Goal: Task Accomplishment & Management: Complete application form

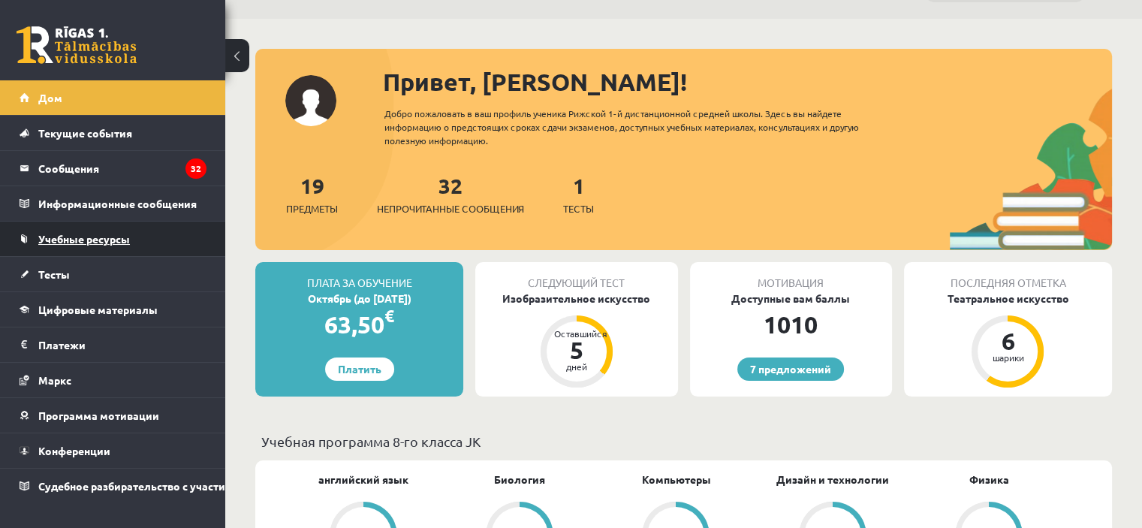
scroll to position [75, 0]
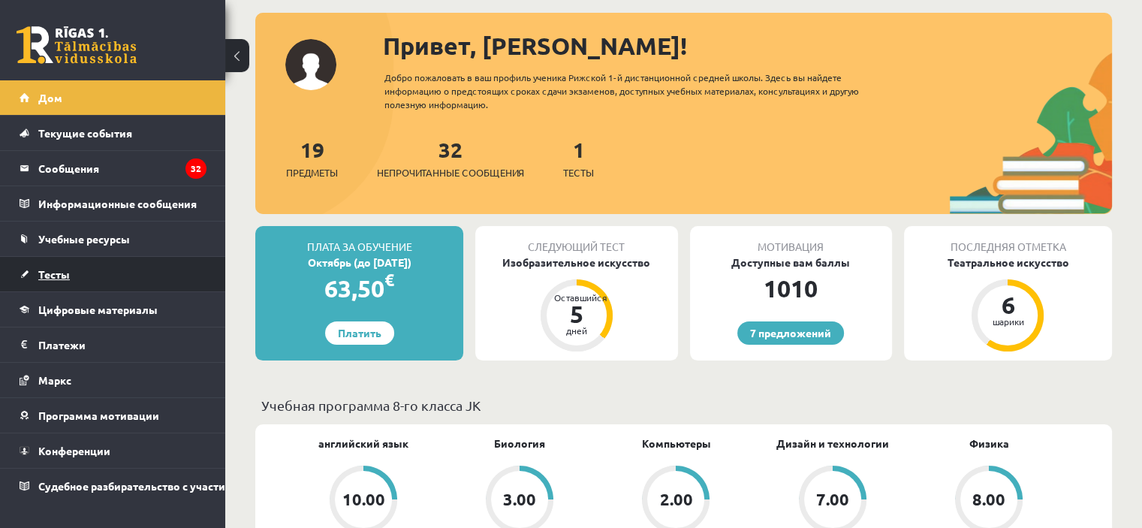
click at [65, 271] on font "Тесты" at bounding box center [54, 274] width 32 height 14
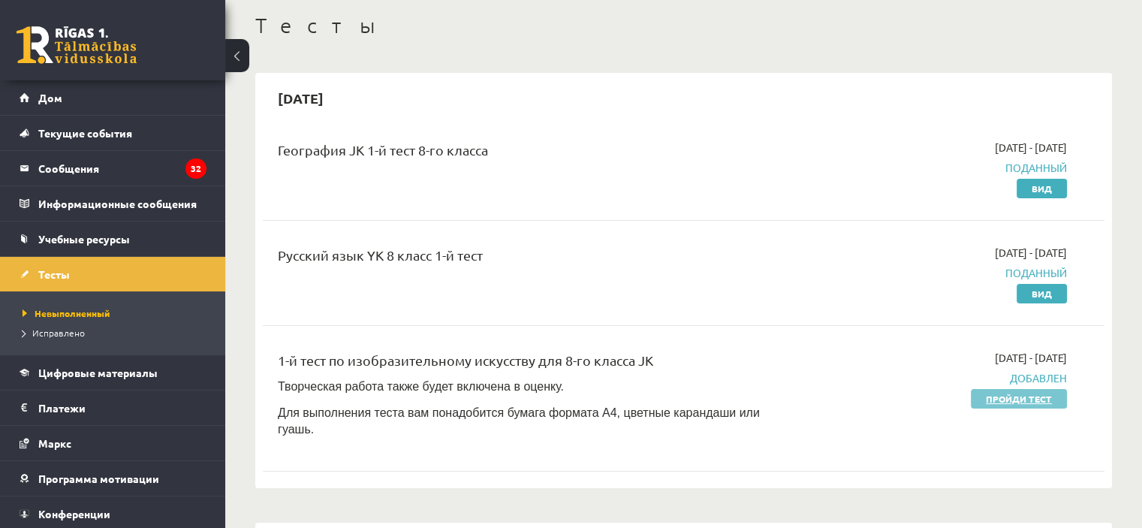
click at [1019, 394] on font "Пройди тест" at bounding box center [1019, 399] width 66 height 12
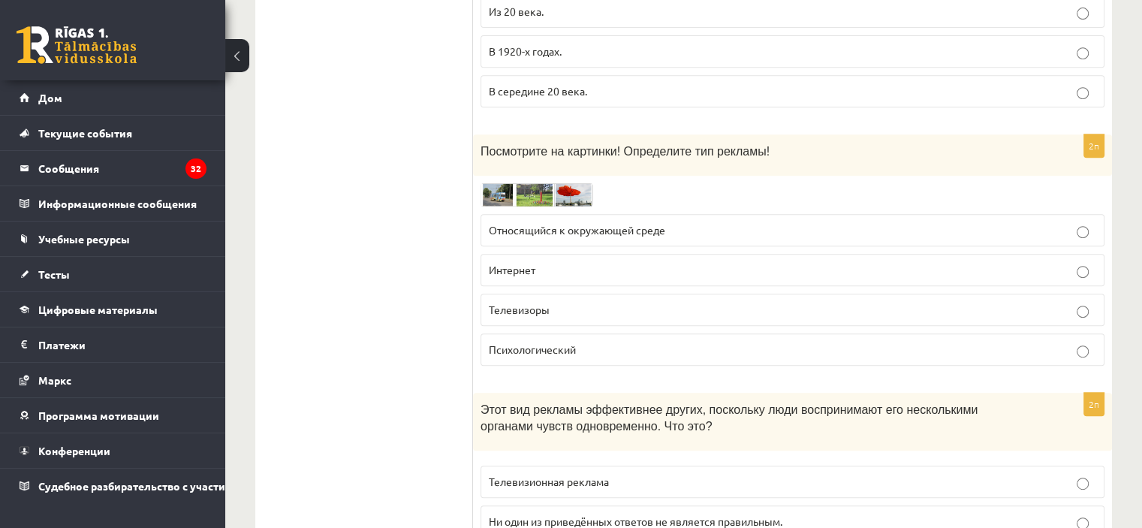
scroll to position [601, 0]
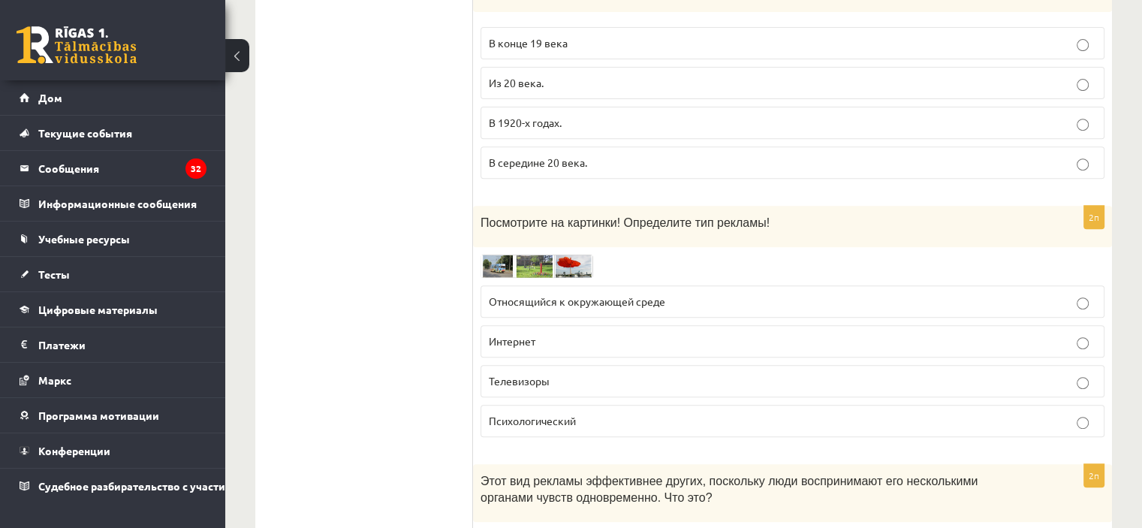
click at [489, 261] on img at bounding box center [537, 266] width 113 height 23
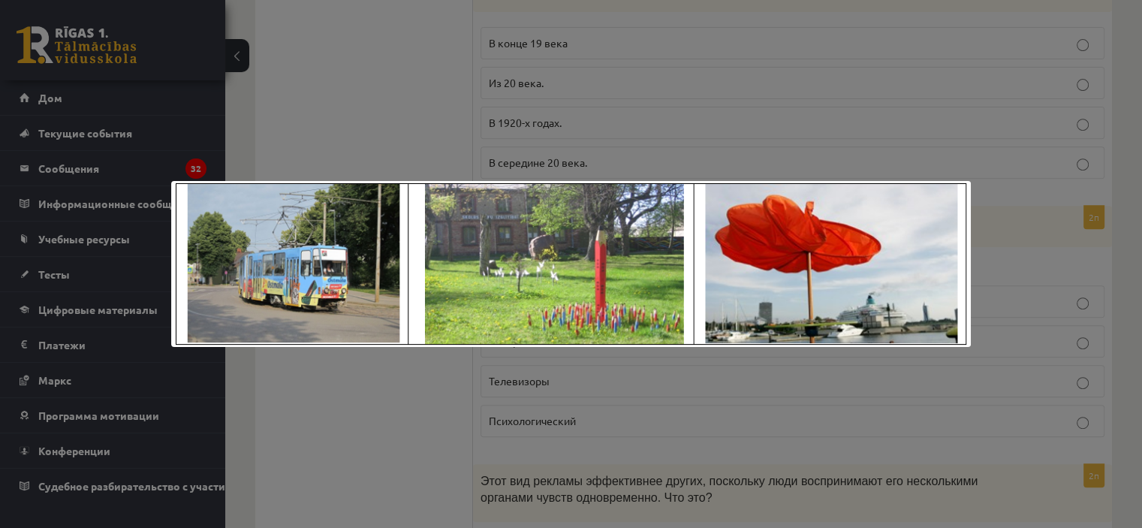
click at [336, 366] on div at bounding box center [571, 264] width 1142 height 528
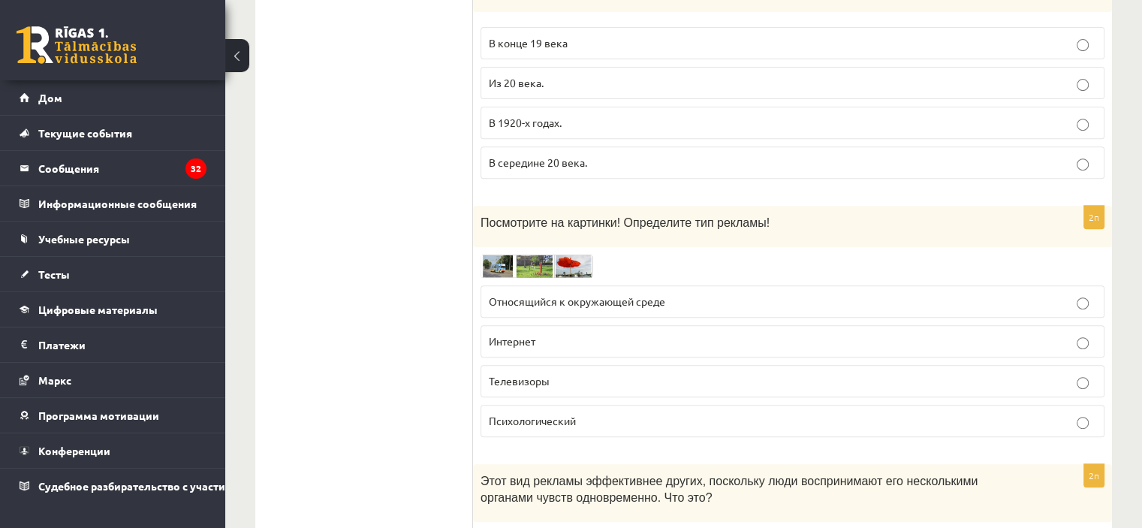
click at [491, 270] on img at bounding box center [537, 266] width 113 height 23
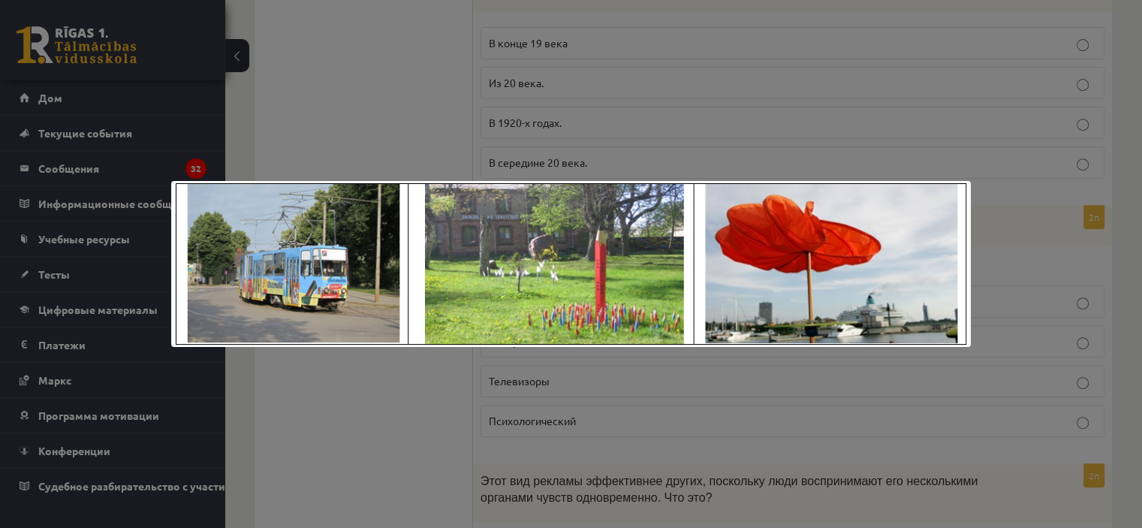
click at [376, 366] on div at bounding box center [571, 264] width 1142 height 528
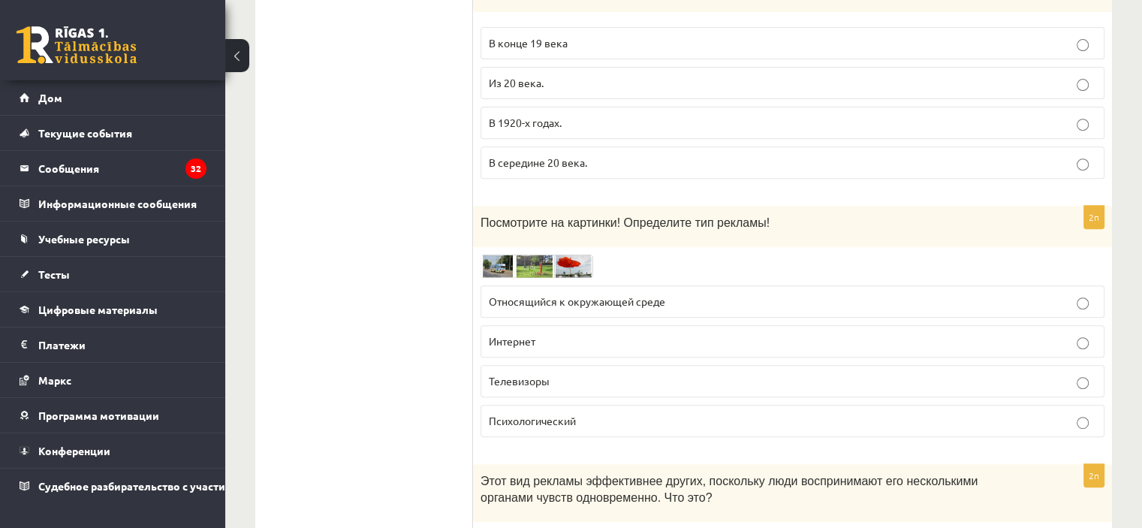
click at [531, 264] on img at bounding box center [537, 266] width 113 height 23
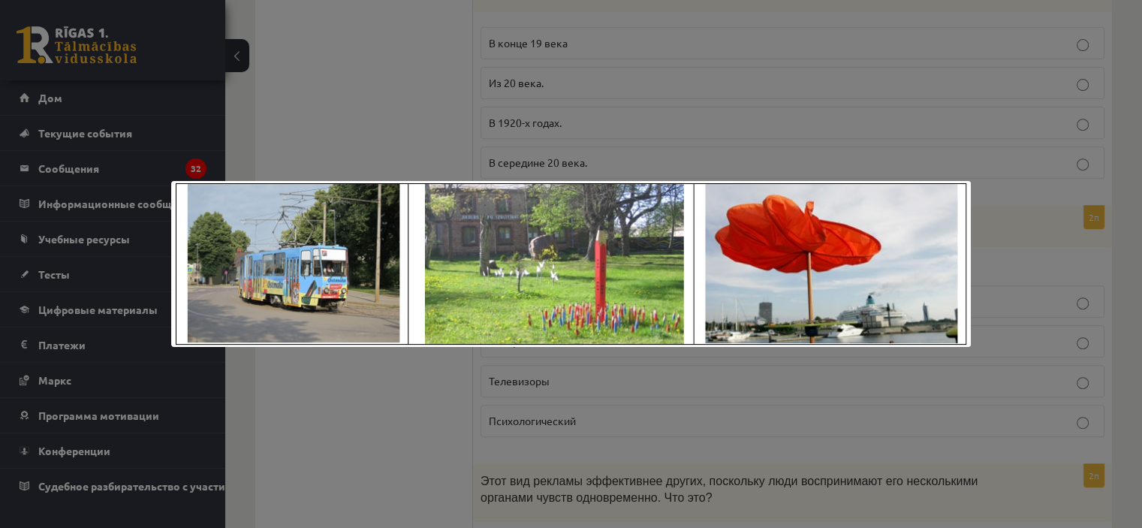
click at [372, 378] on div at bounding box center [571, 264] width 1142 height 528
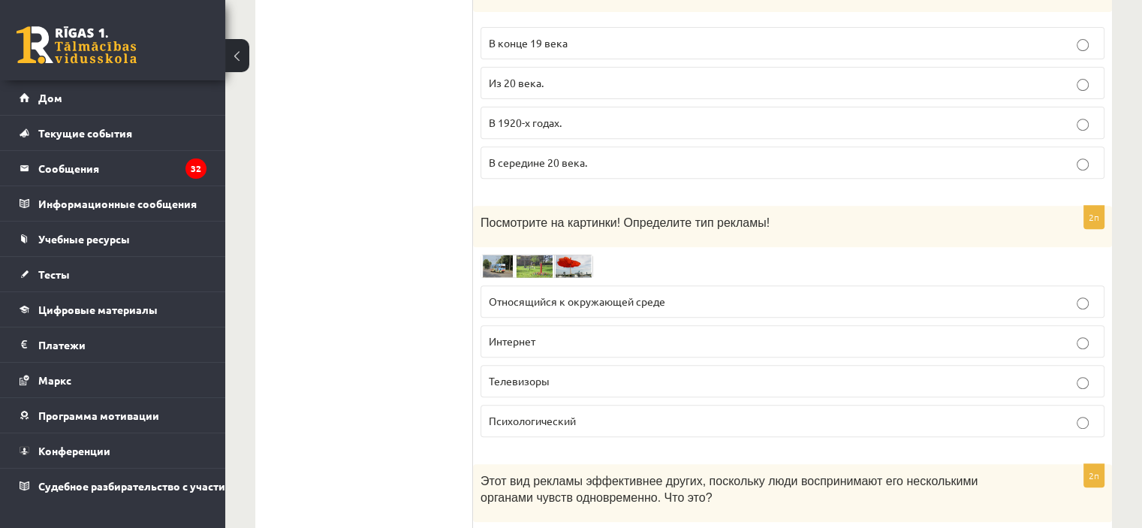
click at [566, 308] on label "Относящийся к окружающей [DATE]" at bounding box center [793, 301] width 624 height 32
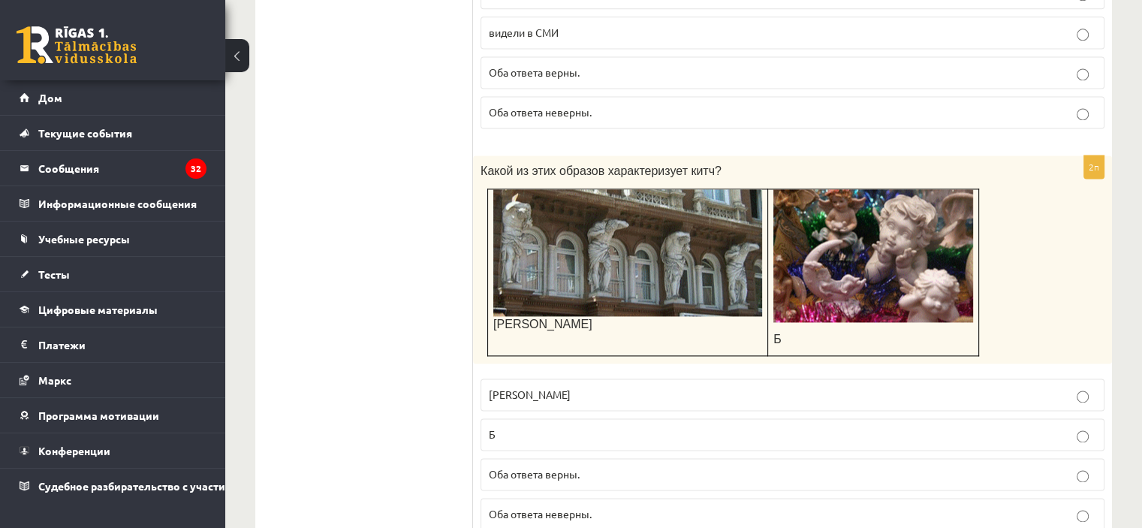
scroll to position [2178, 0]
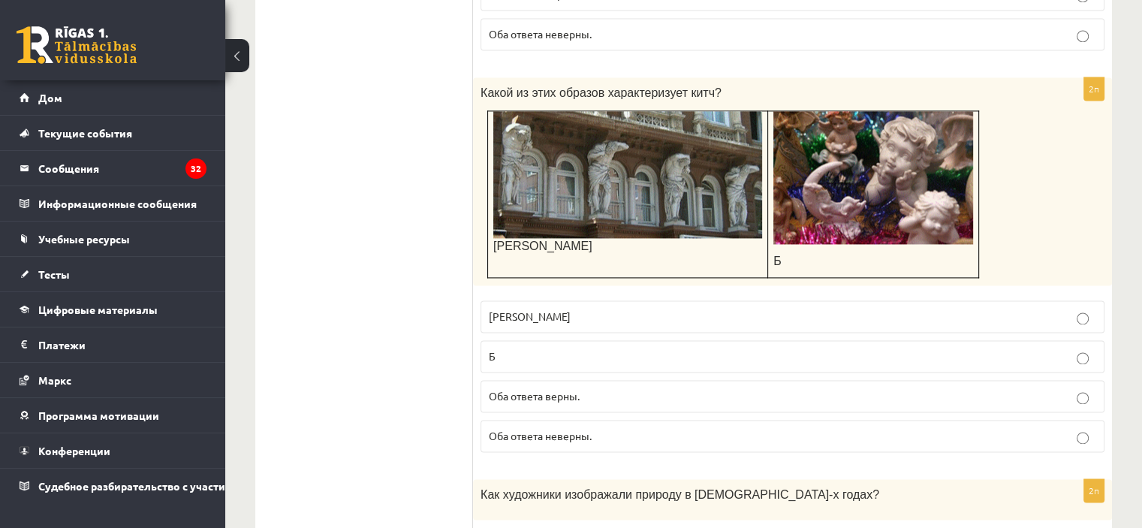
click at [606, 390] on p "Оба ответа верны." at bounding box center [793, 396] width 608 height 16
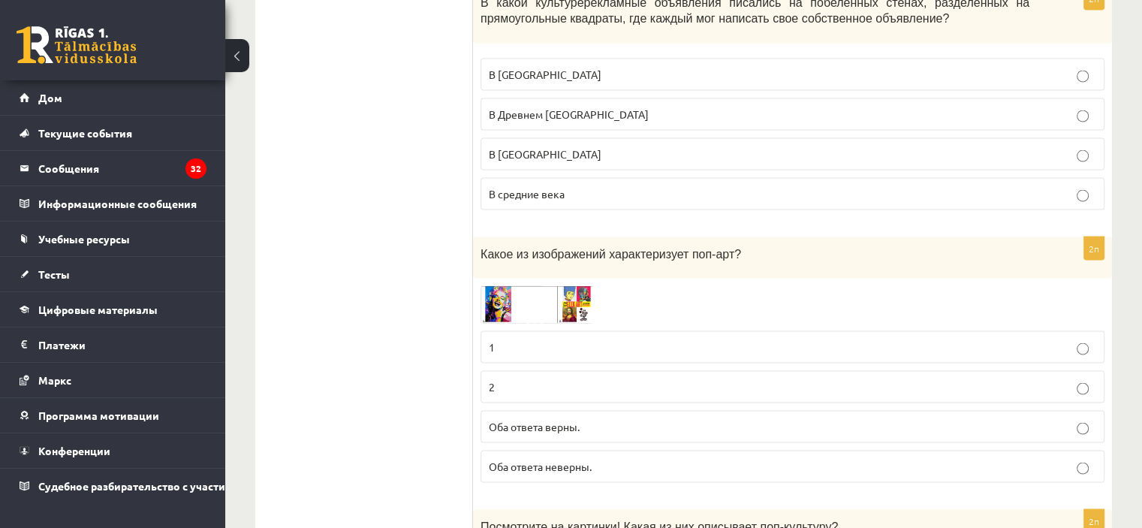
scroll to position [2929, 0]
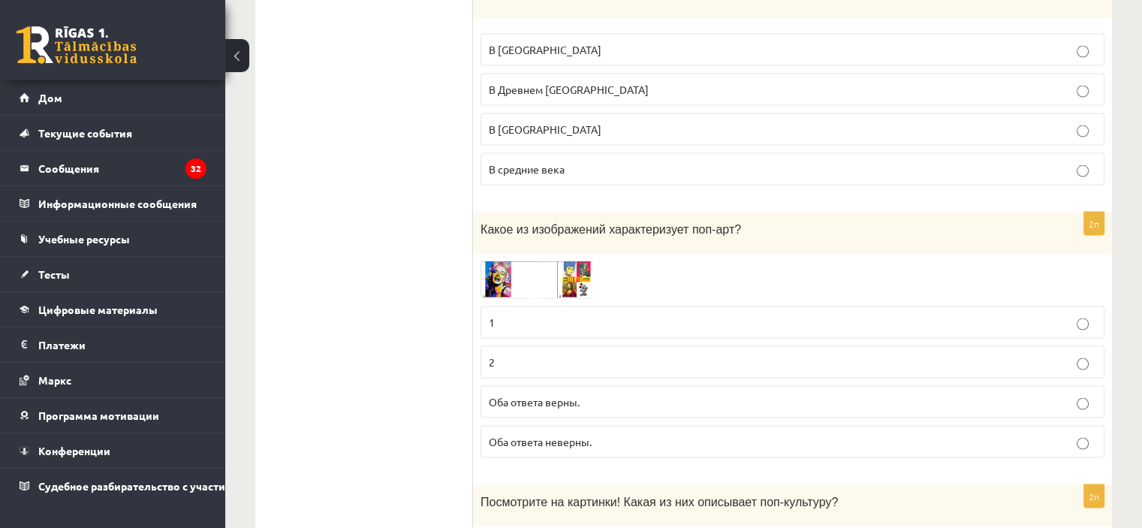
click at [517, 267] on img at bounding box center [537, 280] width 113 height 38
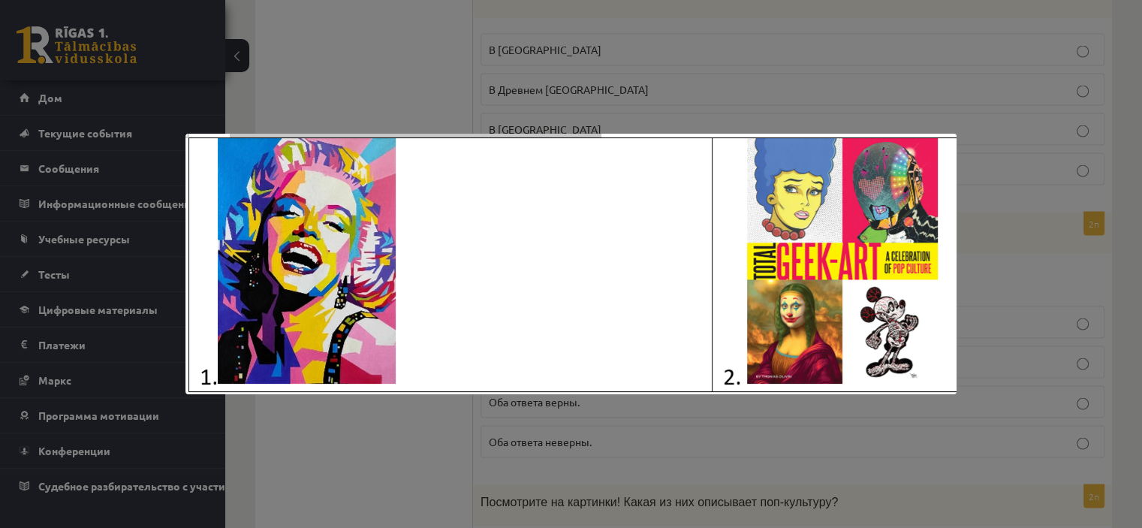
click at [336, 406] on div at bounding box center [571, 264] width 1142 height 528
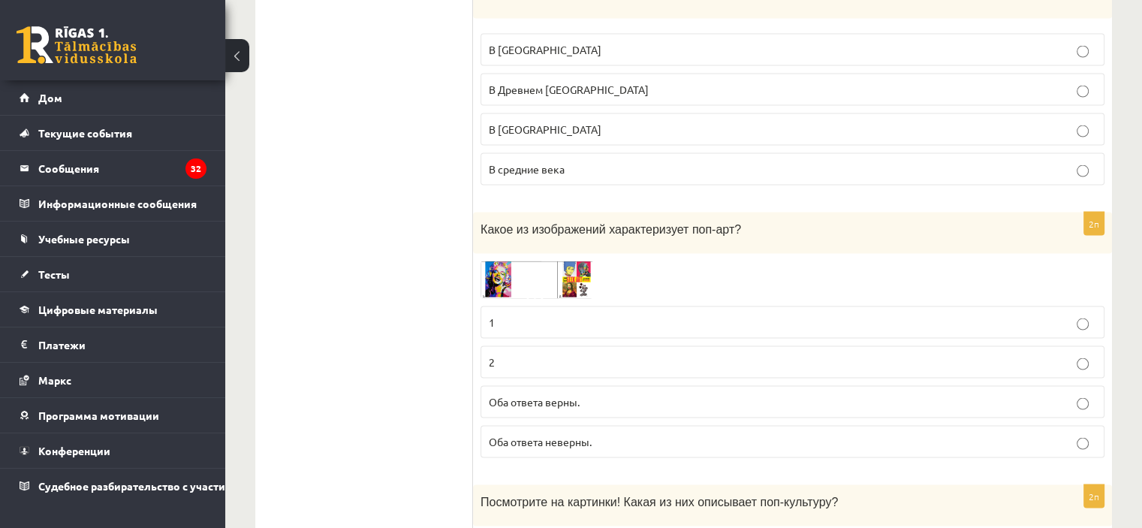
click at [586, 396] on label "Оба ответа верны." at bounding box center [793, 402] width 624 height 32
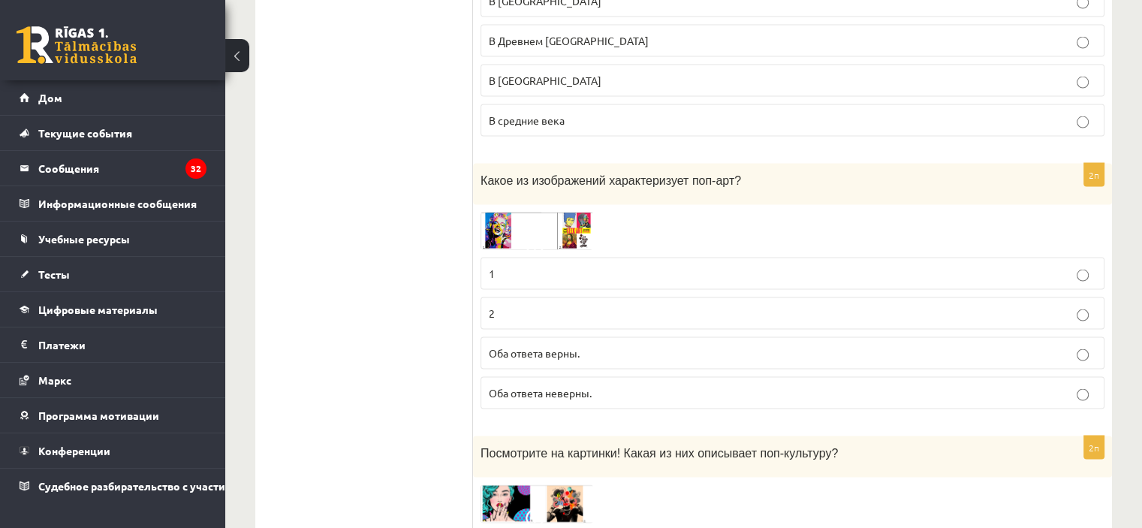
scroll to position [3004, 0]
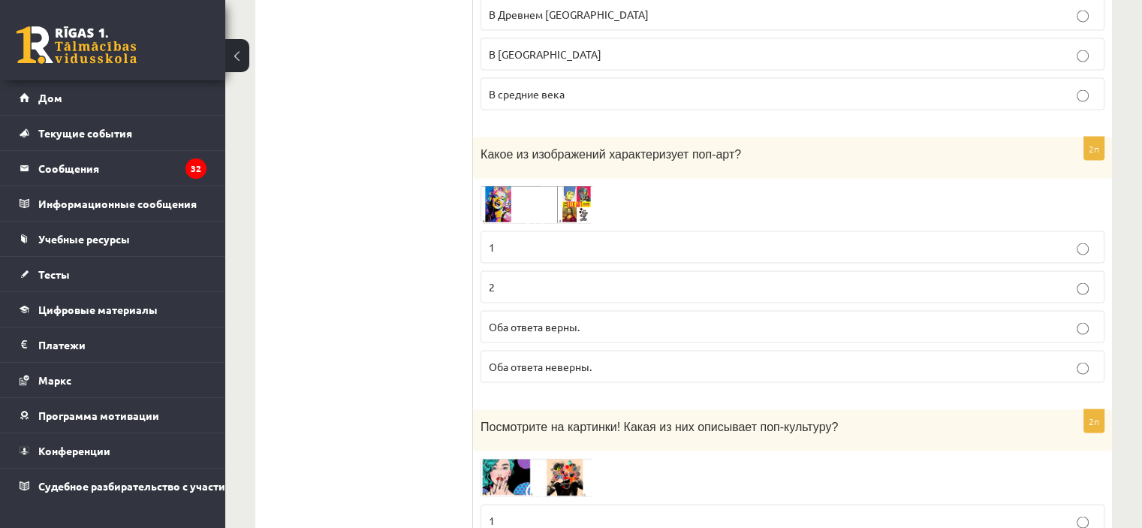
click at [570, 191] on img at bounding box center [537, 205] width 113 height 38
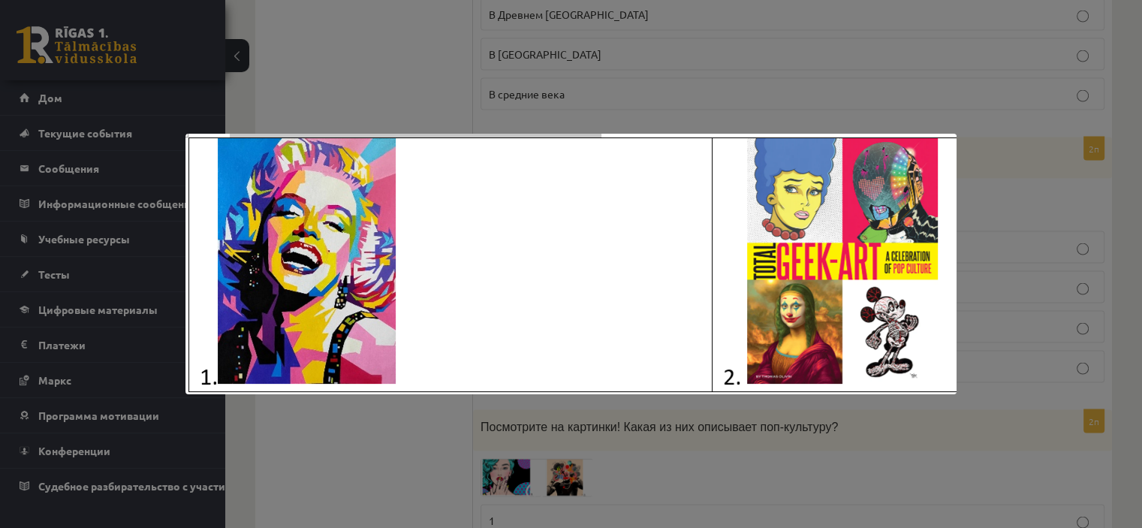
click at [276, 435] on div at bounding box center [571, 264] width 1142 height 528
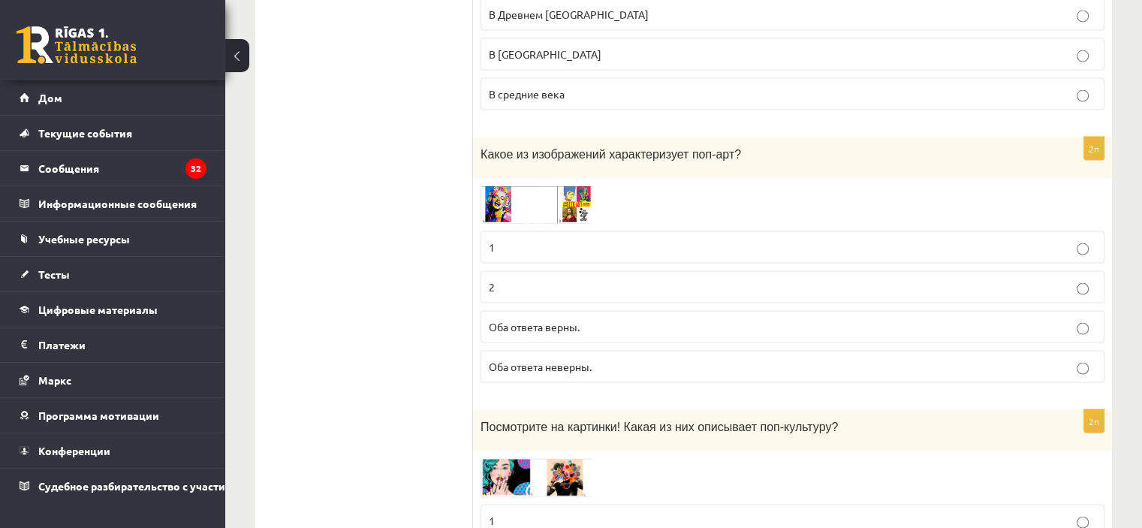
drag, startPoint x: 541, startPoint y: 282, endPoint x: 532, endPoint y: 284, distance: 9.9
click at [532, 284] on label "2" at bounding box center [793, 287] width 624 height 32
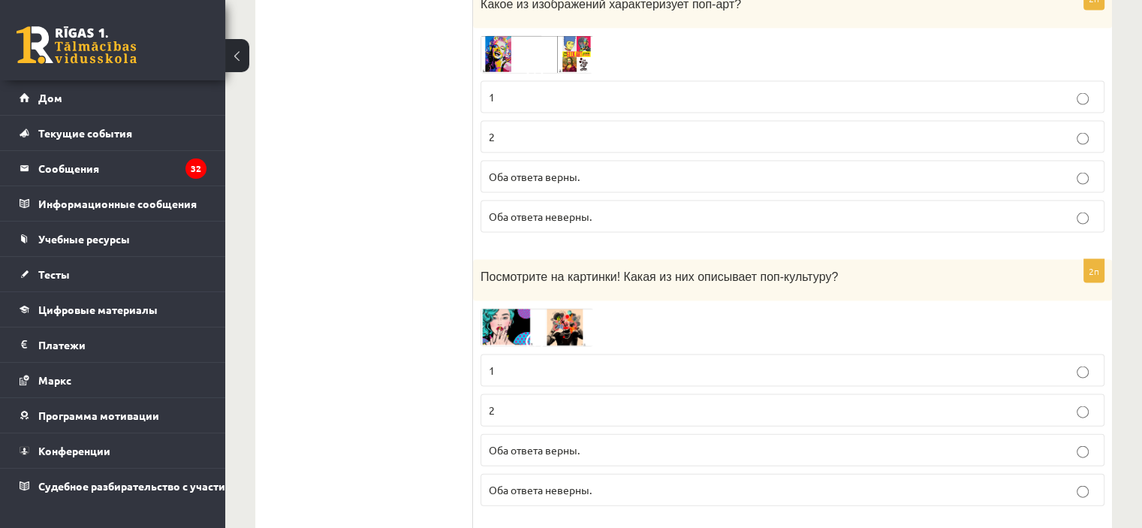
click at [508, 321] on img at bounding box center [537, 328] width 113 height 38
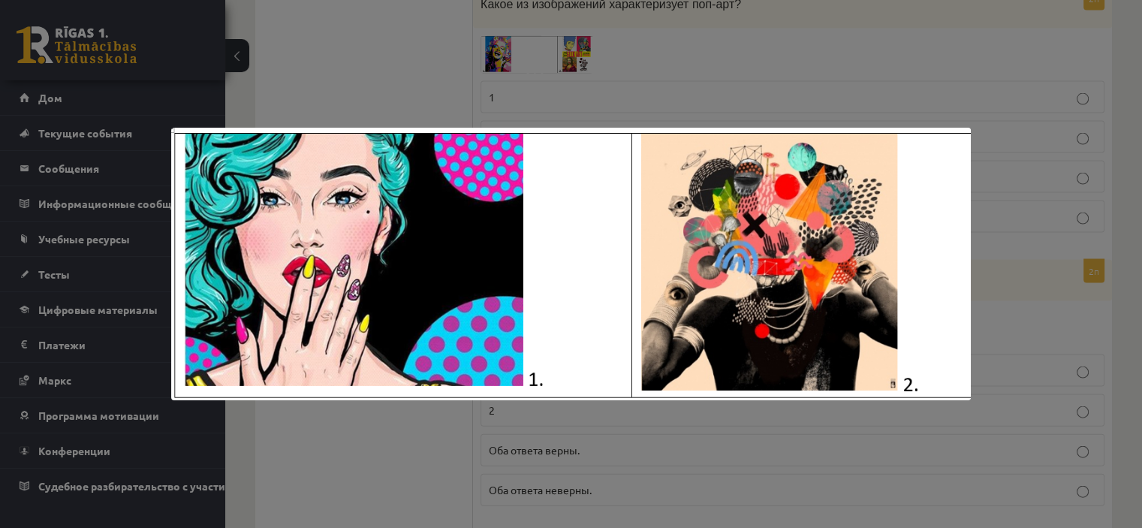
click at [378, 424] on div at bounding box center [571, 264] width 1142 height 528
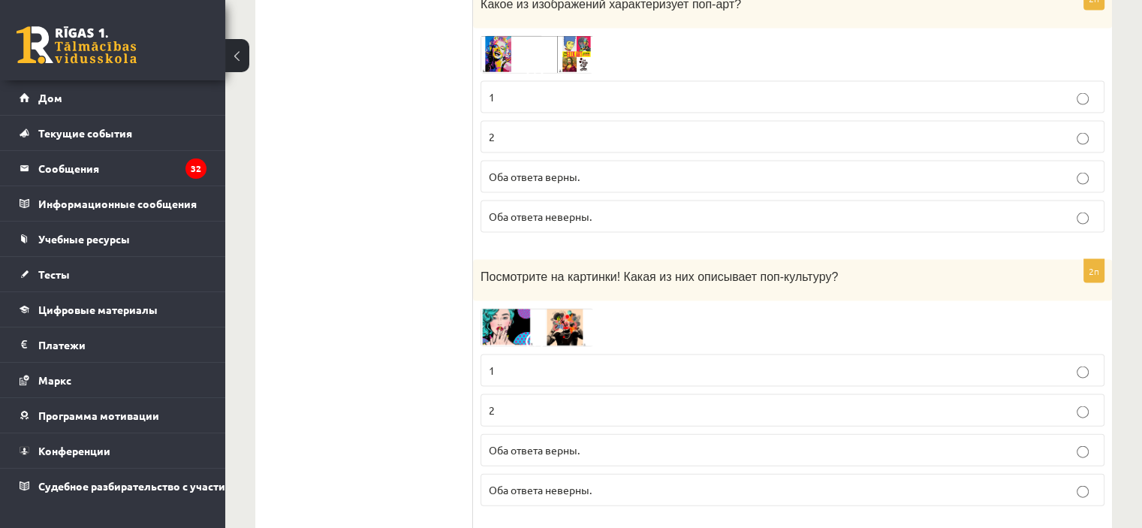
click at [533, 443] on font "Оба ответа верны." at bounding box center [534, 450] width 91 height 14
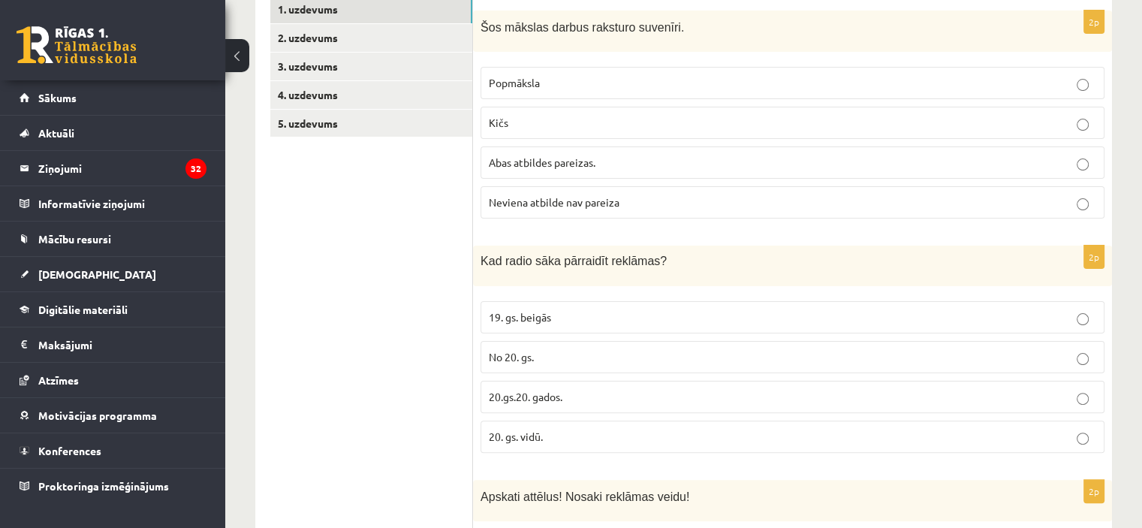
scroll to position [300, 0]
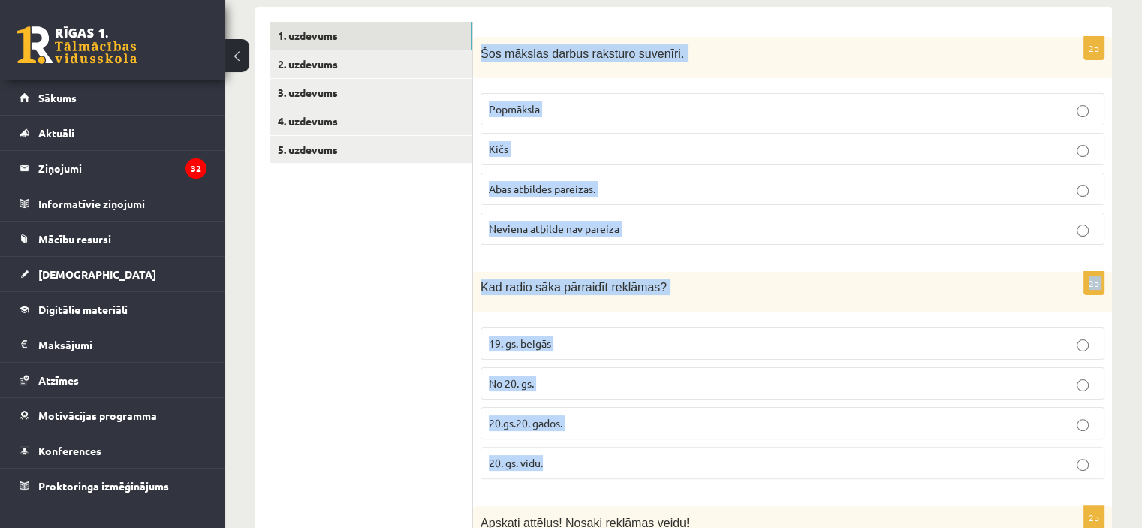
drag, startPoint x: 480, startPoint y: 56, endPoint x: 944, endPoint y: 438, distance: 601.3
copy form "Šos mākslas darbus raksturo suvenīri. Popmāksla Kičs Abas atbildes pareizas. Ne…"
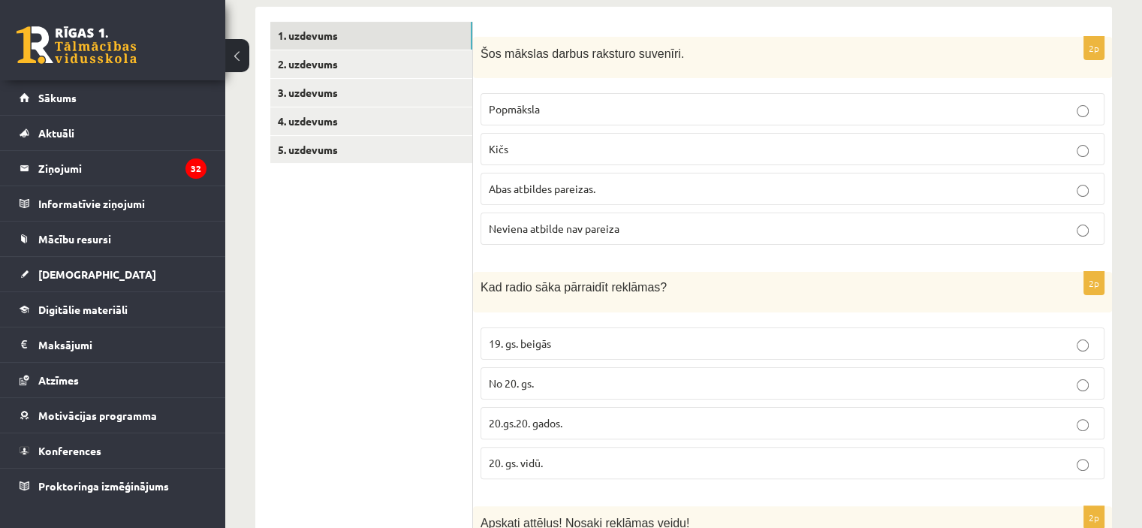
click at [492, 155] on p "Kičs" at bounding box center [793, 149] width 608 height 16
click at [555, 429] on p "20.gs.20. gados." at bounding box center [793, 423] width 608 height 16
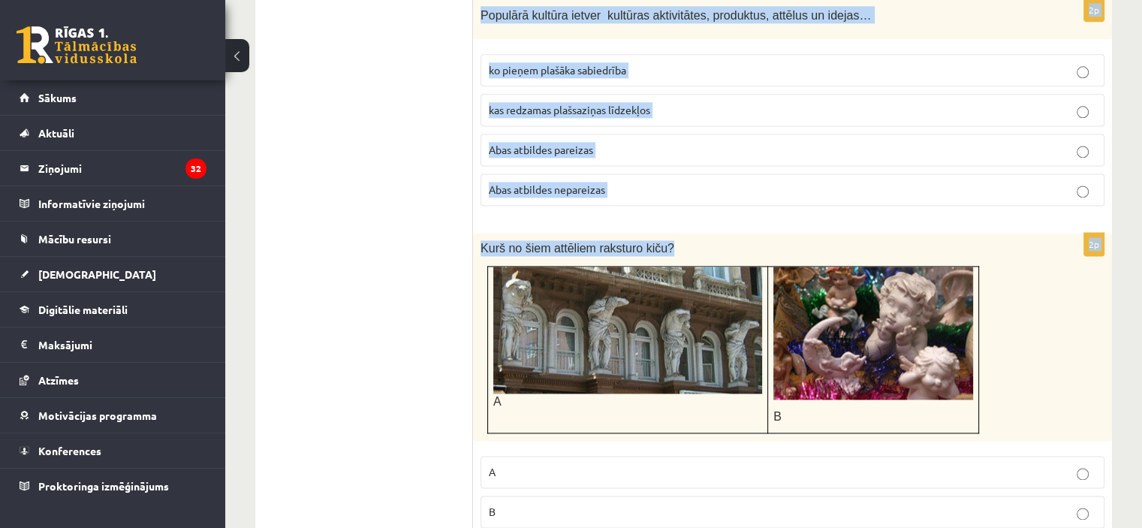
scroll to position [2028, 0]
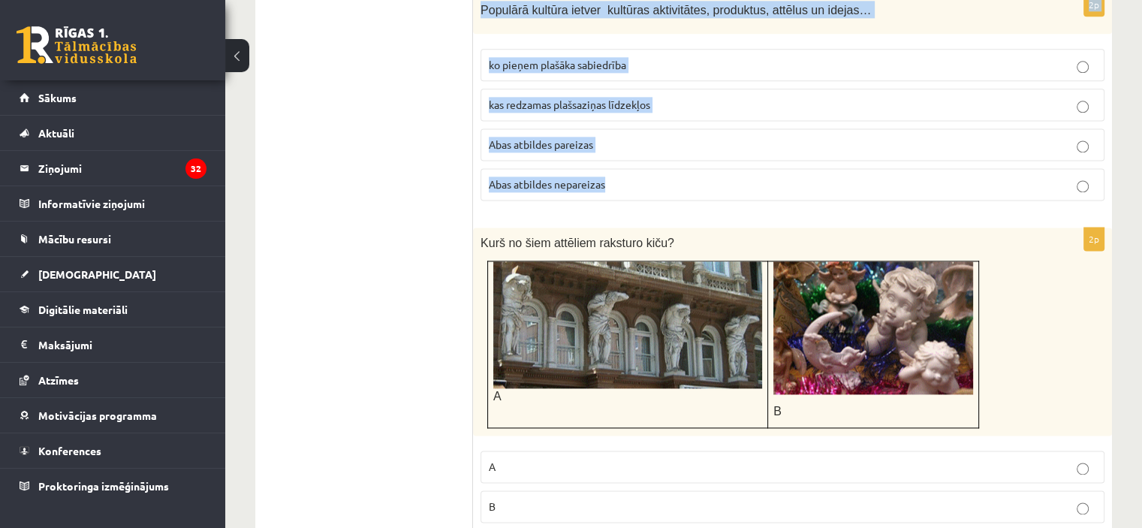
drag, startPoint x: 478, startPoint y: 170, endPoint x: 863, endPoint y: 178, distance: 385.3
click at [863, 178] on form "2p Šos mākslas darbus raksturo suvenīri. Popmāksla Kičs Abas atbildes pareizas.…" at bounding box center [792, 204] width 609 height 3819
copy form "Šāda veida reklāmas ir efektīvākas, nekā citu veidu reklāmas, cilvēks tās uztve…"
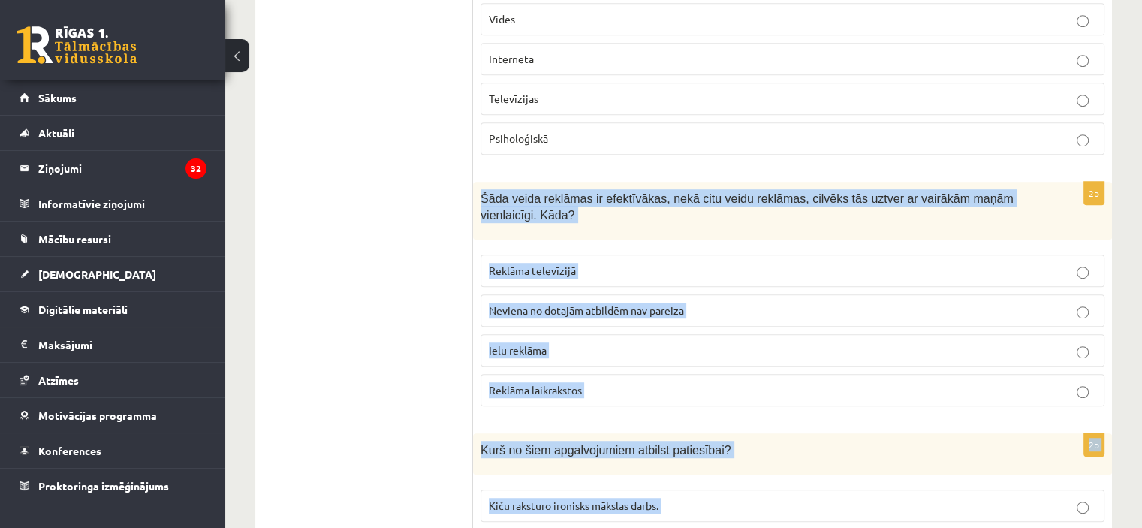
scroll to position [826, 0]
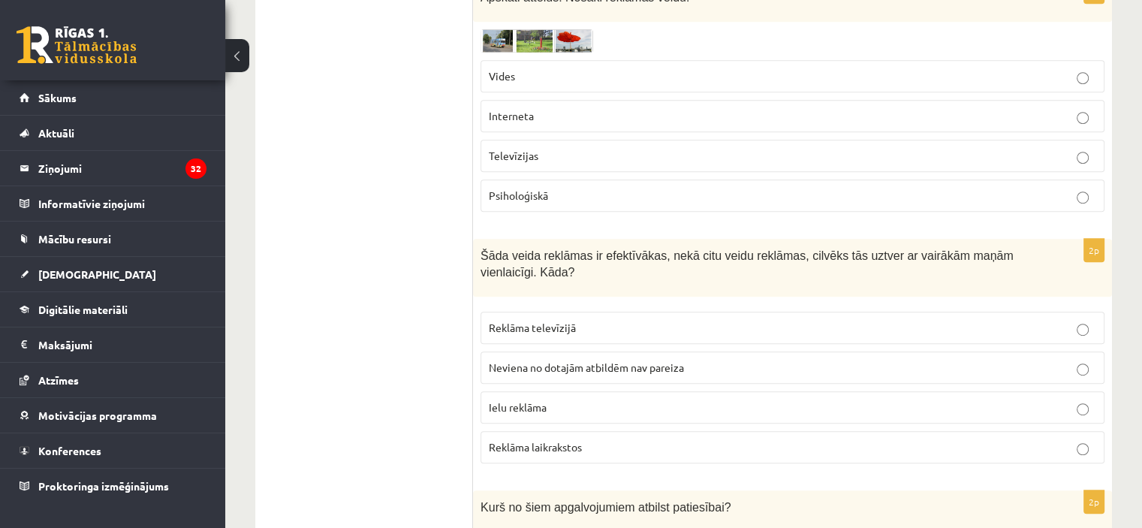
click at [532, 447] on span "Reklāma laikrakstos" at bounding box center [535, 447] width 93 height 14
click at [533, 324] on span "Reklāma televīzijā" at bounding box center [532, 328] width 87 height 14
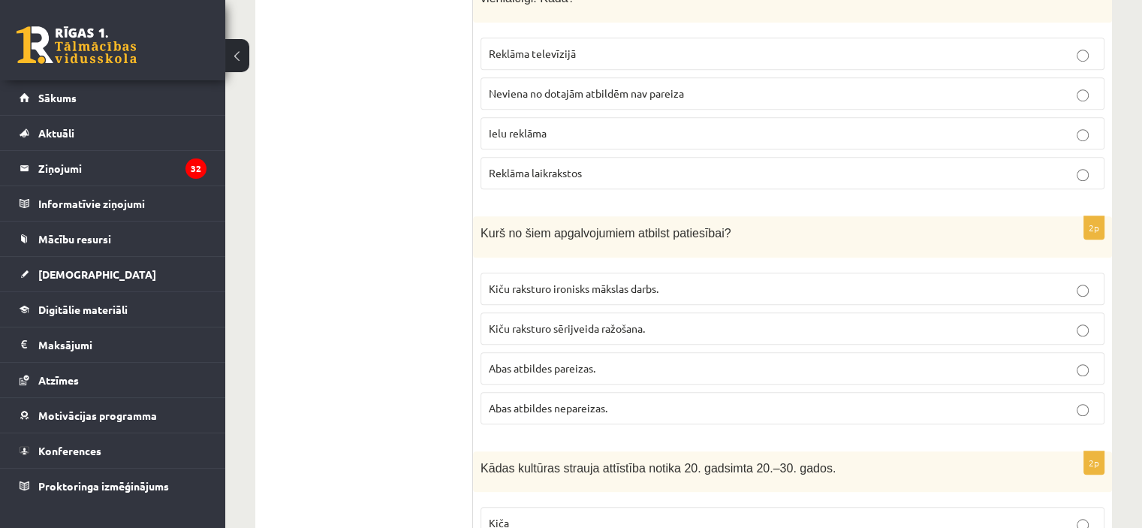
scroll to position [1126, 0]
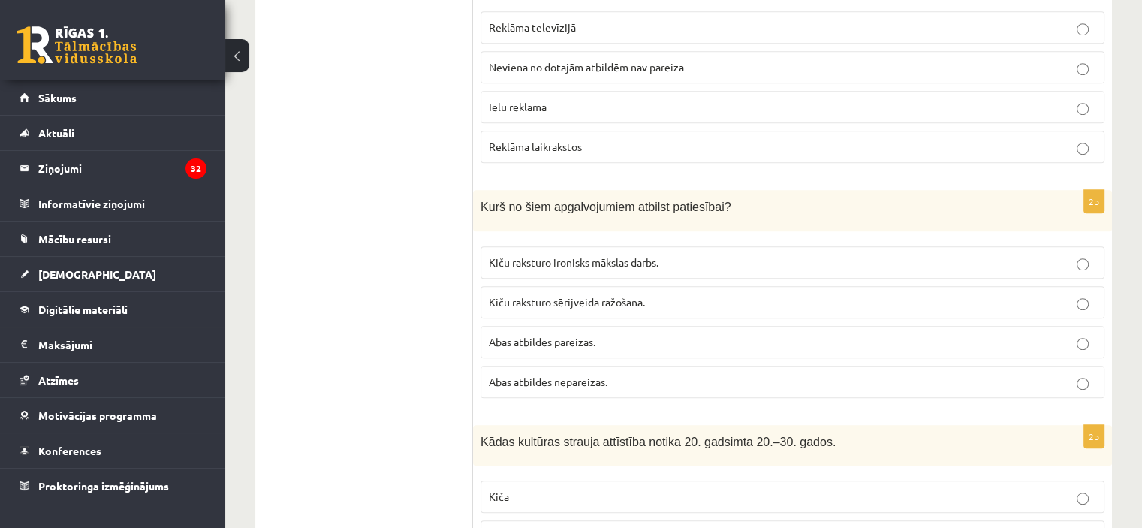
click at [532, 305] on label "Kiču raksturo sērijveida ražošana." at bounding box center [793, 302] width 624 height 32
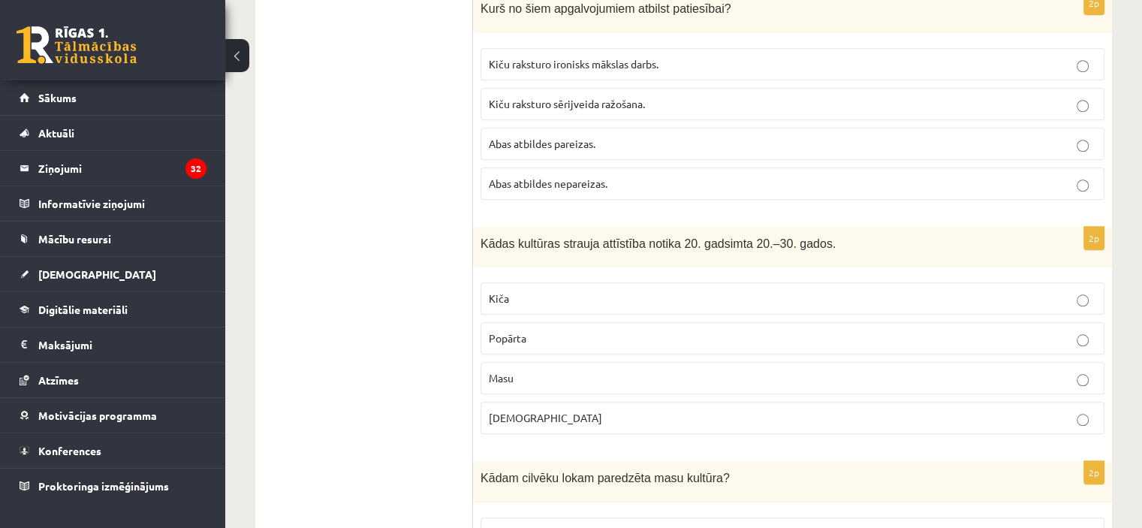
scroll to position [1352, 0]
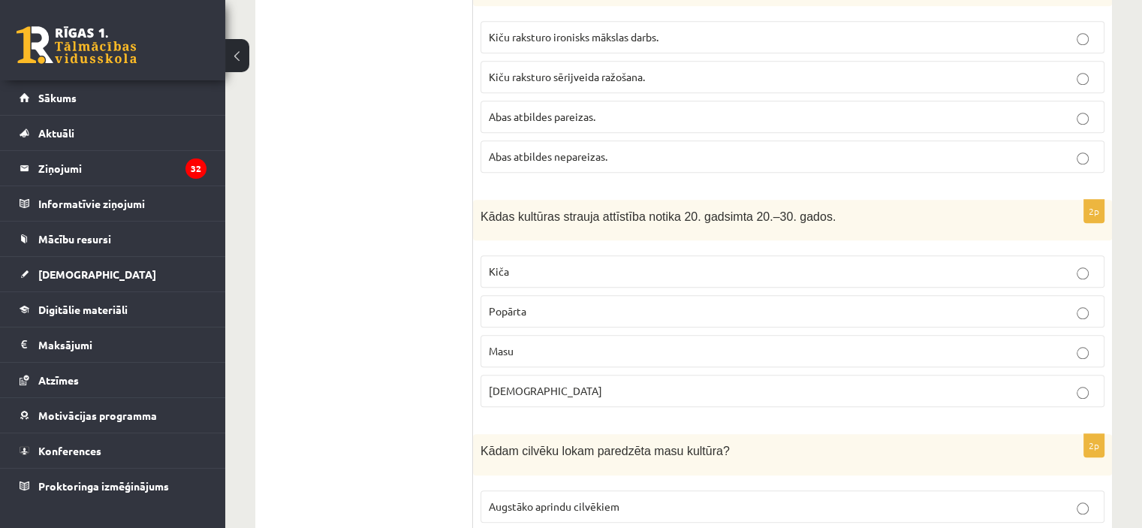
click at [544, 343] on p "Masu" at bounding box center [793, 351] width 608 height 16
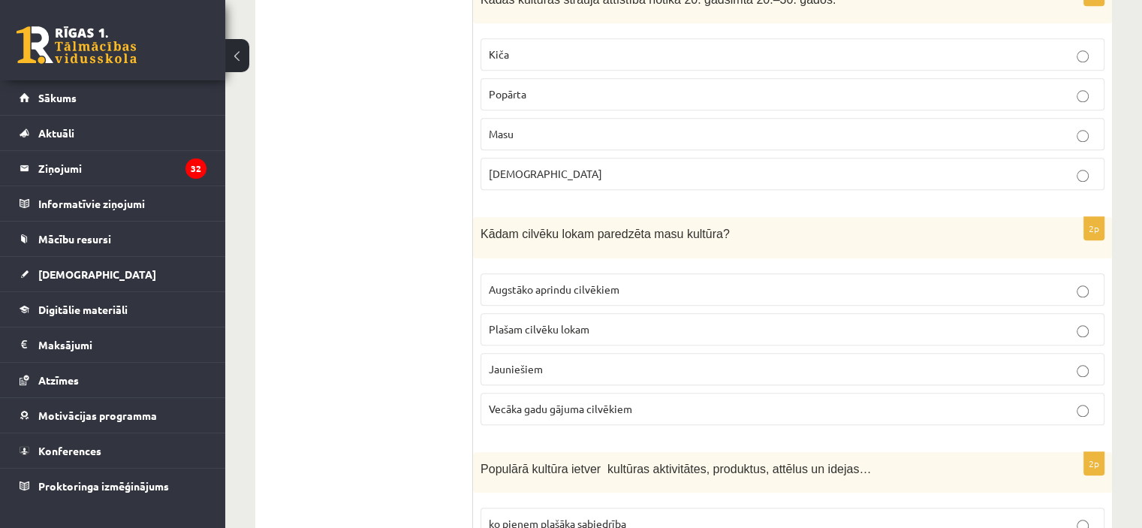
scroll to position [1577, 0]
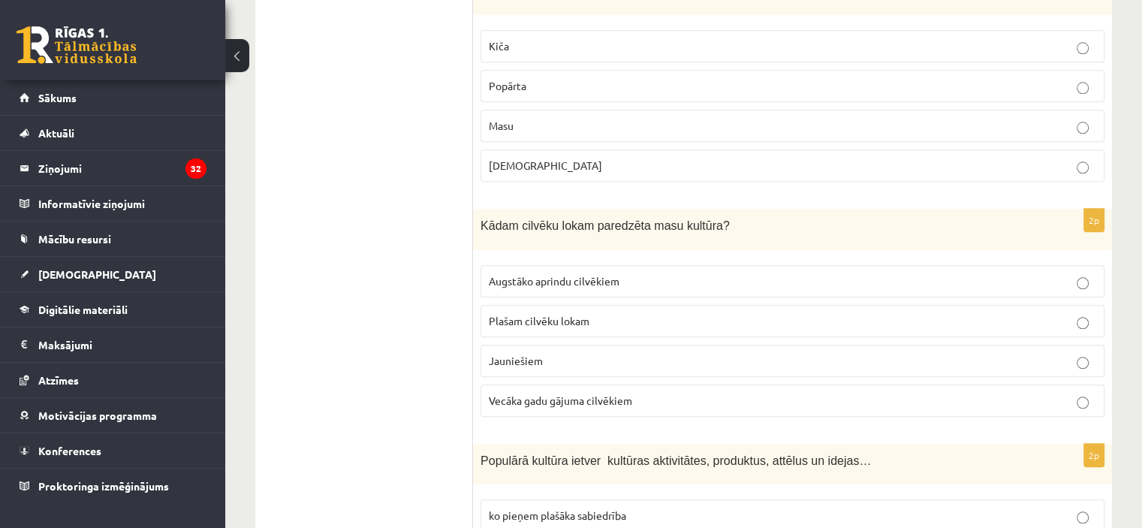
click at [522, 317] on span "Plašam cilvēku lokam" at bounding box center [539, 321] width 101 height 14
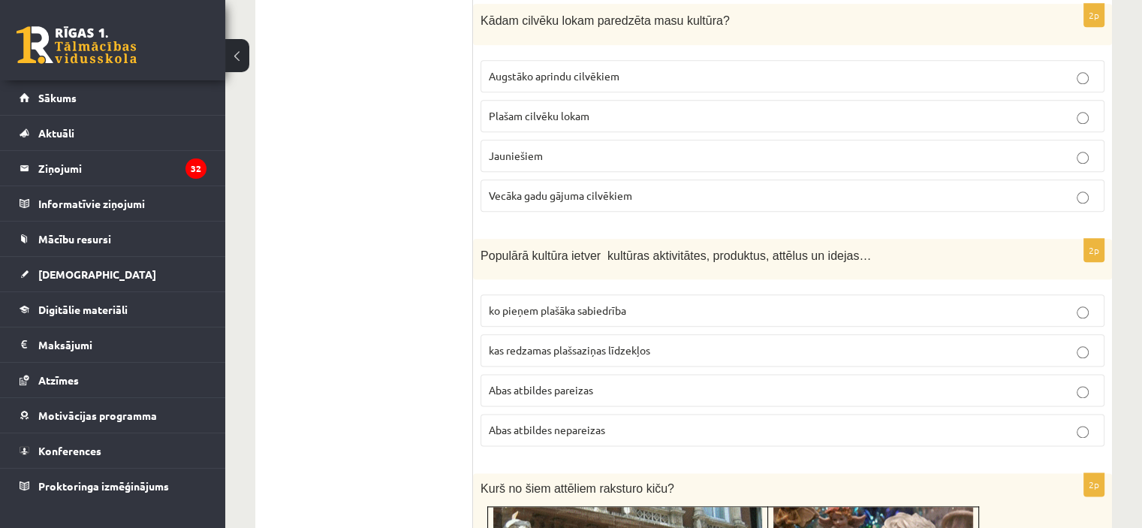
scroll to position [1802, 0]
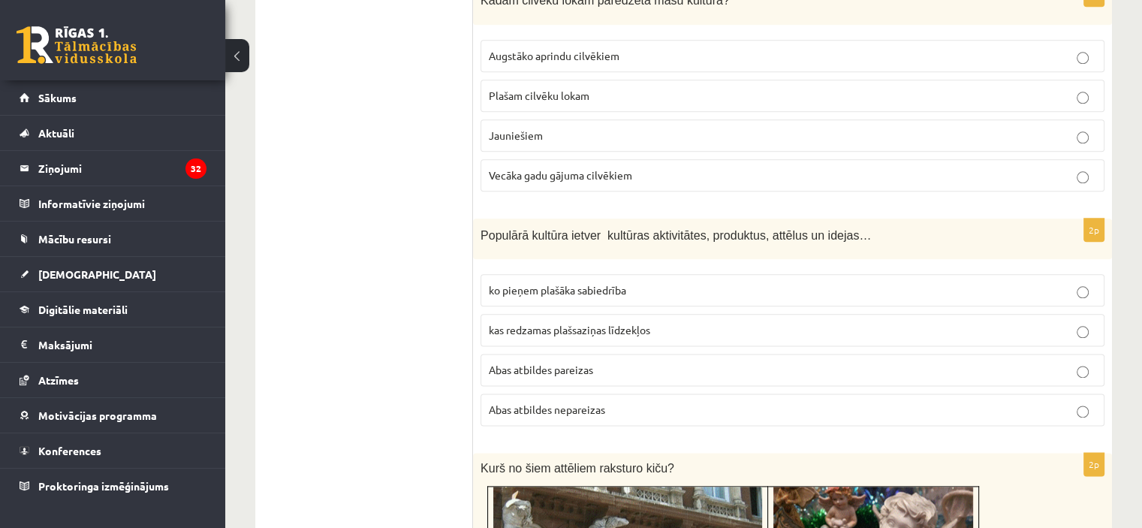
click at [548, 363] on span "Abas atbildes pareizas" at bounding box center [541, 370] width 104 height 14
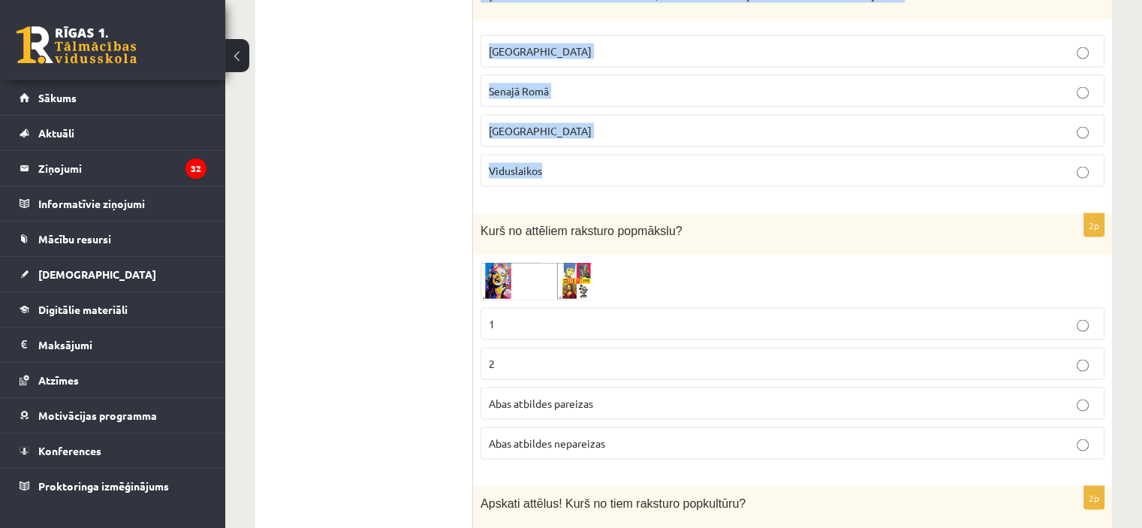
scroll to position [2929, 0]
drag, startPoint x: 480, startPoint y: 108, endPoint x: 639, endPoint y: 161, distance: 167.9
copy form "Kā mākslinieki attēloja dabu 19.gs 40 gados? Precīzi kopējot Pēc fotografijas P…"
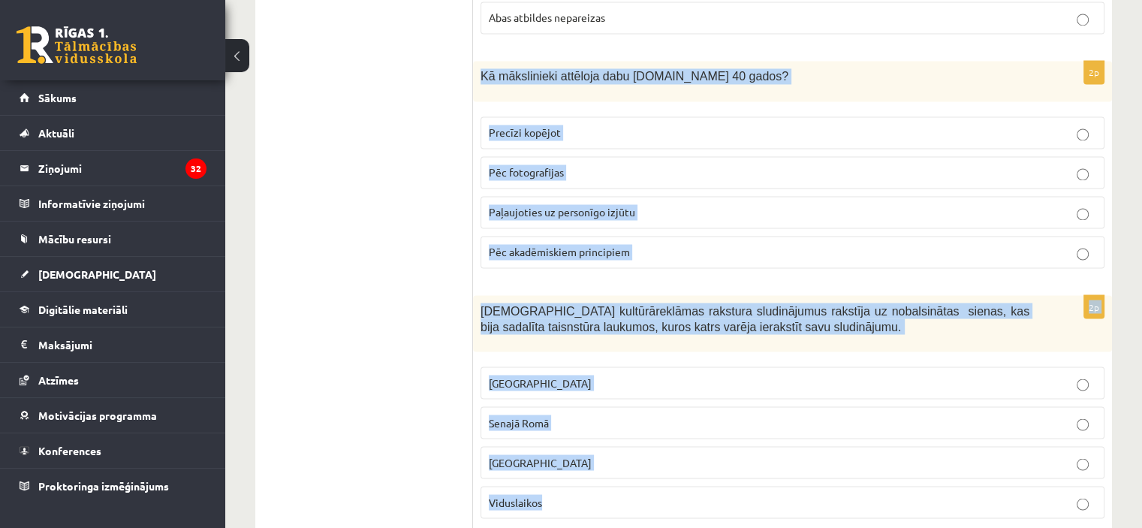
scroll to position [2553, 0]
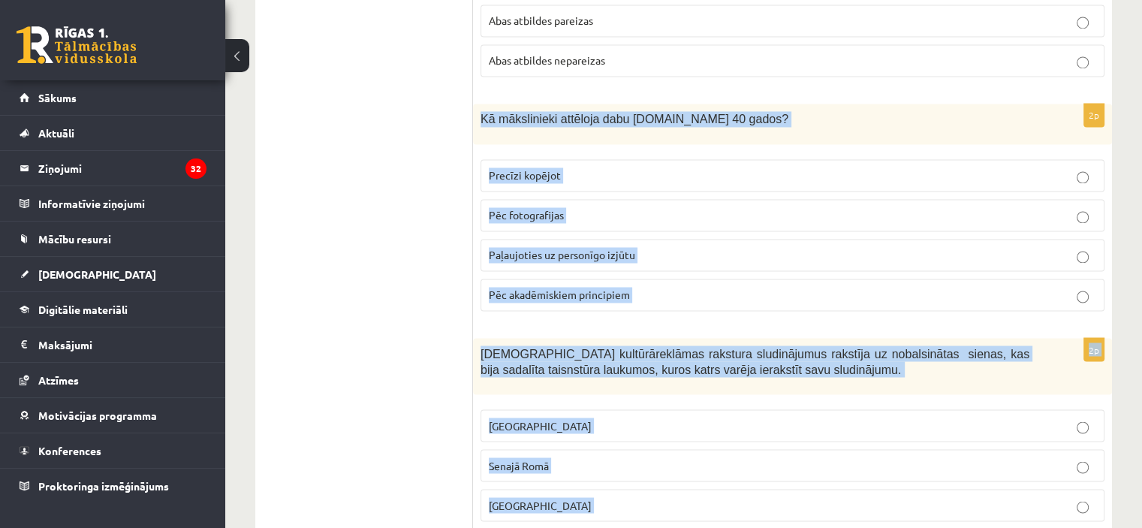
click at [517, 248] on span "Paļaujoties uz personīgo izjūtu" at bounding box center [562, 255] width 146 height 14
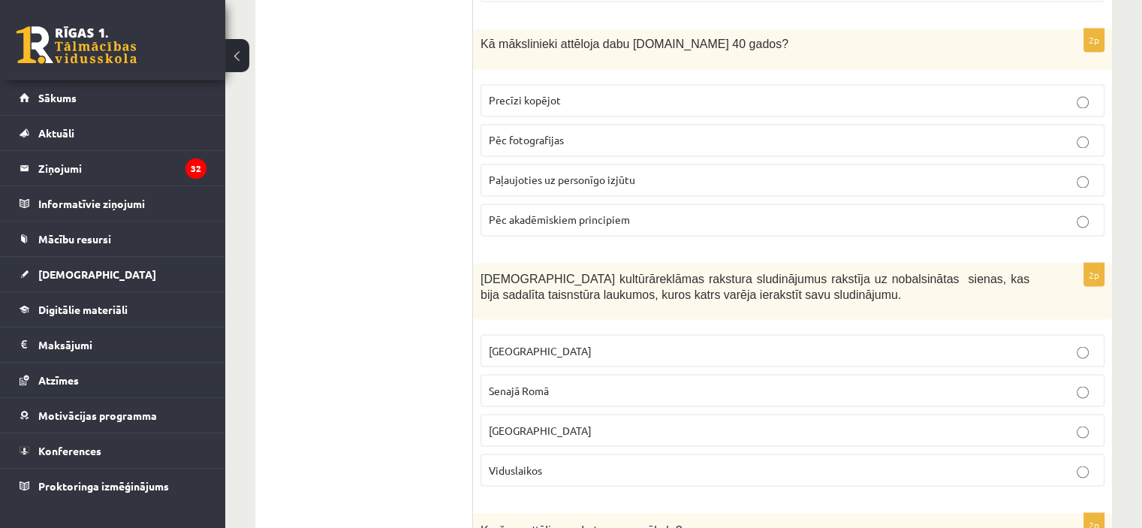
click at [520, 383] on span "Senajā Romā" at bounding box center [519, 390] width 60 height 14
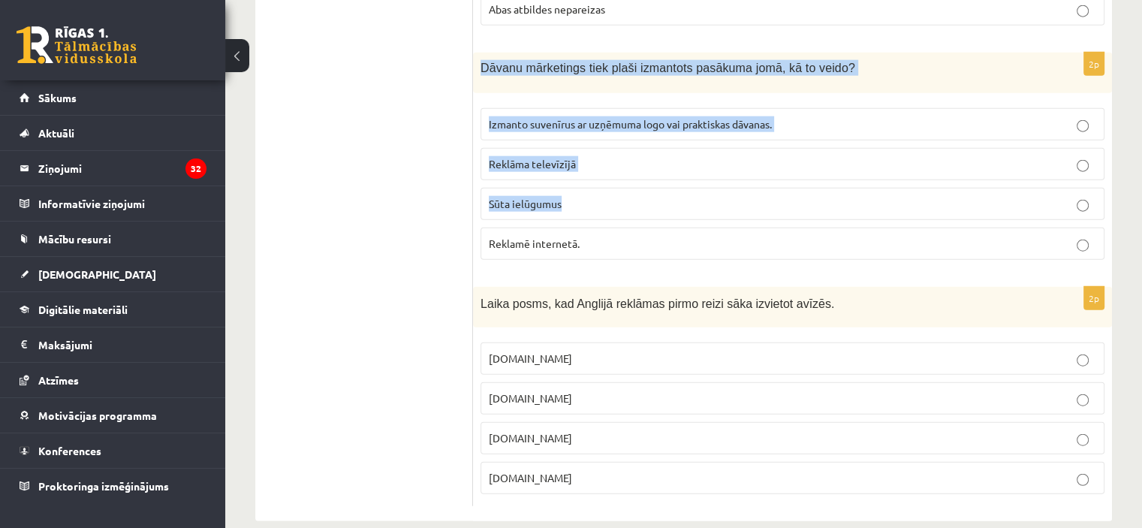
scroll to position [3638, 0]
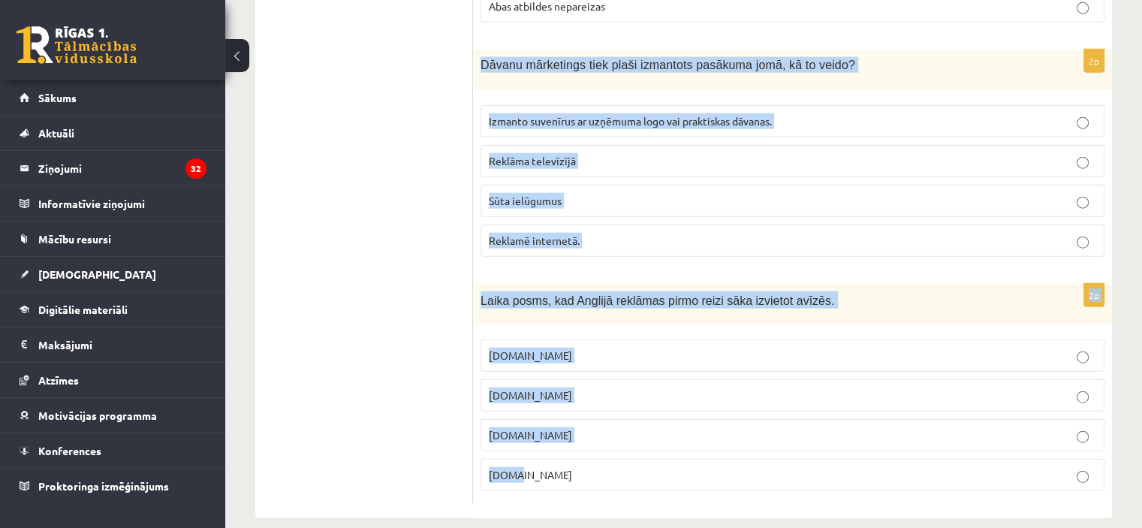
drag, startPoint x: 478, startPoint y: 151, endPoint x: 673, endPoint y: 435, distance: 344.5
copy form "Dāvanu mārketings tiek plaši izmantots pasākuma jomā, kā to veido? Izmanto suve…"
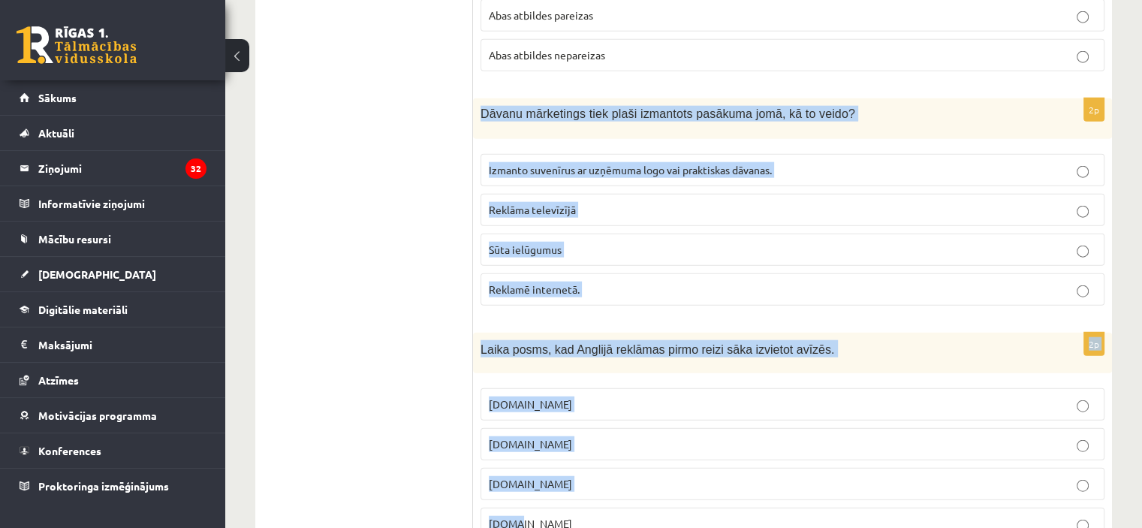
scroll to position [3563, 0]
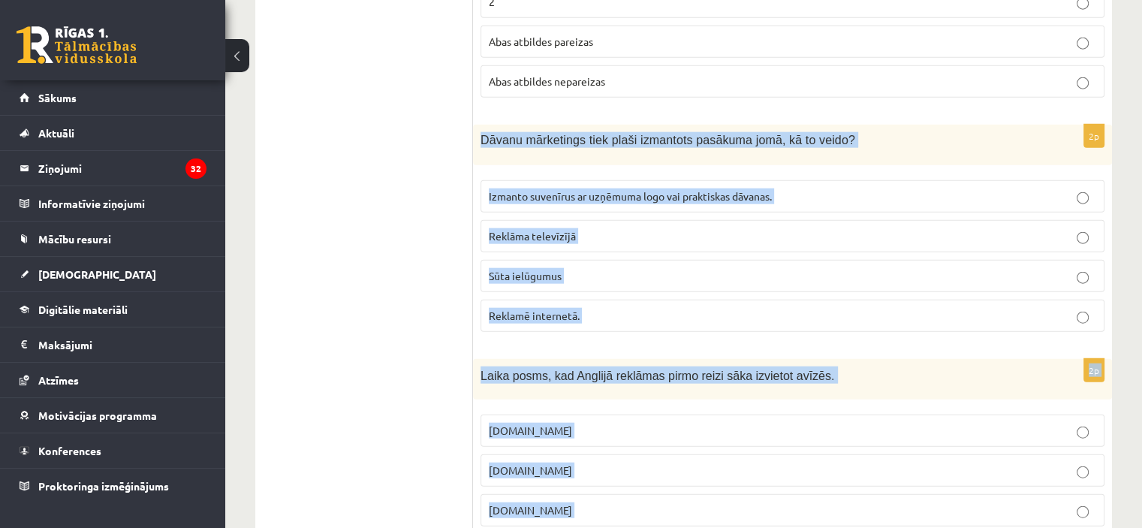
click at [569, 189] on span "Izmanto suvenīrus ar uzņēmuma logo vai praktiskas dāvanas." at bounding box center [630, 196] width 283 height 14
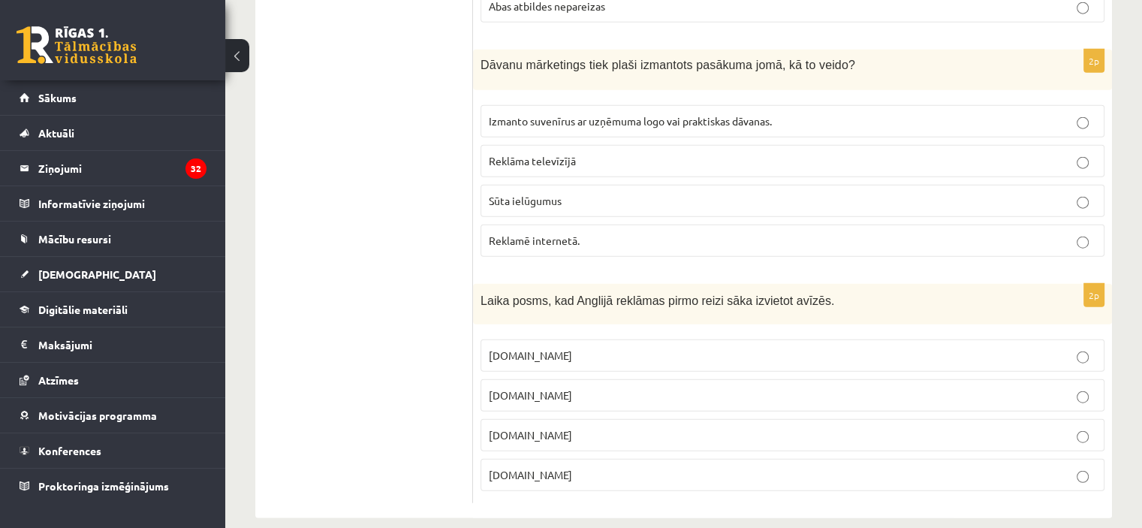
click at [500, 428] on span "[DOMAIN_NAME]" at bounding box center [530, 435] width 83 height 14
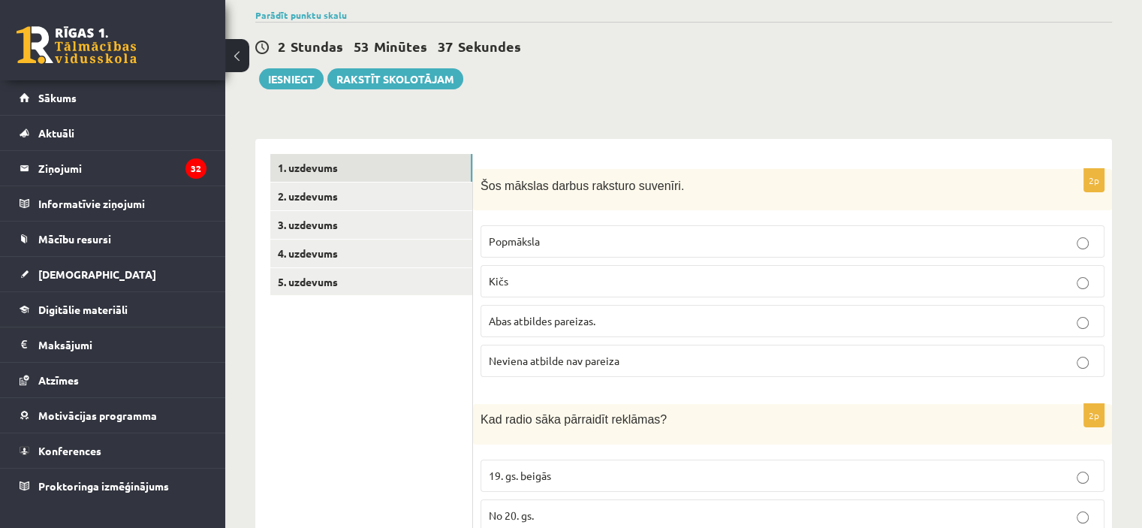
scroll to position [0, 0]
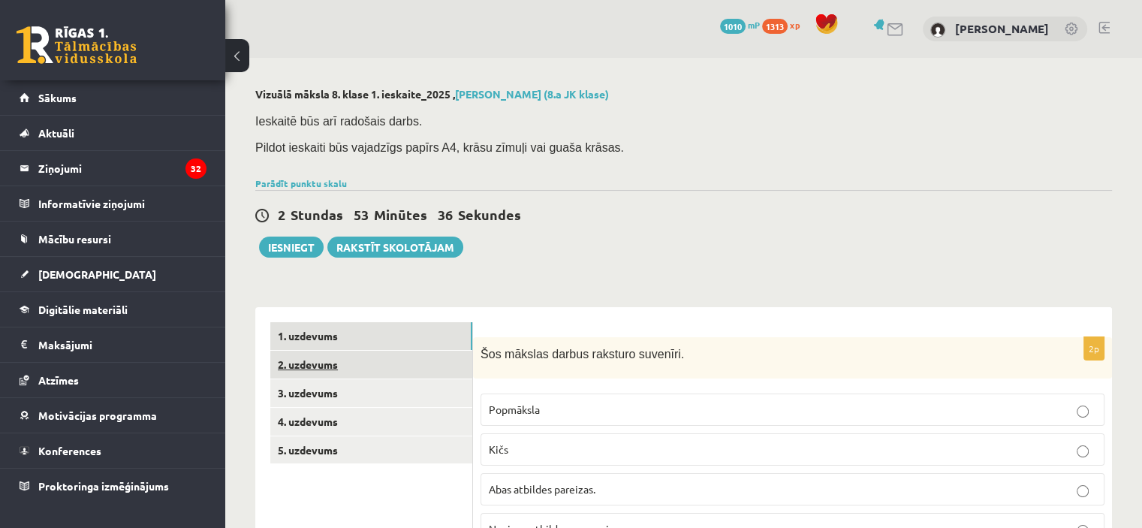
click at [337, 368] on link "2. uzdevums" at bounding box center [371, 365] width 202 height 28
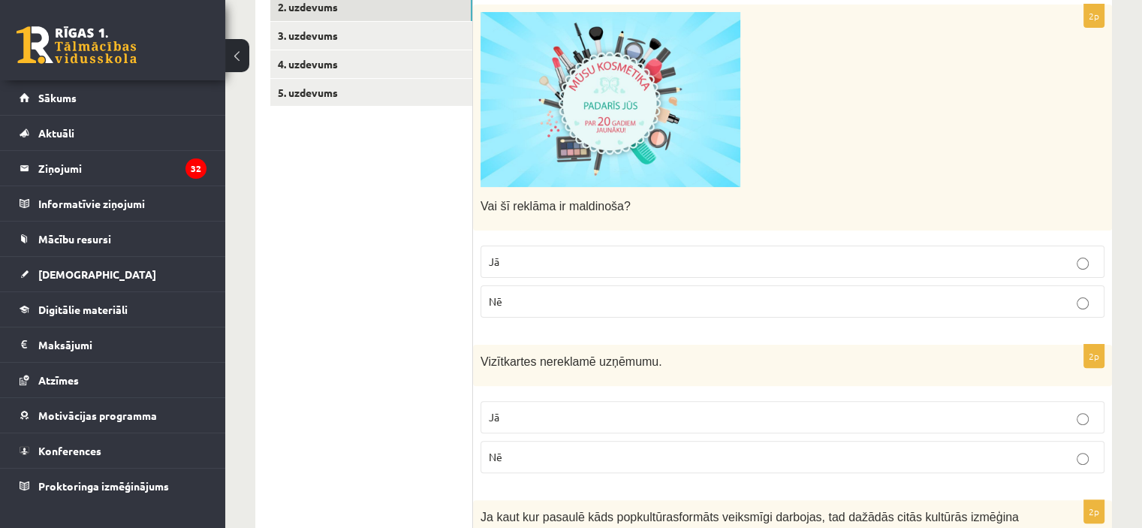
scroll to position [300, 0]
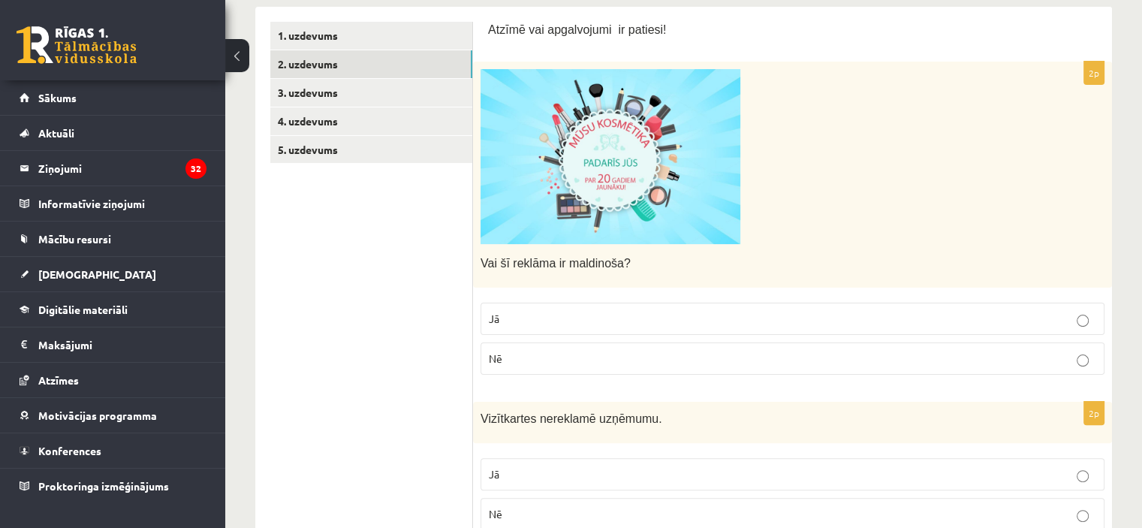
drag, startPoint x: 940, startPoint y: 104, endPoint x: 940, endPoint y: 68, distance: 36.0
click at [940, 103] on p at bounding box center [755, 156] width 549 height 175
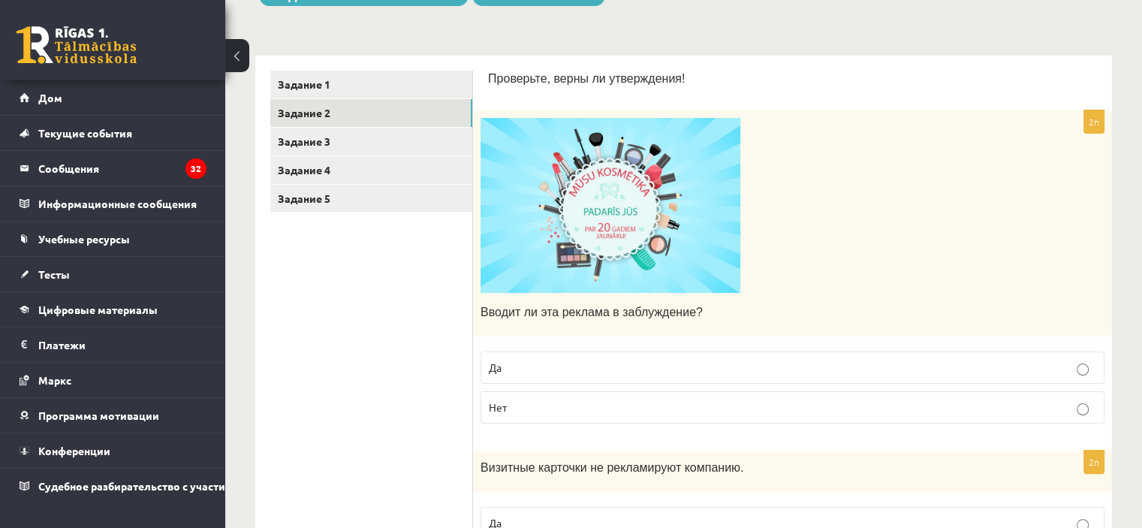
scroll to position [225, 0]
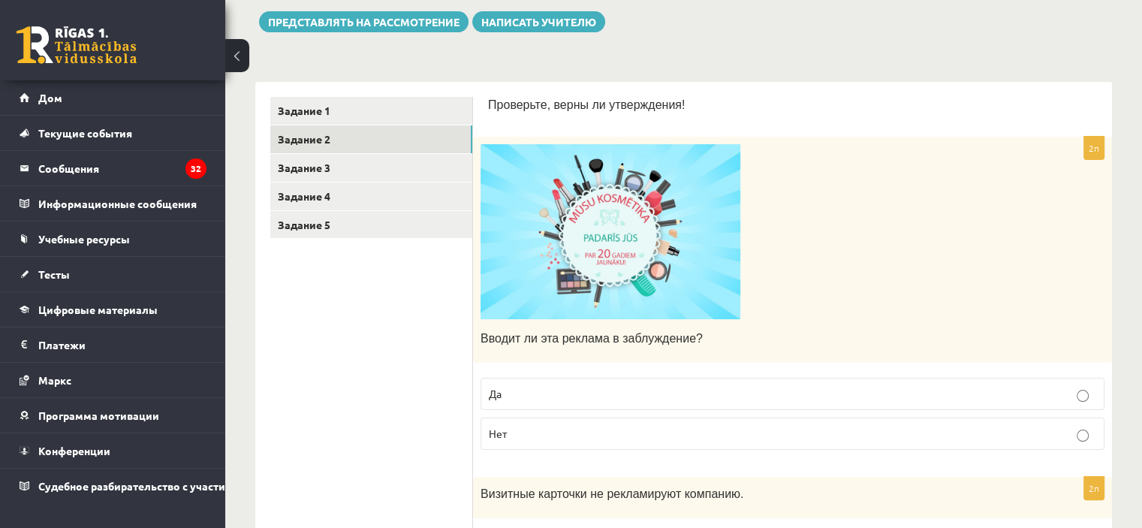
click at [626, 246] on img at bounding box center [611, 231] width 260 height 175
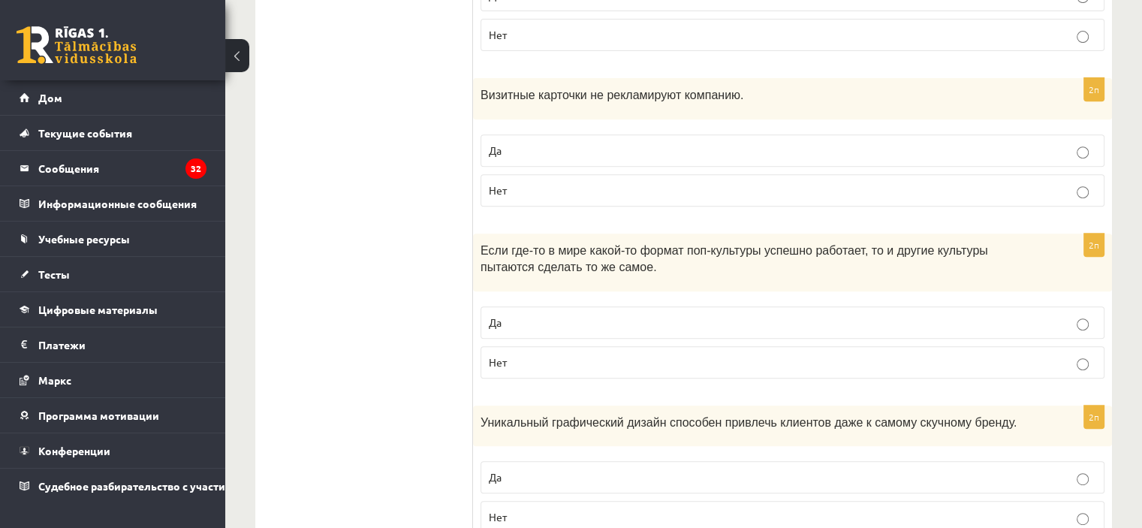
scroll to position [601, 0]
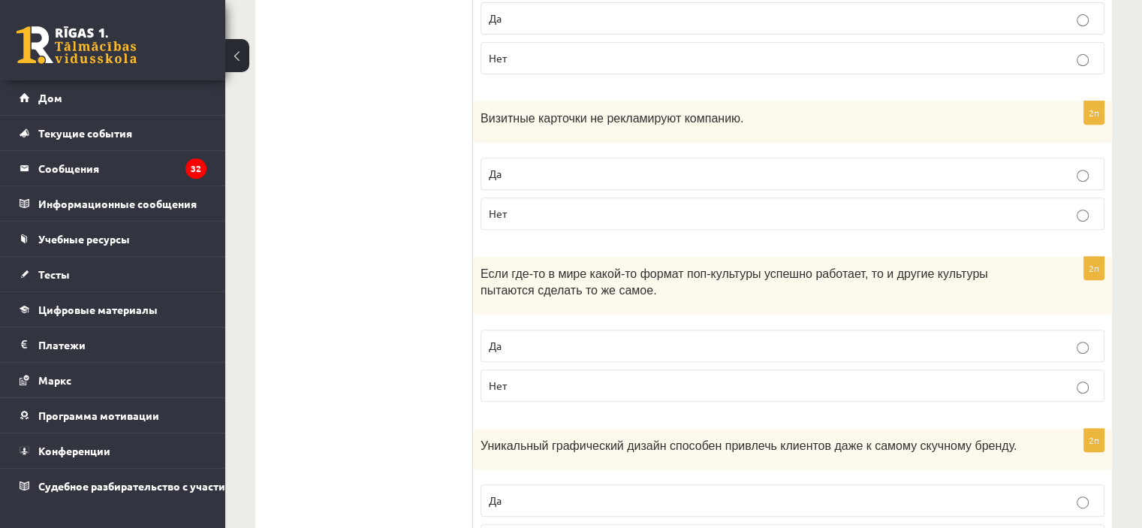
click at [535, 224] on label "Нет" at bounding box center [793, 214] width 624 height 32
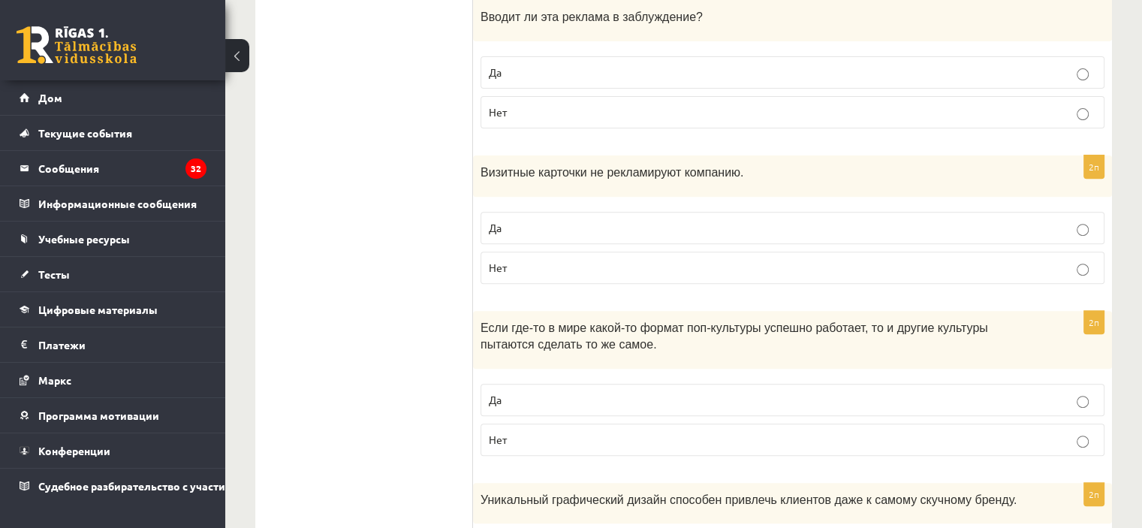
scroll to position [526, 0]
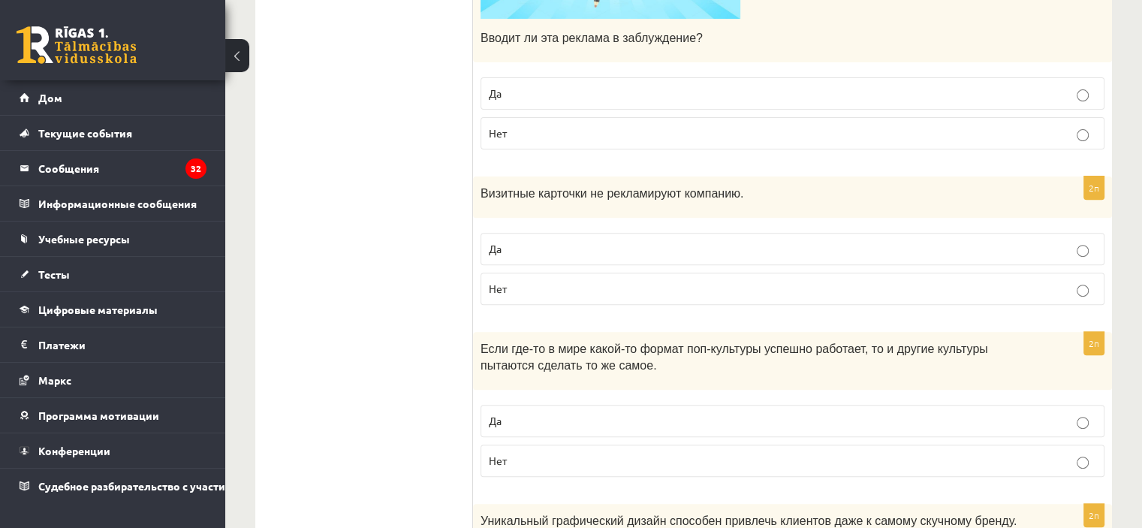
click at [526, 137] on p "Нет" at bounding box center [793, 133] width 608 height 16
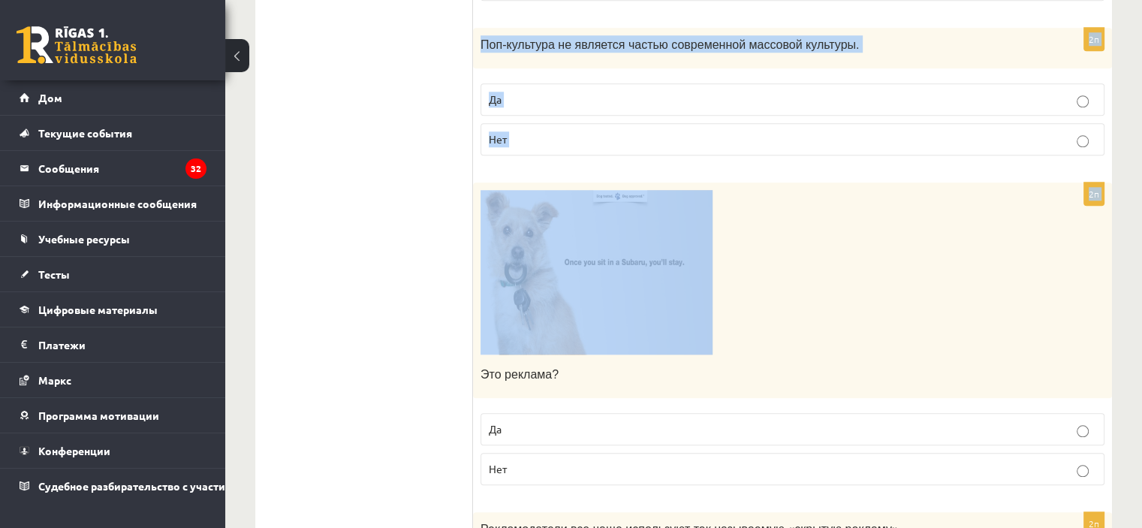
scroll to position [1502, 0]
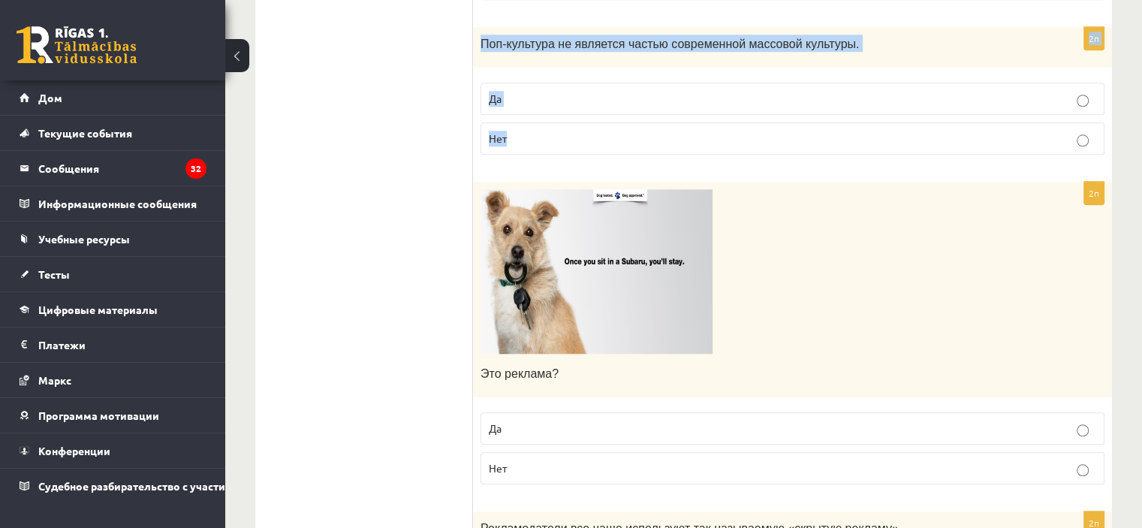
drag, startPoint x: 475, startPoint y: 188, endPoint x: 716, endPoint y: 110, distance: 252.7
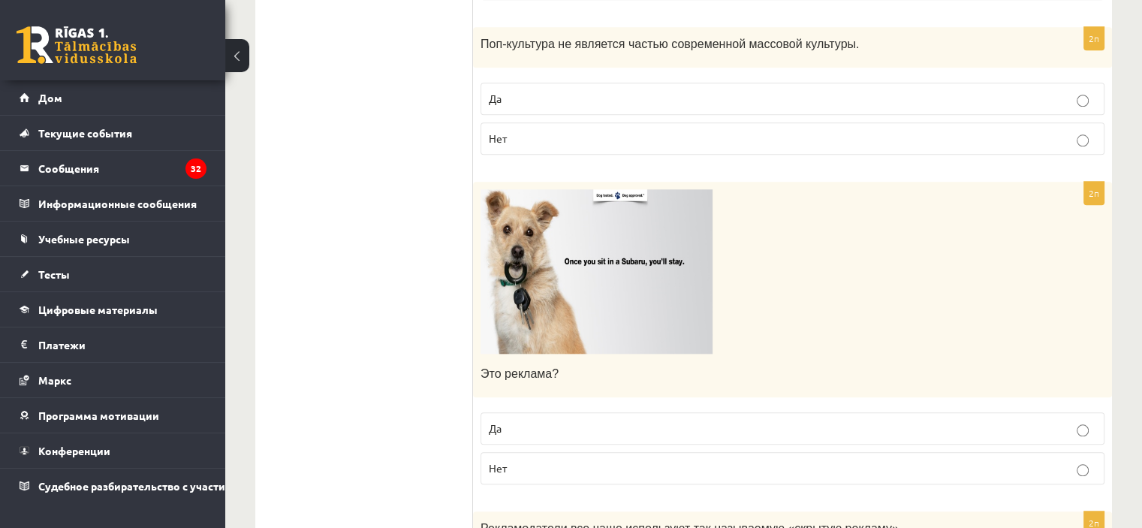
click at [579, 274] on img at bounding box center [597, 271] width 232 height 164
click at [515, 415] on label "Да" at bounding box center [793, 428] width 624 height 32
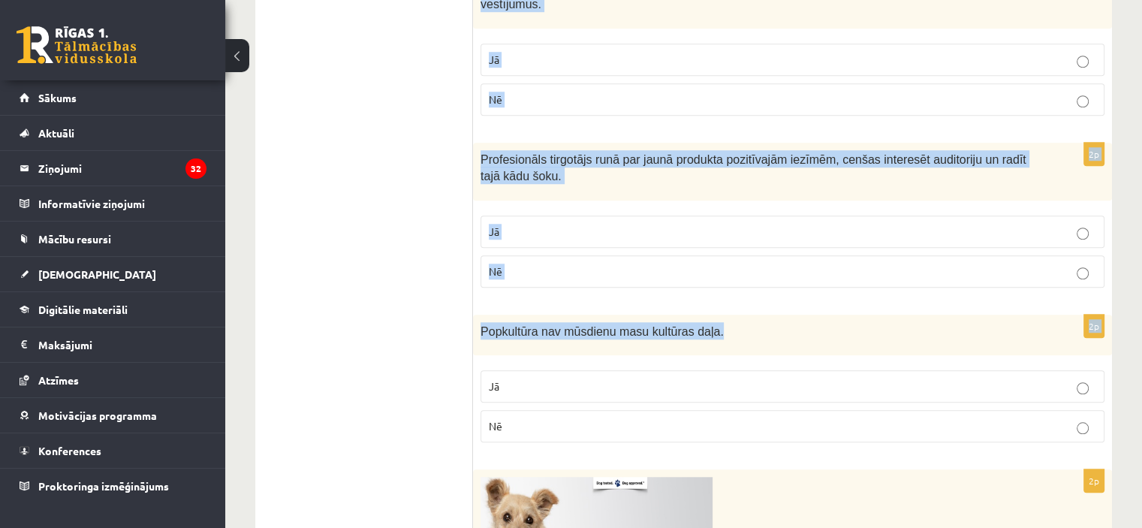
scroll to position [1217, 0]
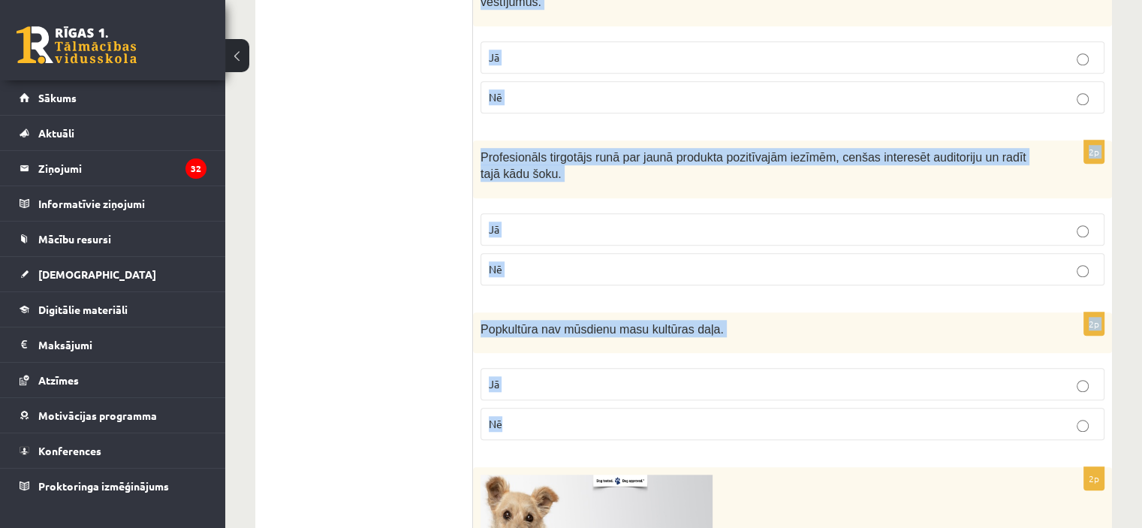
drag, startPoint x: 475, startPoint y: 400, endPoint x: 763, endPoint y: 308, distance: 302.8
click at [850, 363] on form "Atzīmē vai apgalvojumi ir patiesi! 2p Vai šī reklāma ir maldinoša? Jā Nē 2p Viz…" at bounding box center [792, 99] width 609 height 1986
copy form "Vizītkartes nereklamē uzņēmumu. Jā Nē 2p Ja kaut kur pasaulē kāds popkultūrasfo…"
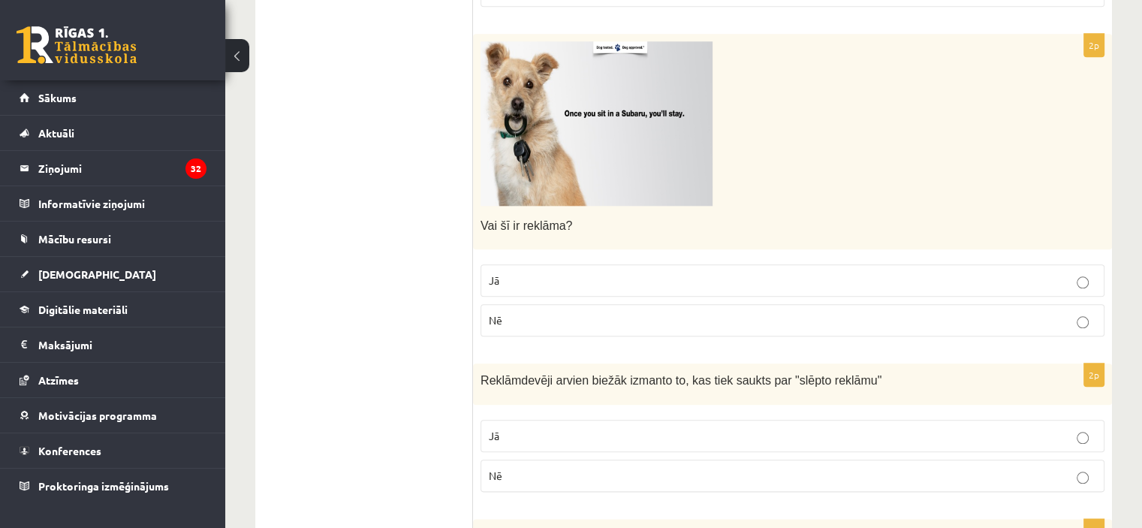
scroll to position [1742, 0]
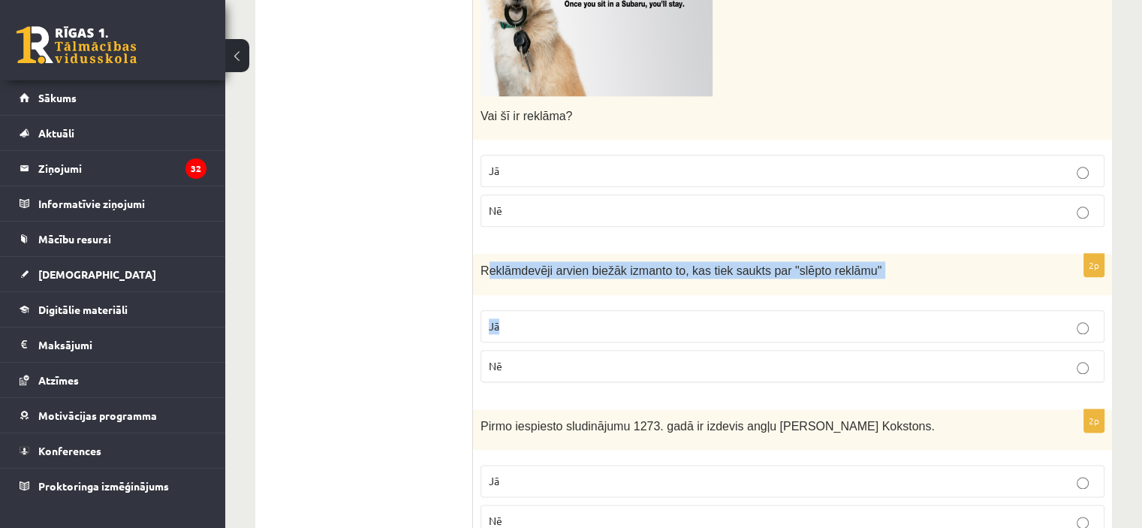
drag, startPoint x: 486, startPoint y: 249, endPoint x: 556, endPoint y: 267, distance: 72.1
click at [570, 269] on div "2p Reklāmdevēji arvien biežāk izmanto to, kas tiek saukts par "slēpto reklāmu" …" at bounding box center [792, 324] width 639 height 140
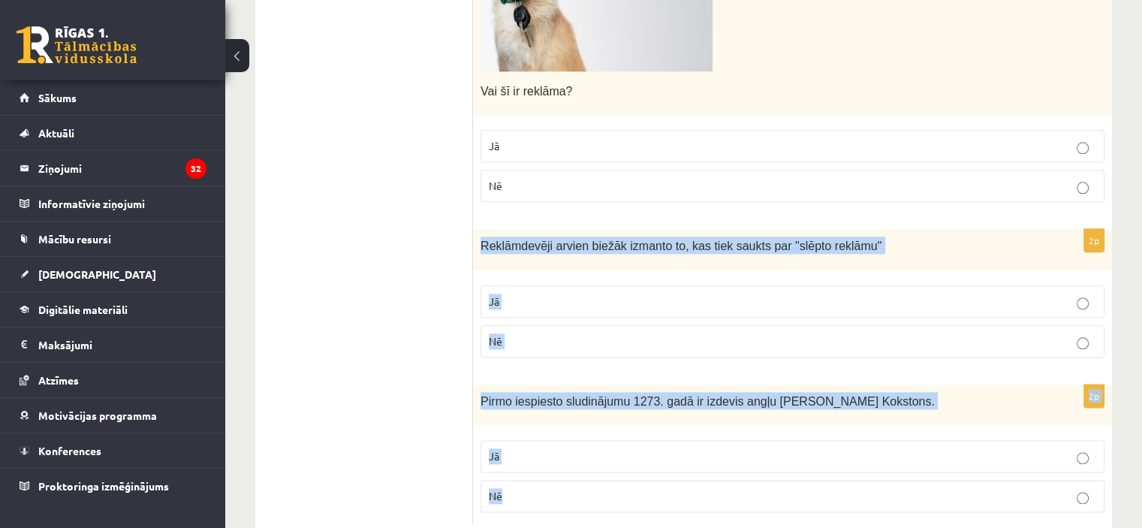
drag, startPoint x: 481, startPoint y: 206, endPoint x: 784, endPoint y: 463, distance: 397.4
copy form "Reklāmdevēji arvien biežāk izmanto to, kas tiek saukts par "slēpto reklāmu" Jā …"
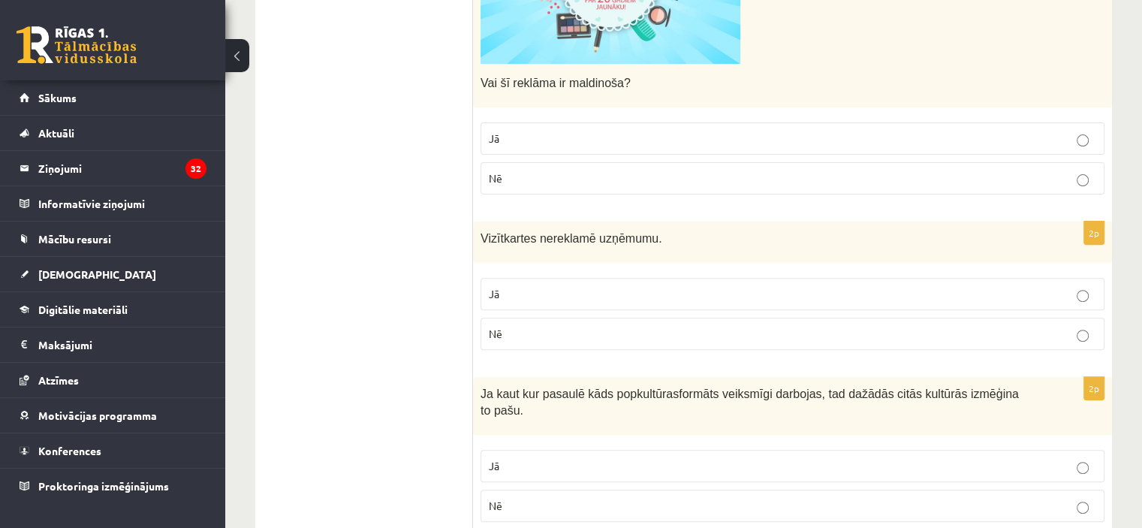
scroll to position [508, 0]
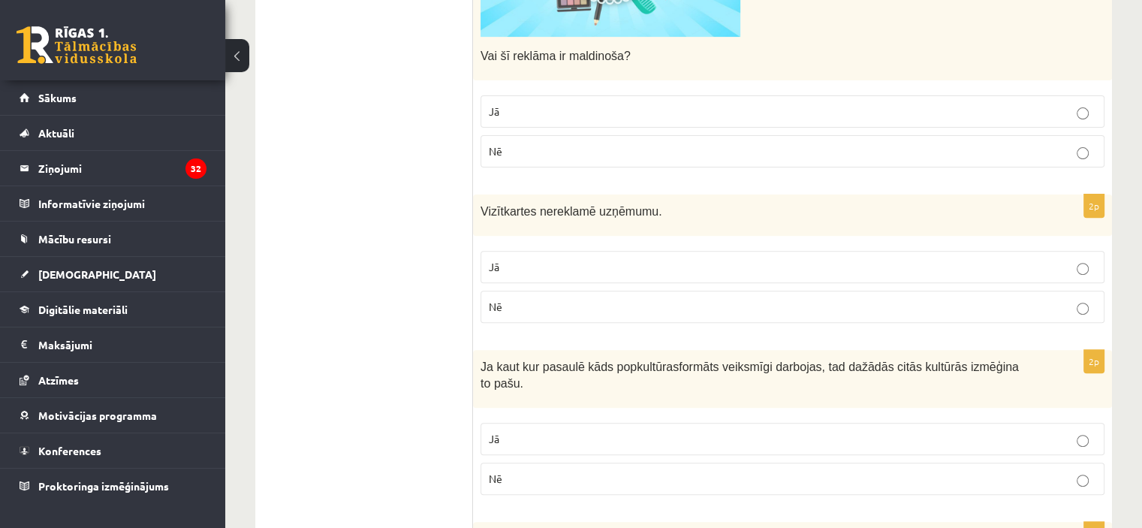
click at [517, 267] on p "Jā" at bounding box center [793, 267] width 608 height 16
click at [505, 300] on p "Nē" at bounding box center [793, 307] width 608 height 16
click at [491, 432] on span "Jā" at bounding box center [494, 439] width 11 height 14
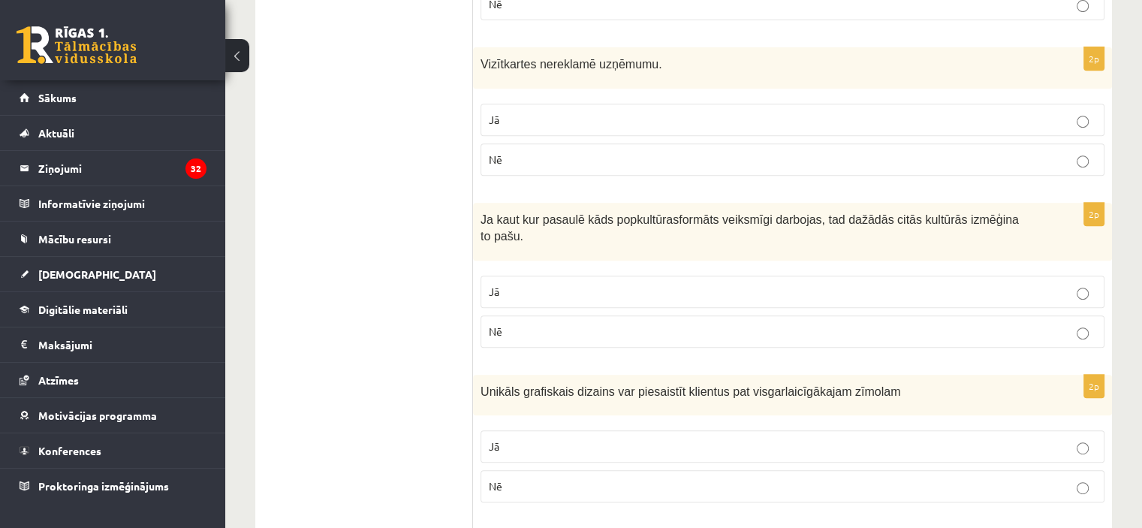
scroll to position [658, 0]
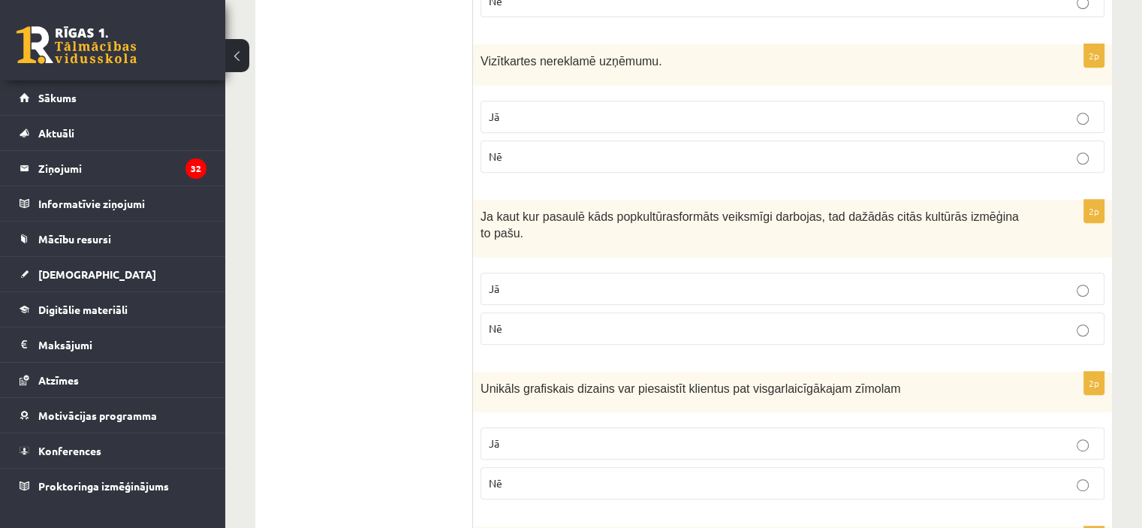
click at [510, 436] on p "Jā" at bounding box center [793, 444] width 608 height 16
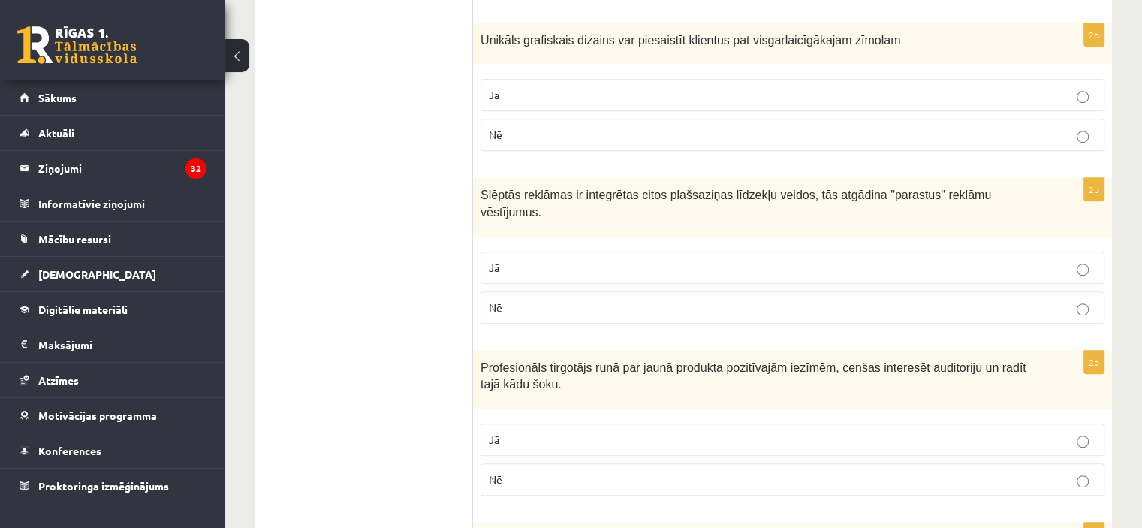
scroll to position [1033, 0]
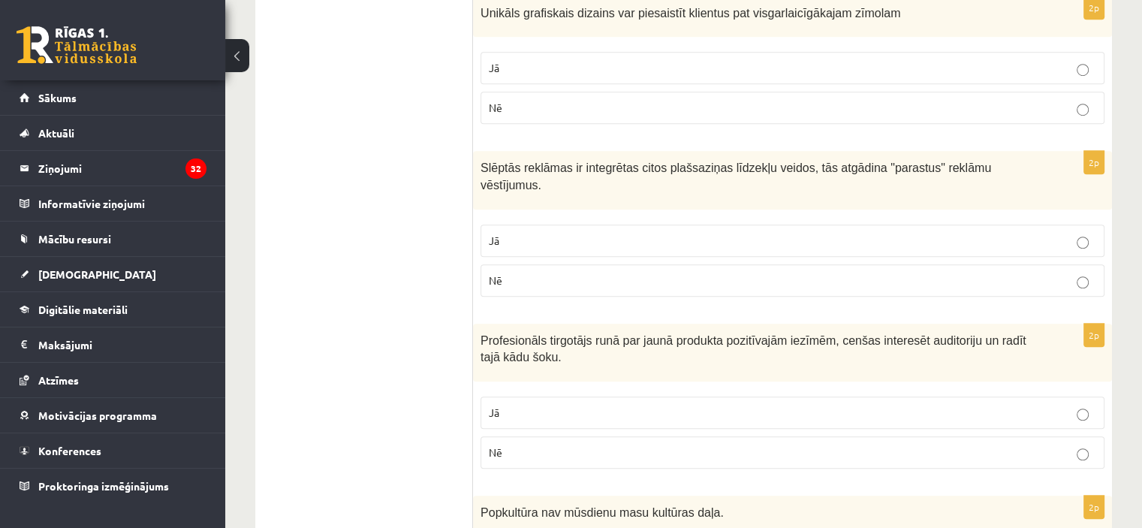
click at [531, 273] on p "Nē" at bounding box center [793, 281] width 608 height 16
click at [498, 445] on span "Nē" at bounding box center [496, 452] width 14 height 14
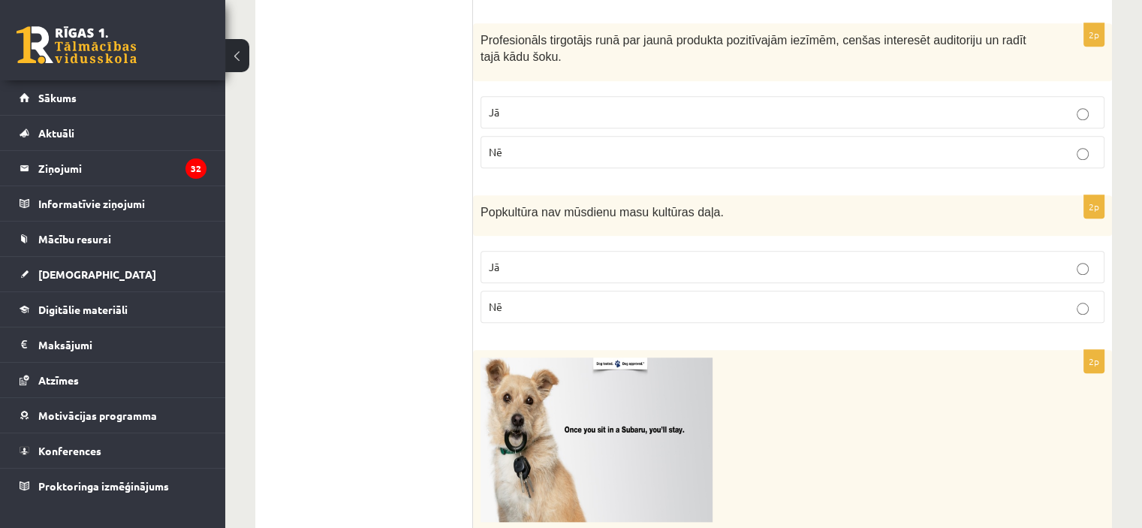
click at [528, 299] on p "Nē" at bounding box center [793, 307] width 608 height 16
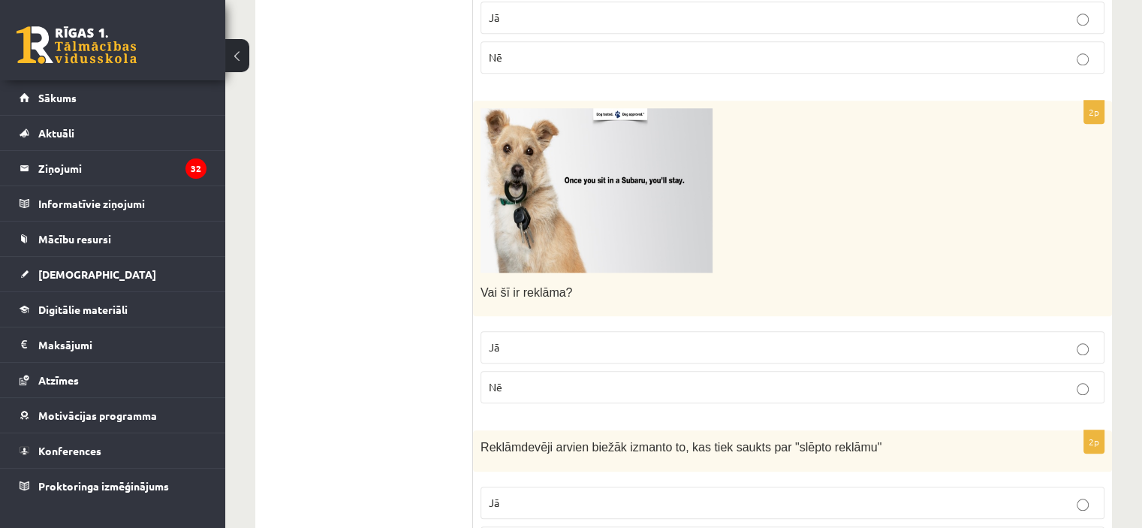
scroll to position [1784, 0]
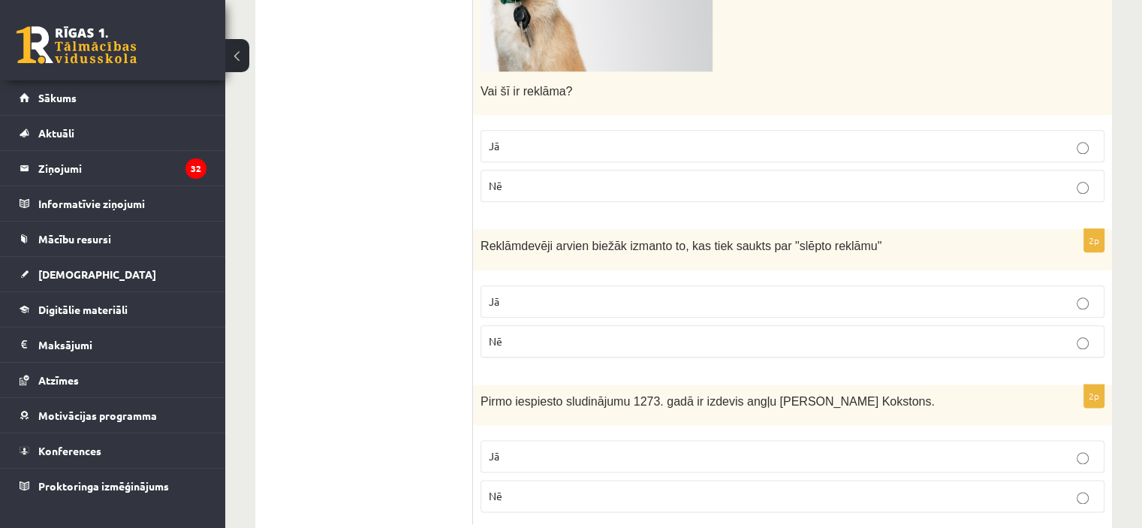
click at [510, 285] on label "Jā" at bounding box center [793, 301] width 624 height 32
click at [498, 489] on span "Nē" at bounding box center [496, 496] width 14 height 14
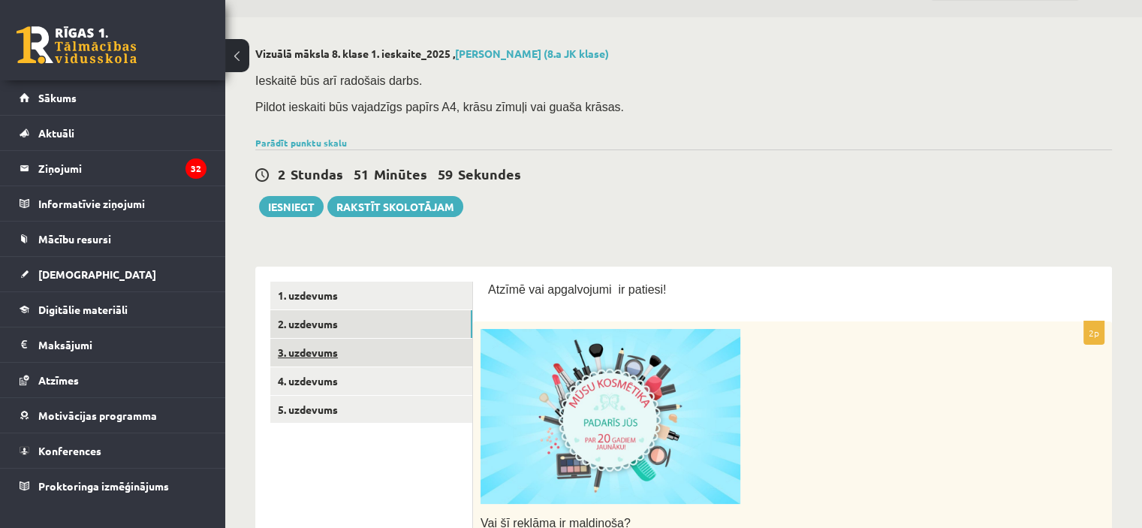
scroll to position [75, 0]
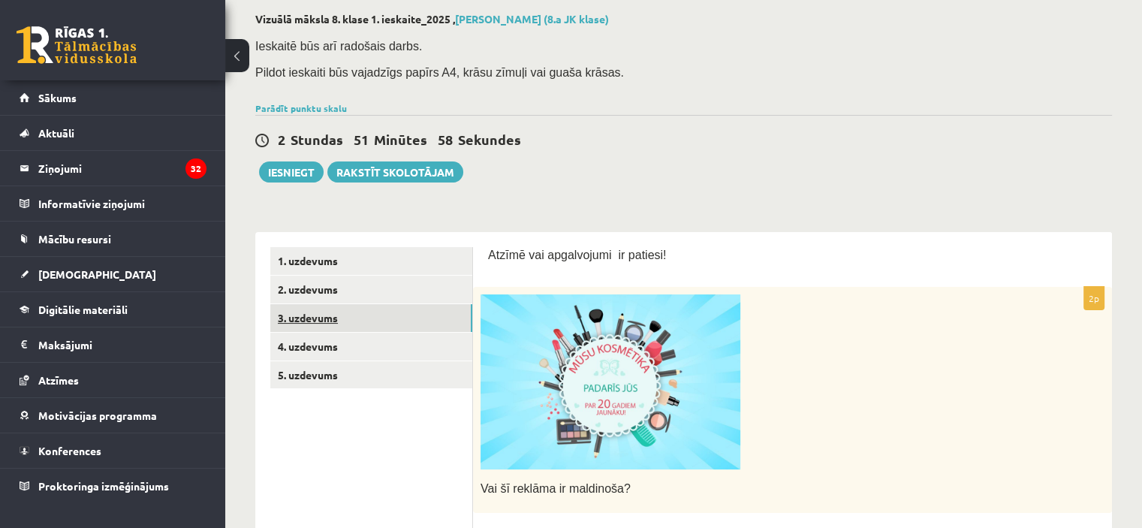
click at [336, 316] on link "3. uzdevums" at bounding box center [371, 318] width 202 height 28
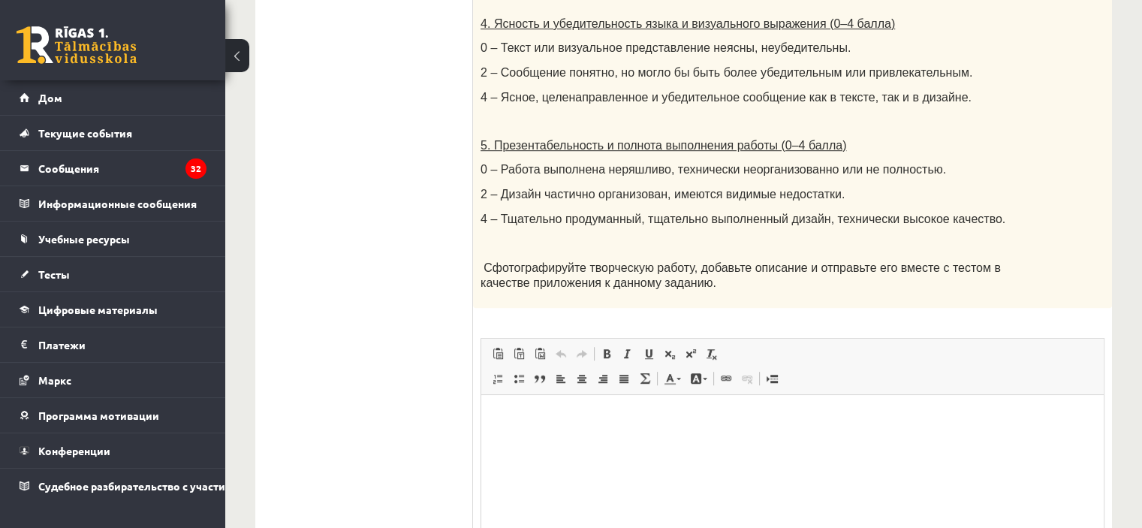
scroll to position [1096, 0]
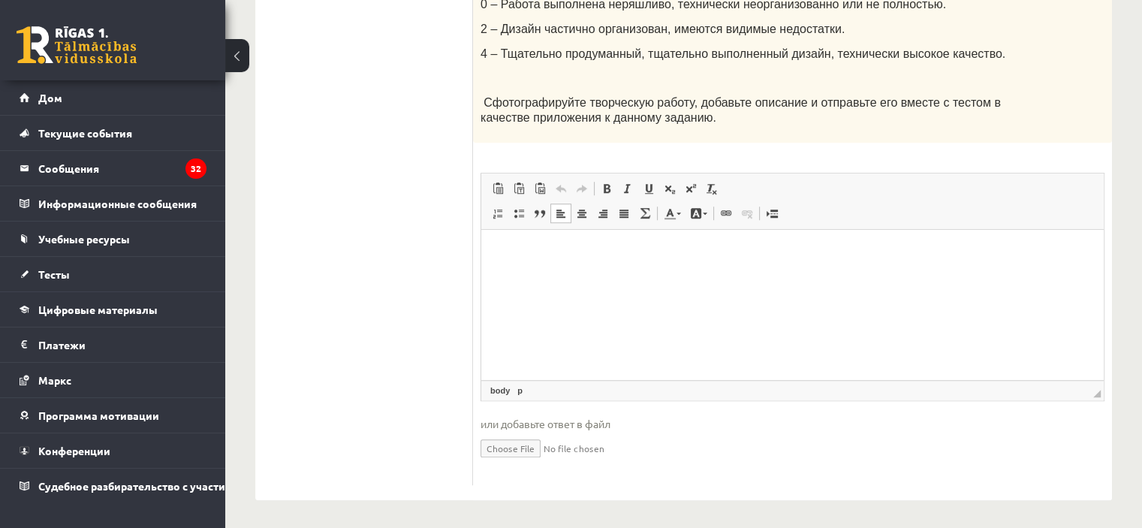
click at [621, 276] on html at bounding box center [792, 253] width 623 height 46
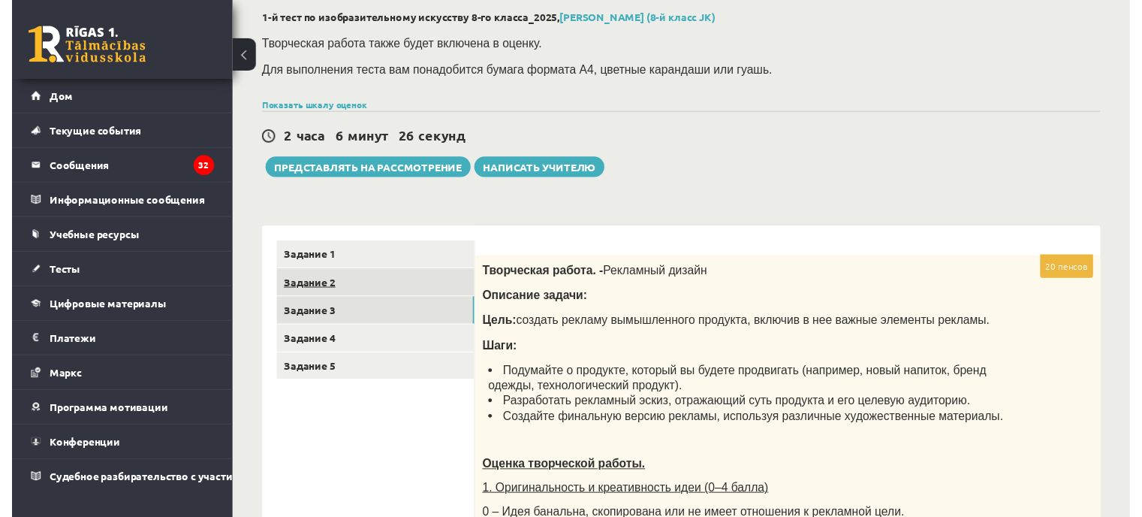
scroll to position [45, 0]
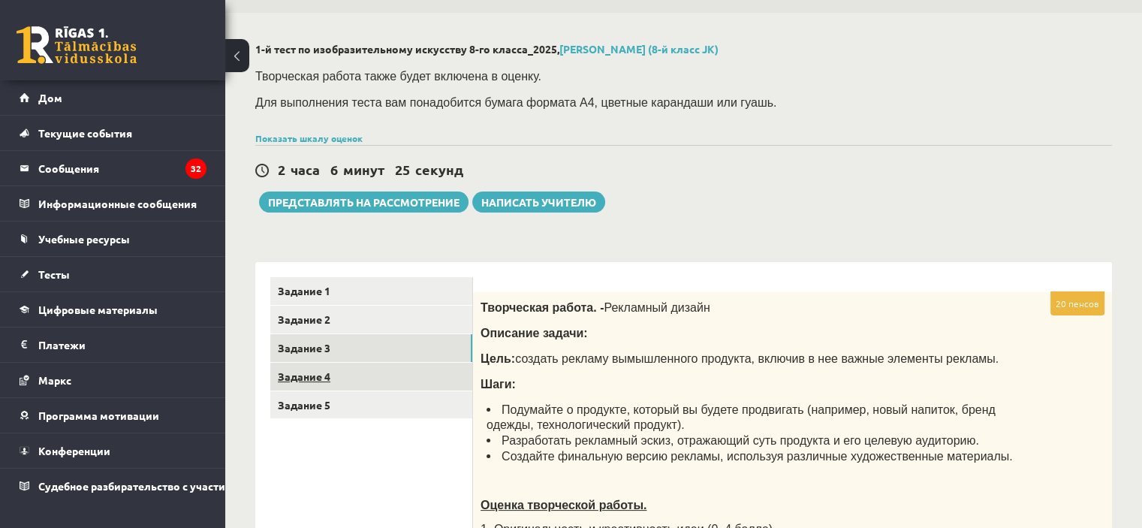
click at [328, 375] on font "Задание 4" at bounding box center [304, 376] width 53 height 14
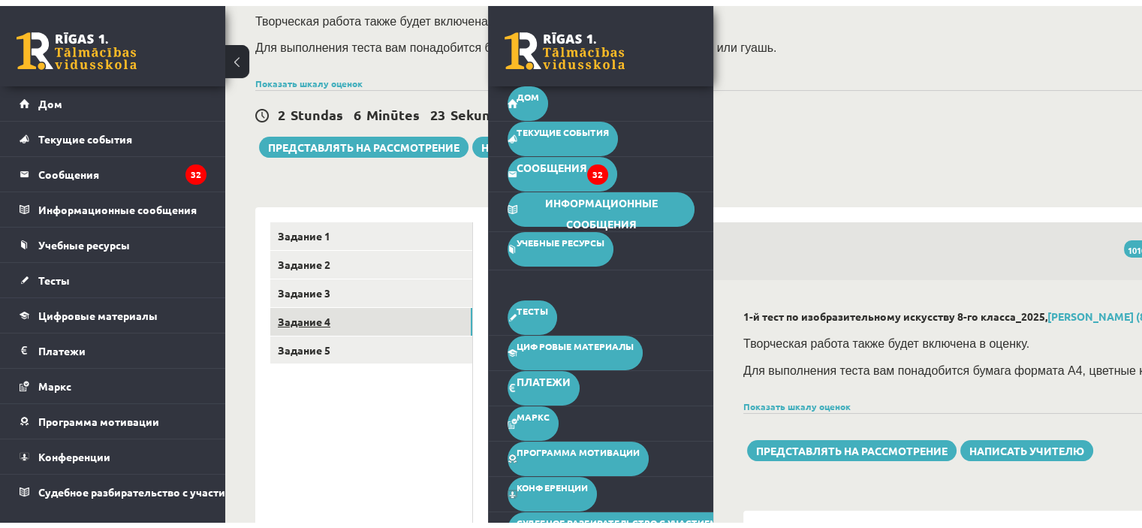
scroll to position [120, 0]
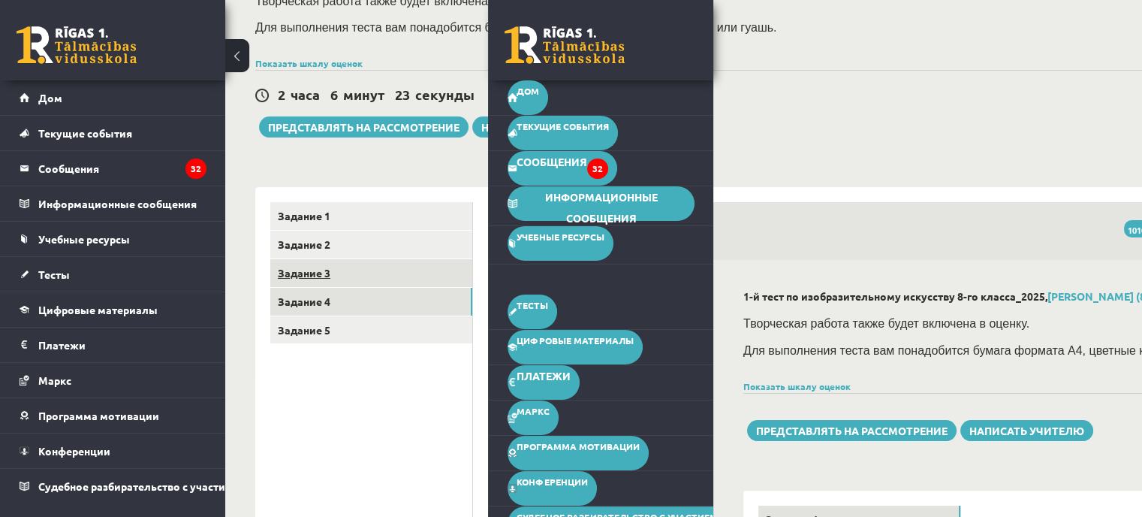
click at [354, 276] on link "Задание 3" at bounding box center [371, 273] width 202 height 28
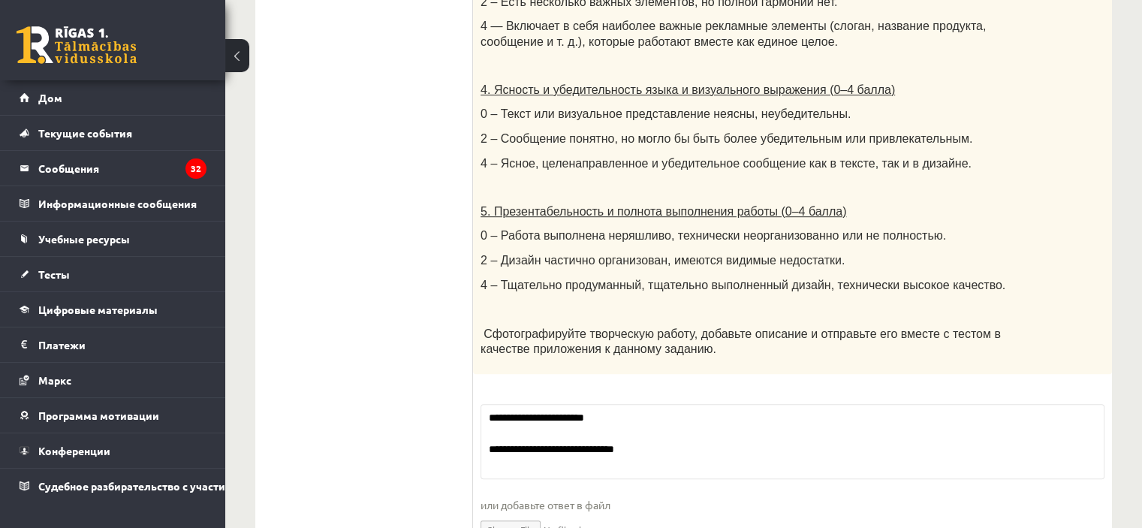
scroll to position [948, 0]
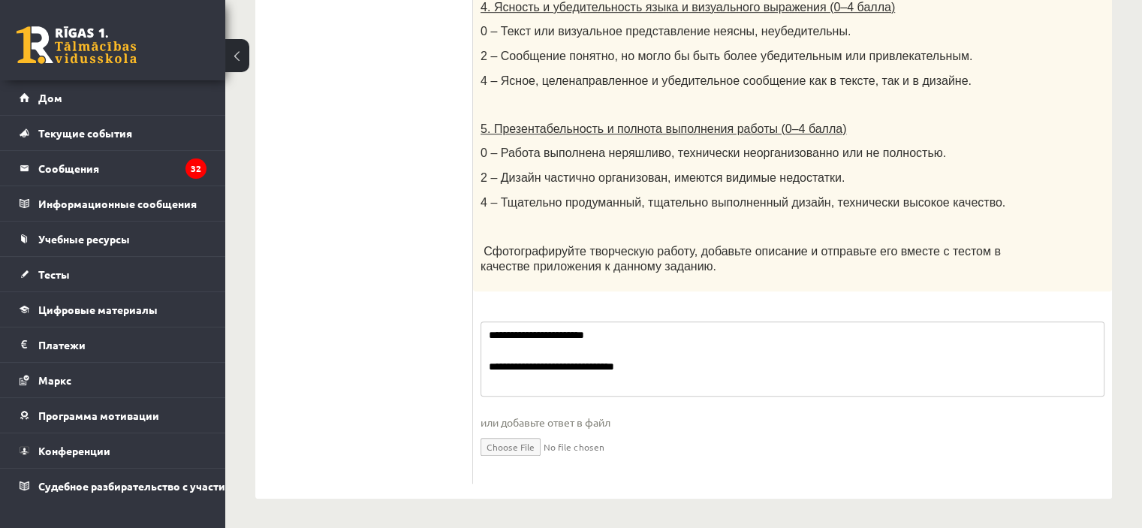
click at [698, 371] on textarea "**********" at bounding box center [793, 358] width 624 height 75
click at [649, 339] on textarea "**********" at bounding box center [793, 358] width 624 height 75
click at [685, 378] on textarea "**********" at bounding box center [793, 358] width 624 height 75
drag, startPoint x: 691, startPoint y: 369, endPoint x: 439, endPoint y: 331, distance: 254.4
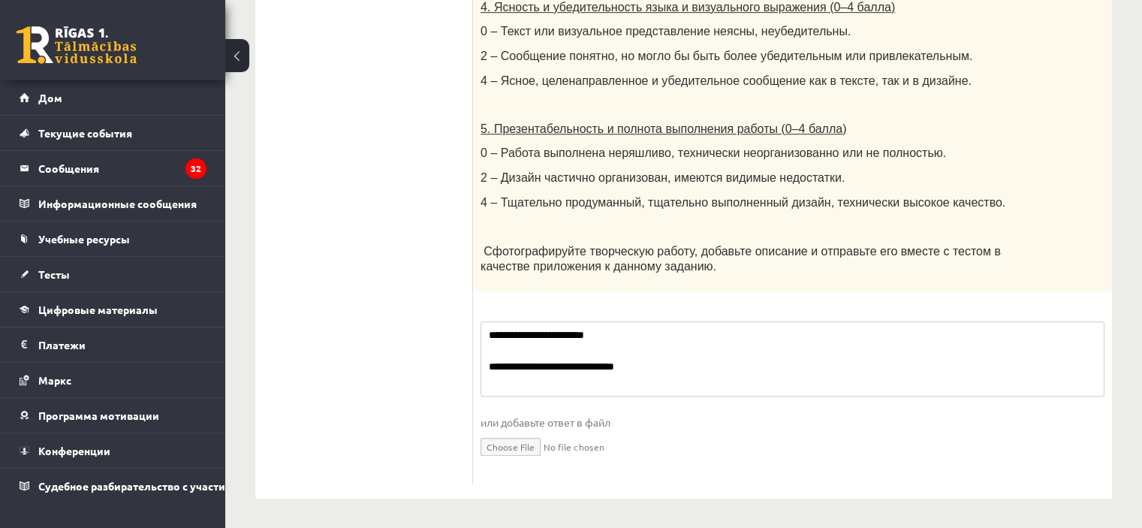
paste textarea
click at [604, 339] on textarea "**********" at bounding box center [793, 358] width 624 height 75
type textarea "**********"
click at [703, 245] on font "Сфотографируйте творческую работу, добавьте описание и отправьте его вместе с т…" at bounding box center [741, 259] width 520 height 29
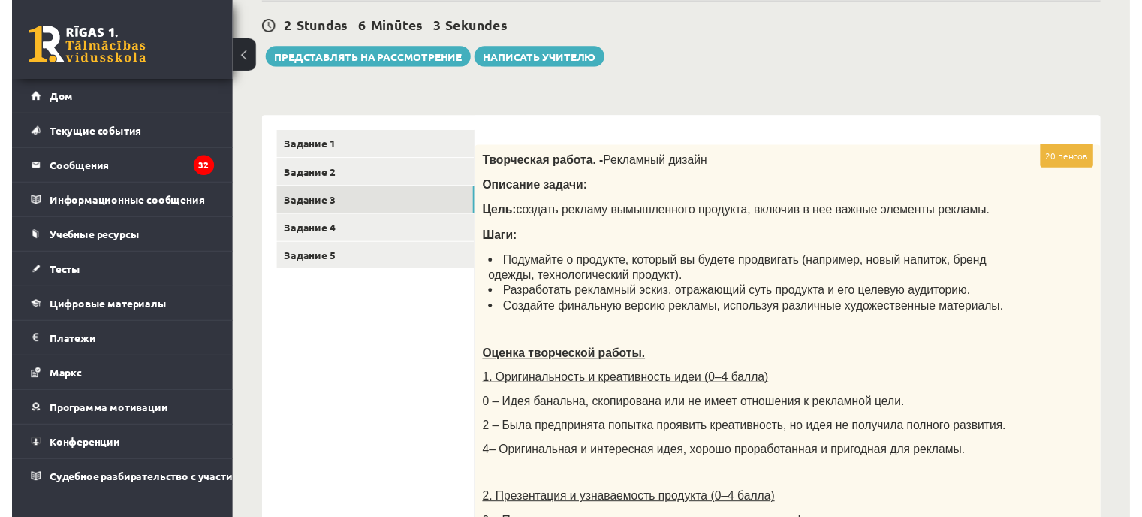
scroll to position [0, 0]
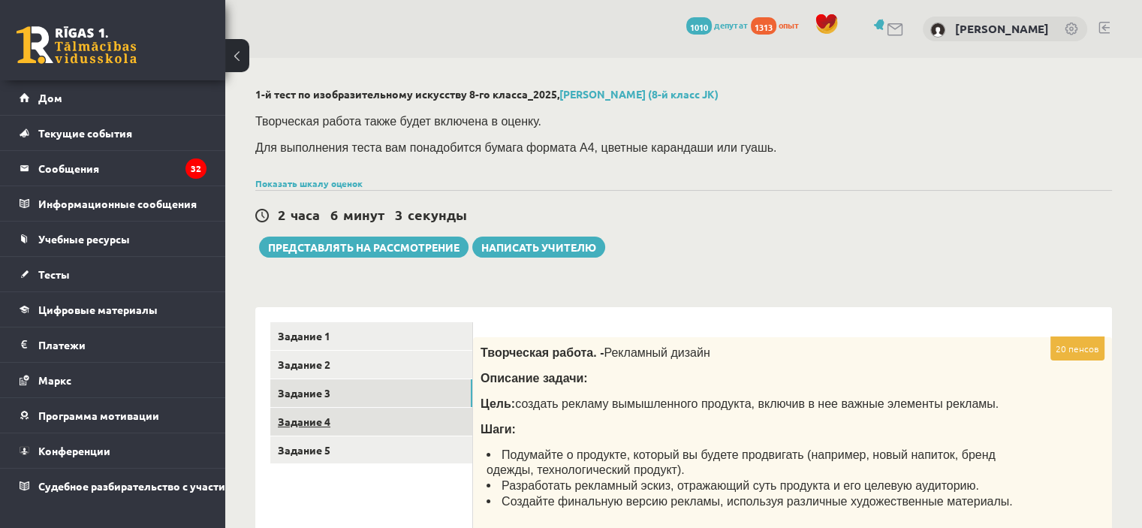
click at [323, 417] on font "Задание 4" at bounding box center [304, 422] width 53 height 14
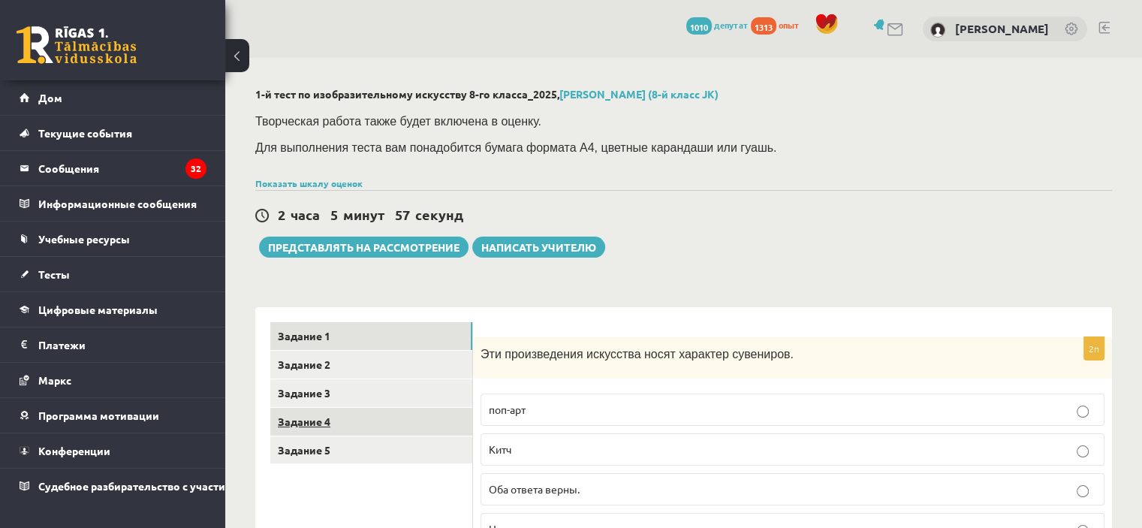
drag, startPoint x: 318, startPoint y: 432, endPoint x: 324, endPoint y: 424, distance: 9.8
click at [324, 424] on font "Задание 4" at bounding box center [304, 422] width 53 height 14
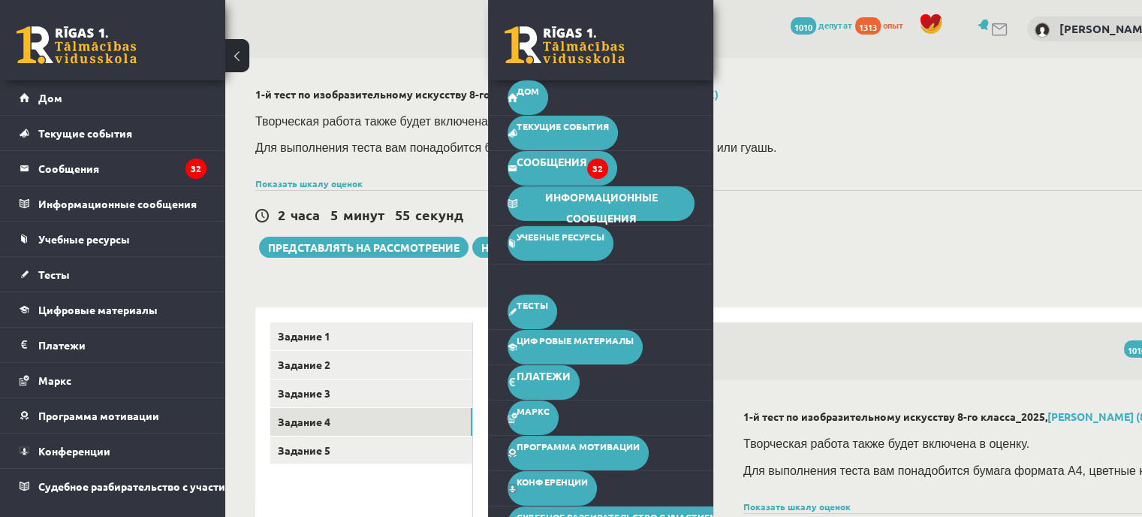
click at [873, 201] on div "2 часа 5 минут 55 секунд Произошла ошибка при последнем сохранении. Пожалуйста,…" at bounding box center [735, 224] width 961 height 68
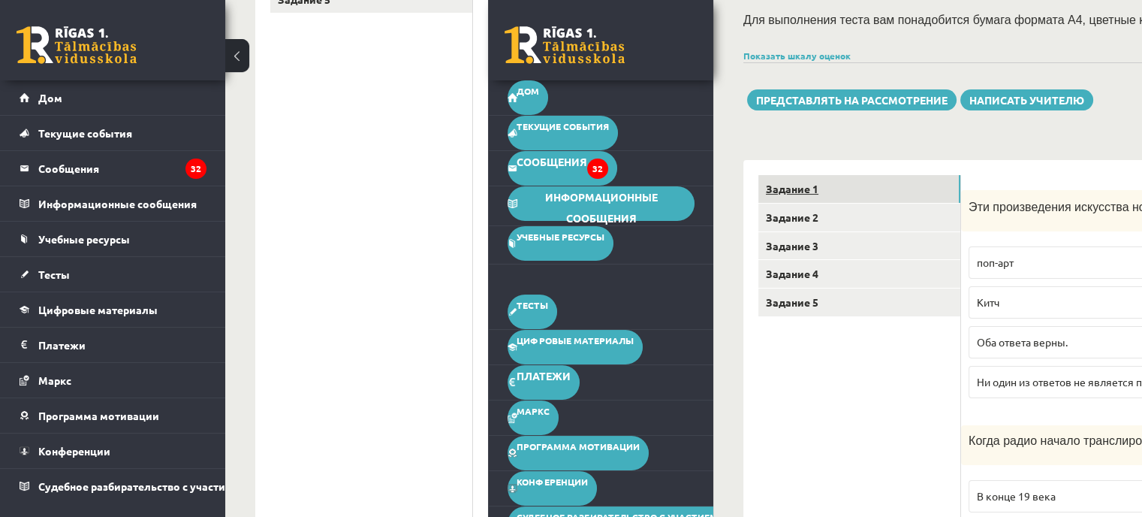
scroll to position [526, 0]
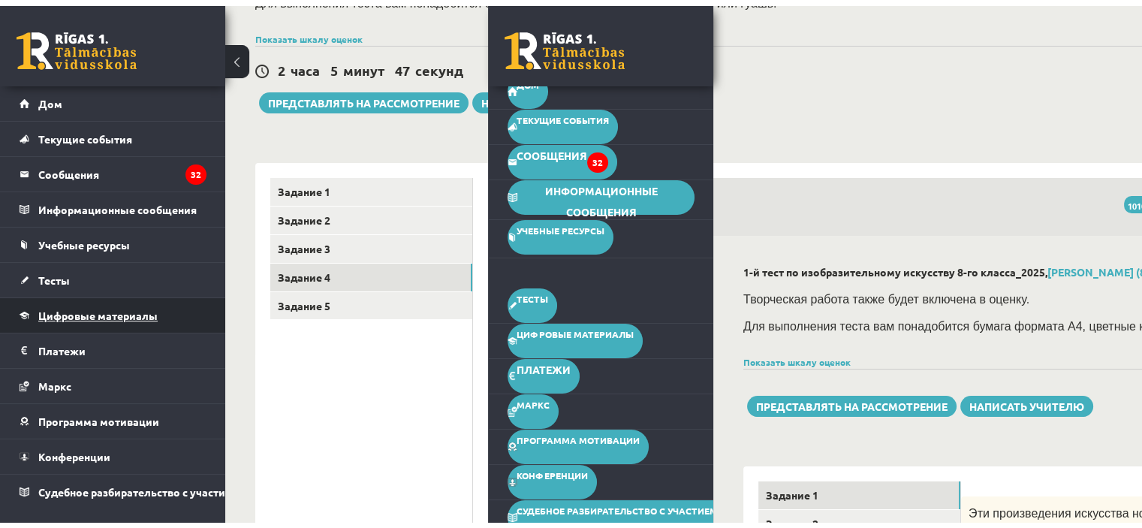
scroll to position [23, 0]
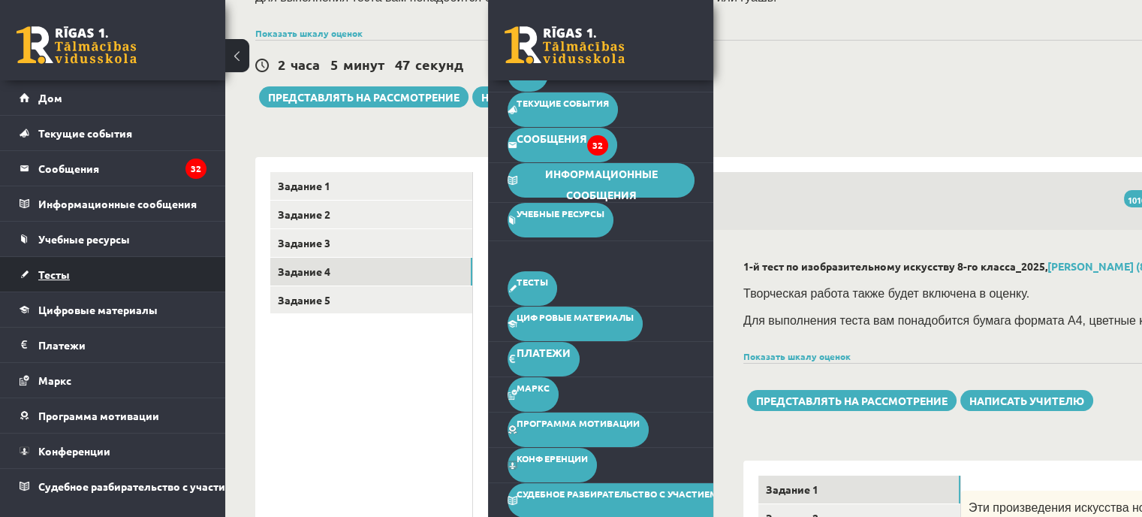
click at [69, 280] on link "Тесты" at bounding box center [113, 274] width 187 height 35
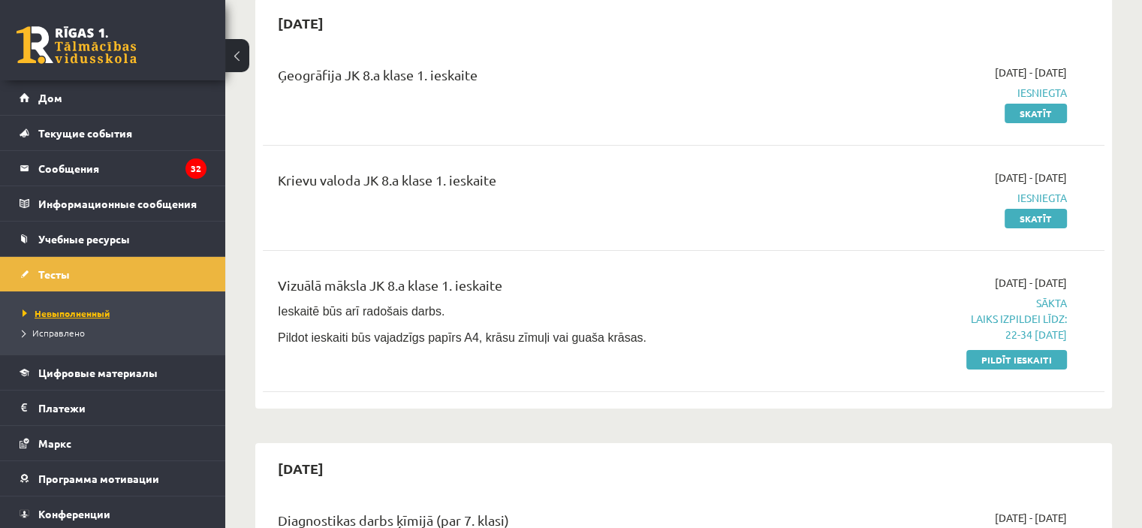
click at [78, 306] on link "Невыполненный" at bounding box center [117, 313] width 188 height 14
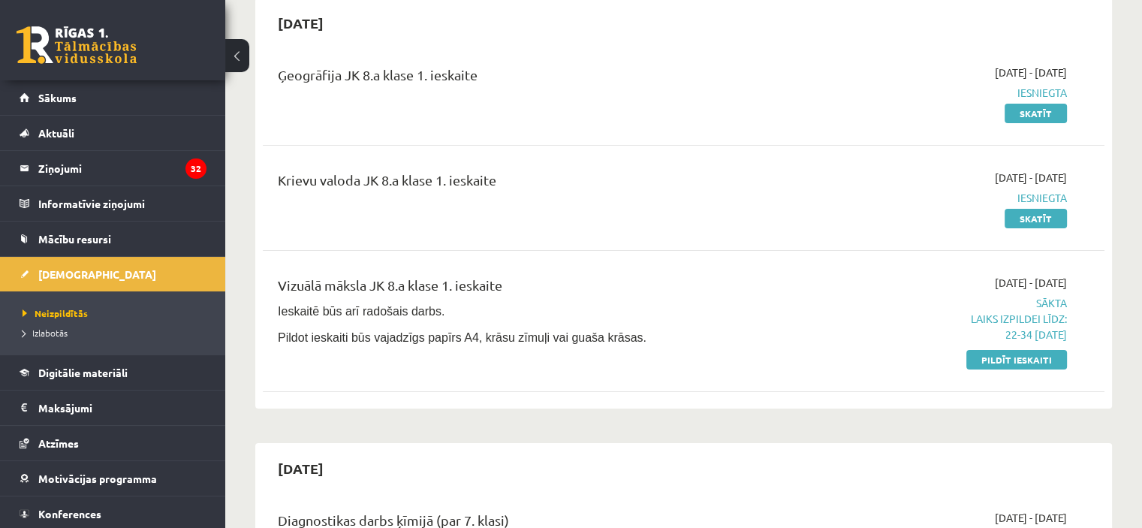
drag, startPoint x: 1031, startPoint y: 366, endPoint x: 637, endPoint y: 62, distance: 497.5
click at [1031, 366] on link "Pildīt ieskaiti" at bounding box center [1017, 360] width 101 height 20
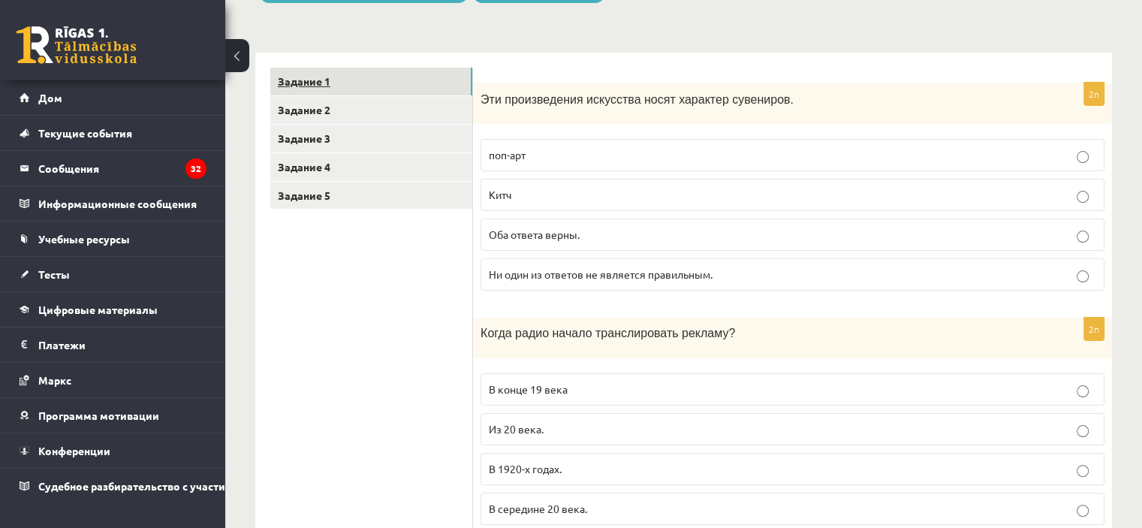
scroll to position [75, 0]
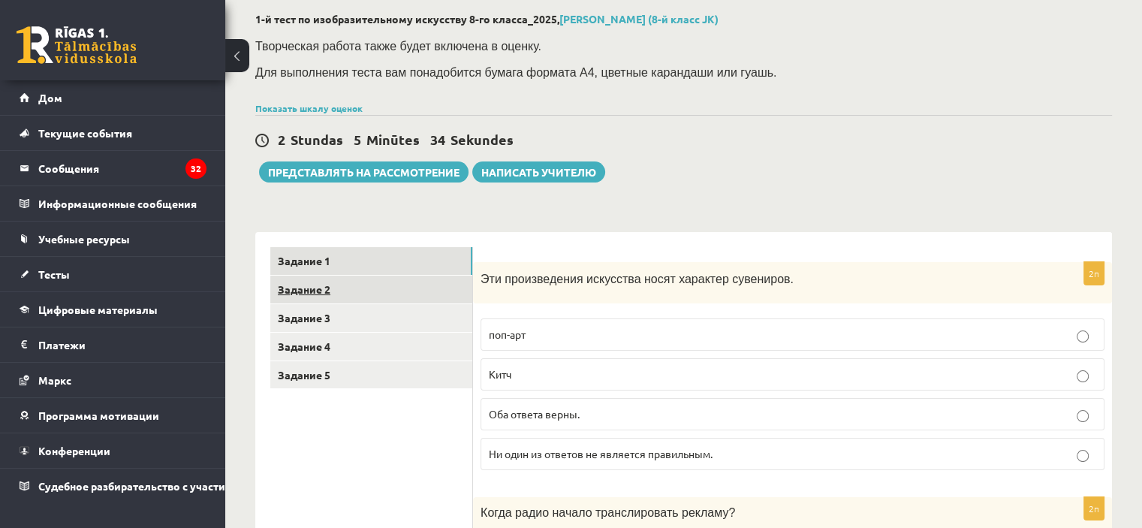
click at [369, 297] on link "Задание 2" at bounding box center [371, 290] width 202 height 28
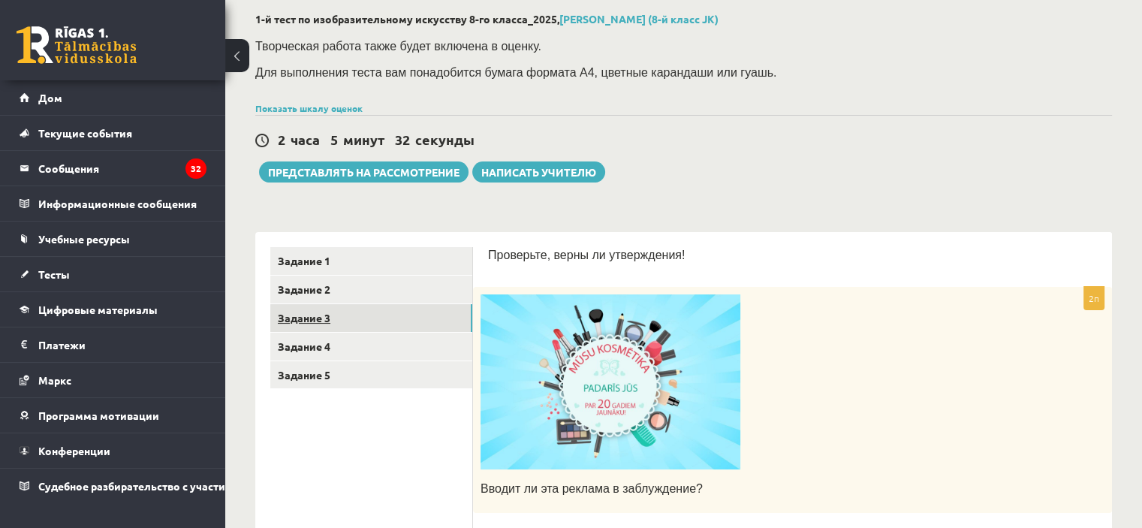
click at [330, 309] on link "Задание 3" at bounding box center [371, 318] width 202 height 28
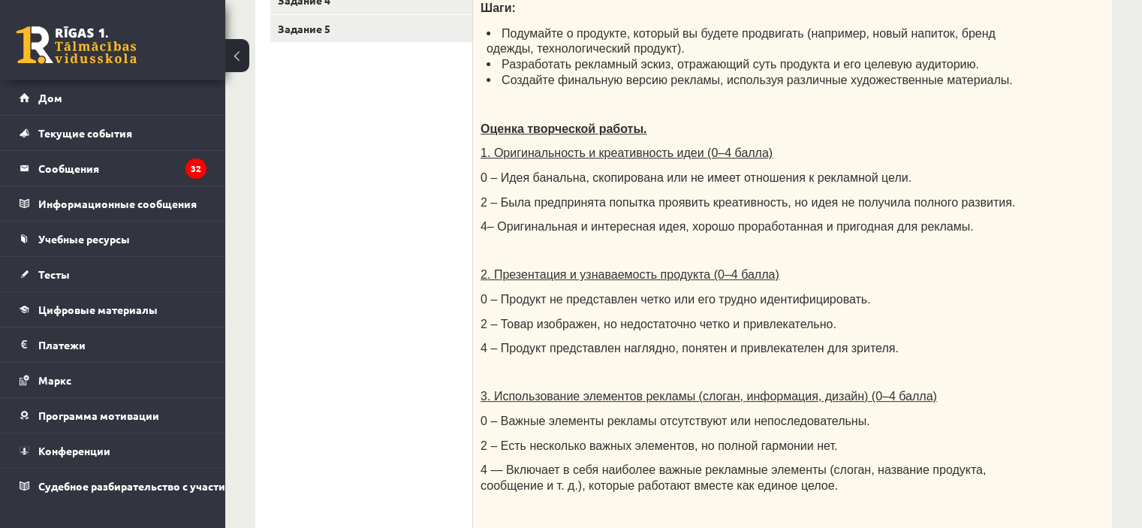
scroll to position [121, 0]
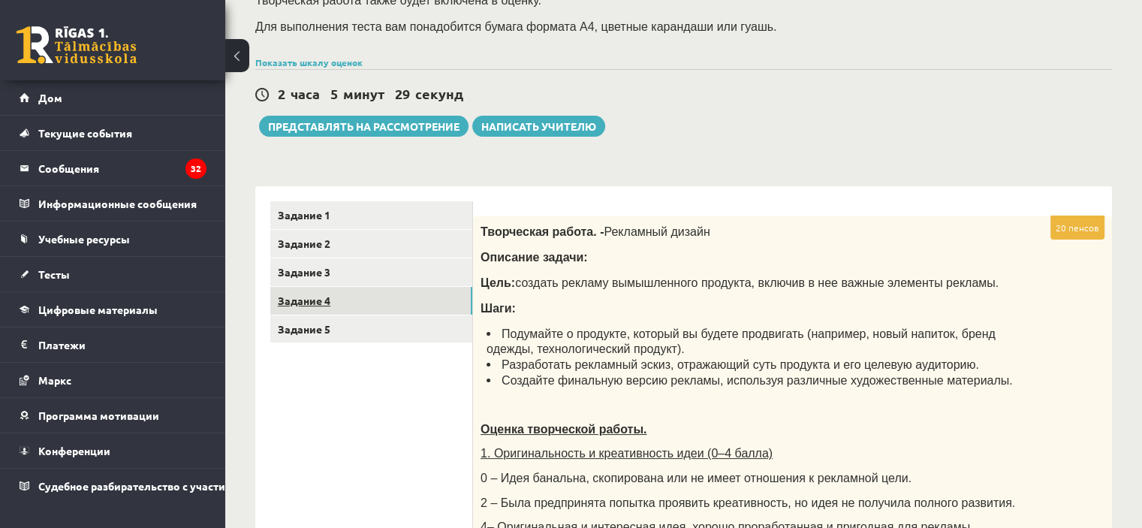
click at [348, 303] on link "Задание 4" at bounding box center [371, 301] width 202 height 28
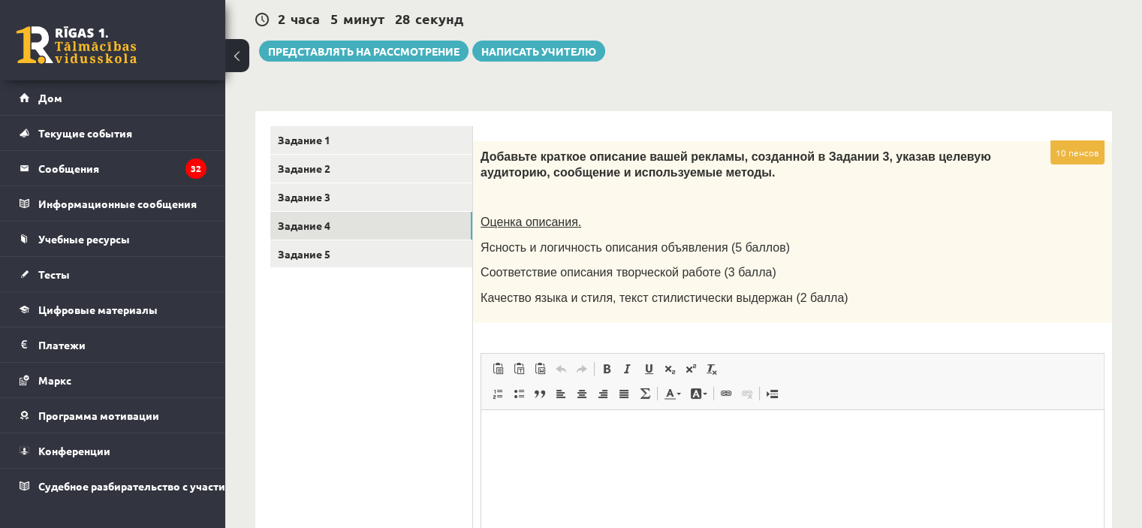
scroll to position [0, 0]
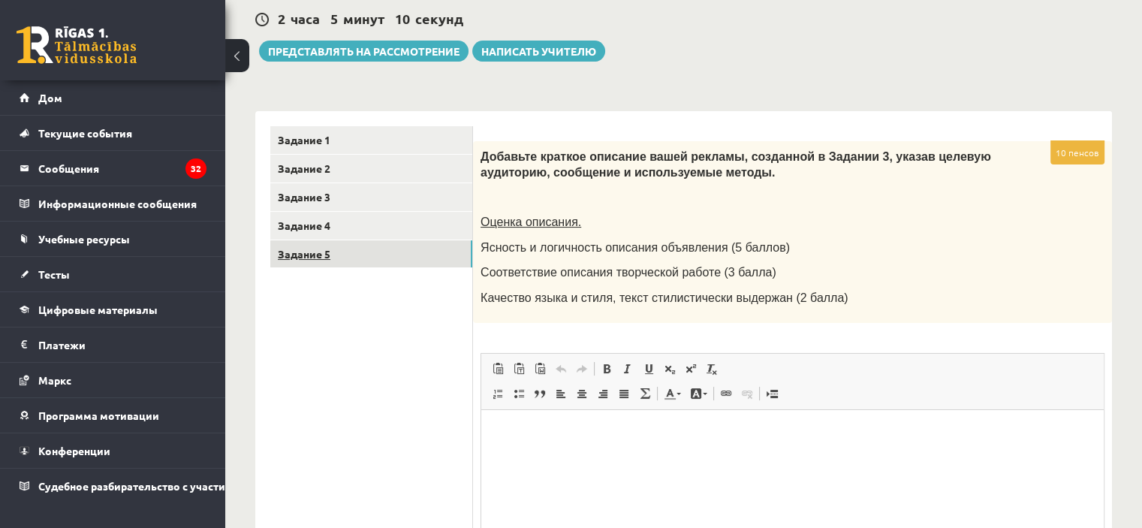
click at [342, 262] on link "Задание 5" at bounding box center [371, 254] width 202 height 28
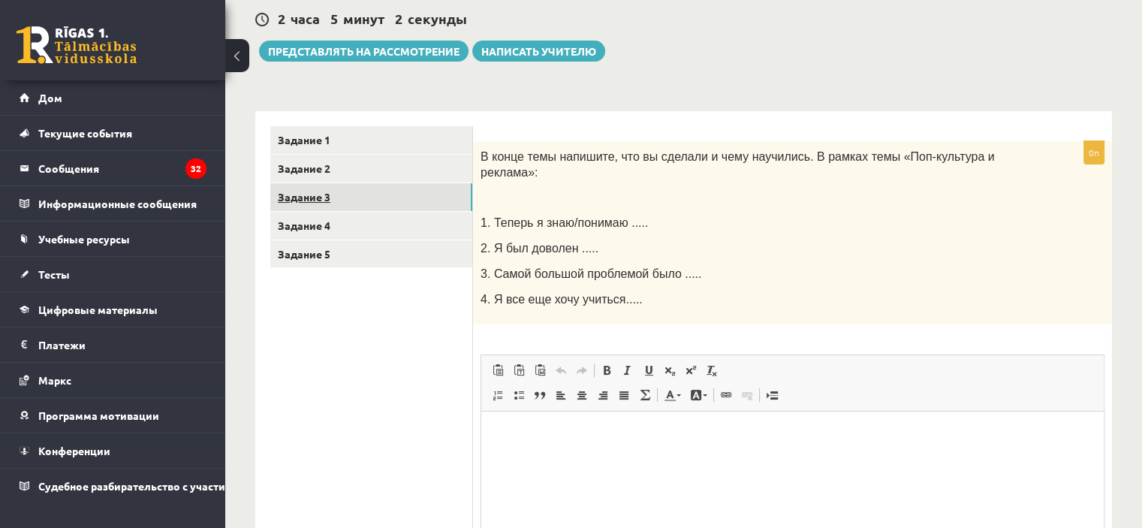
click at [430, 198] on link "Задание 3" at bounding box center [371, 197] width 202 height 28
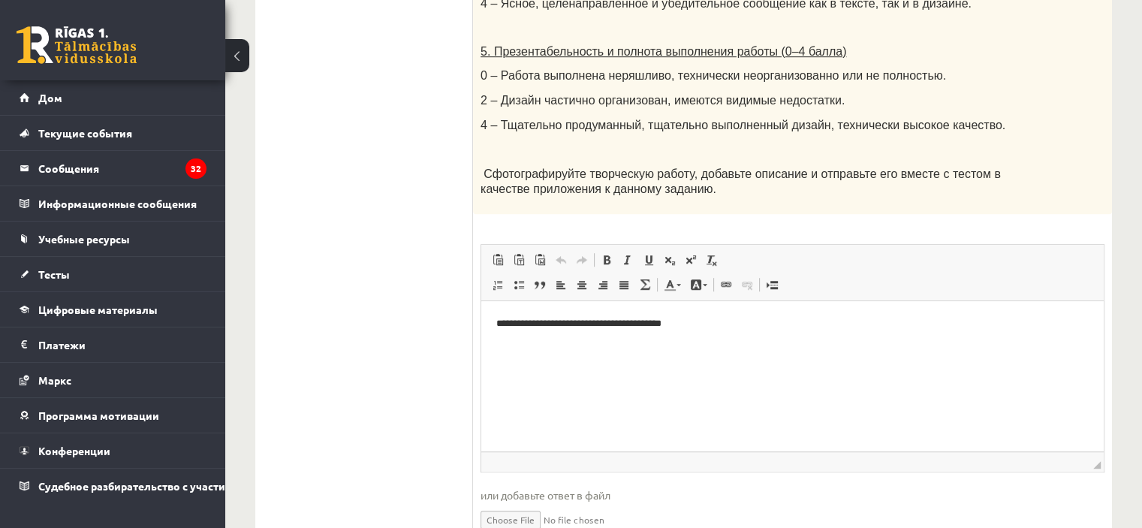
scroll to position [1096, 0]
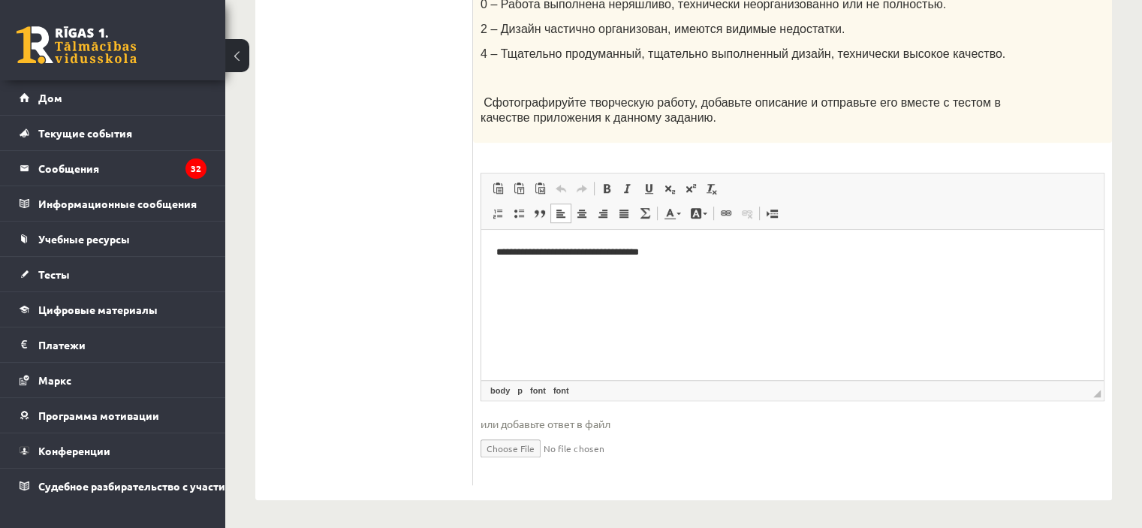
click at [710, 270] on html "**********" at bounding box center [792, 253] width 623 height 46
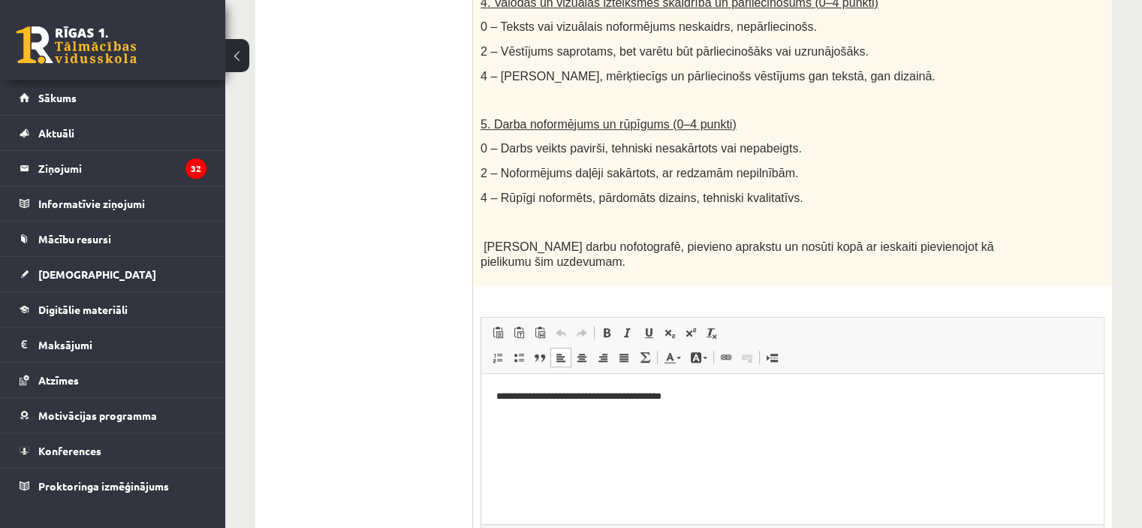
scroll to position [1081, 0]
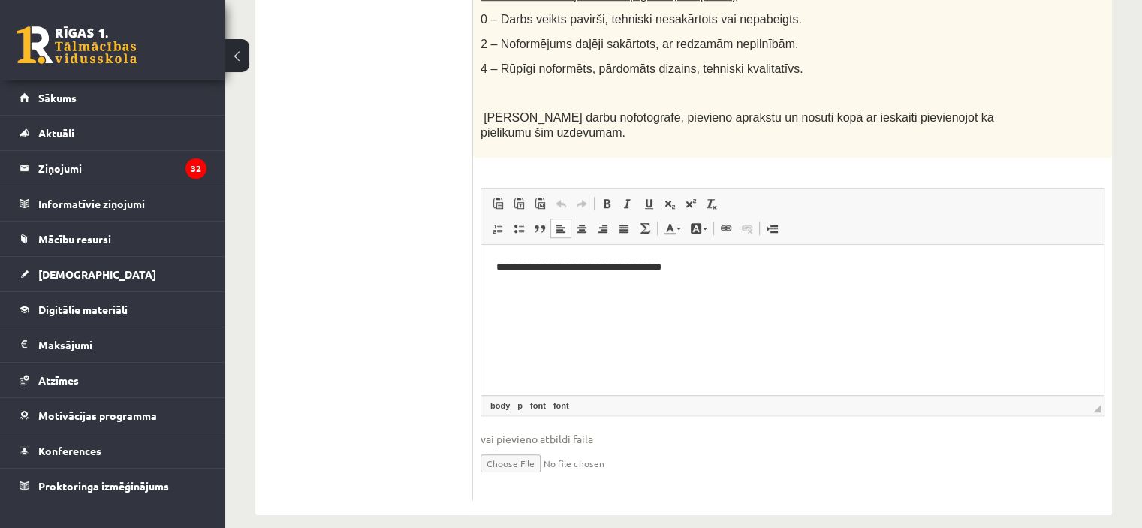
click at [535, 447] on input "file" at bounding box center [793, 462] width 624 height 31
type input "**********"
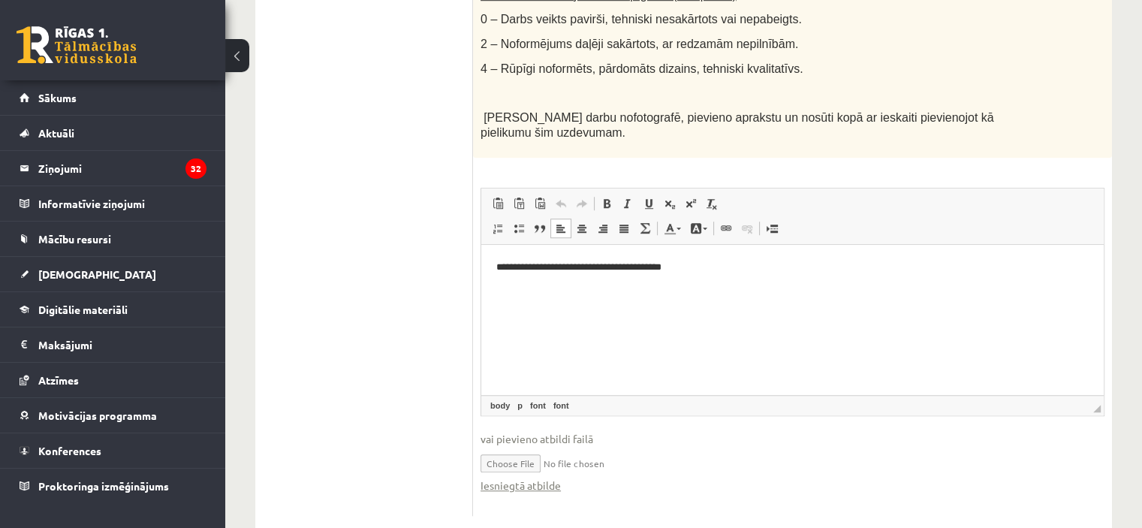
click at [617, 291] on html "**********" at bounding box center [792, 268] width 623 height 46
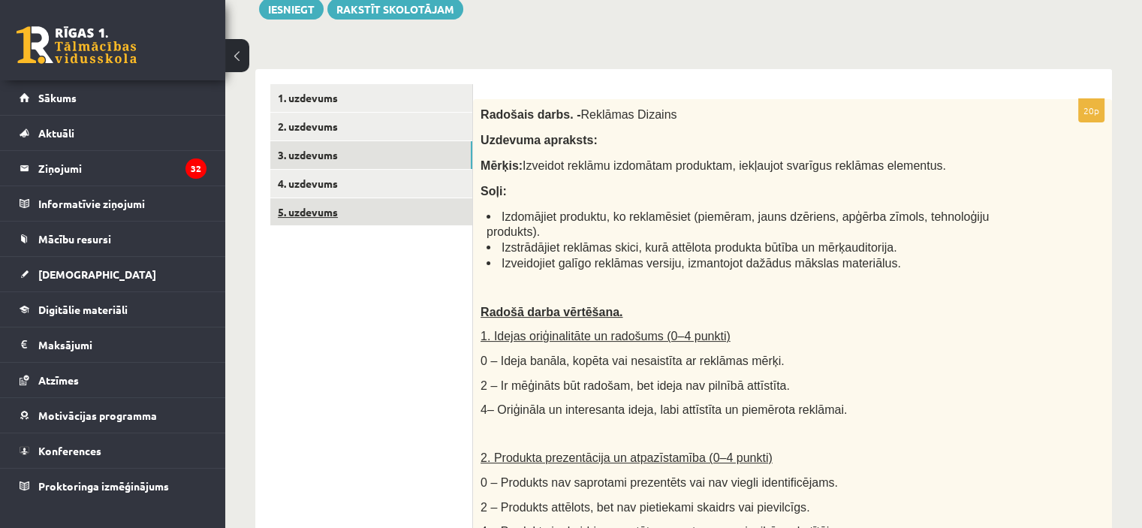
scroll to position [30, 0]
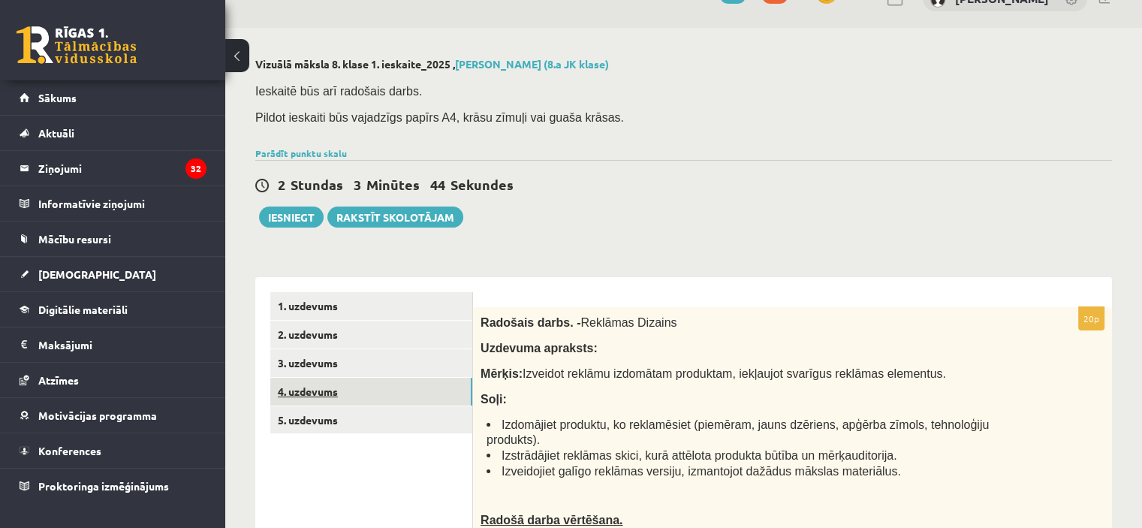
click at [348, 384] on link "4. uzdevums" at bounding box center [371, 392] width 202 height 28
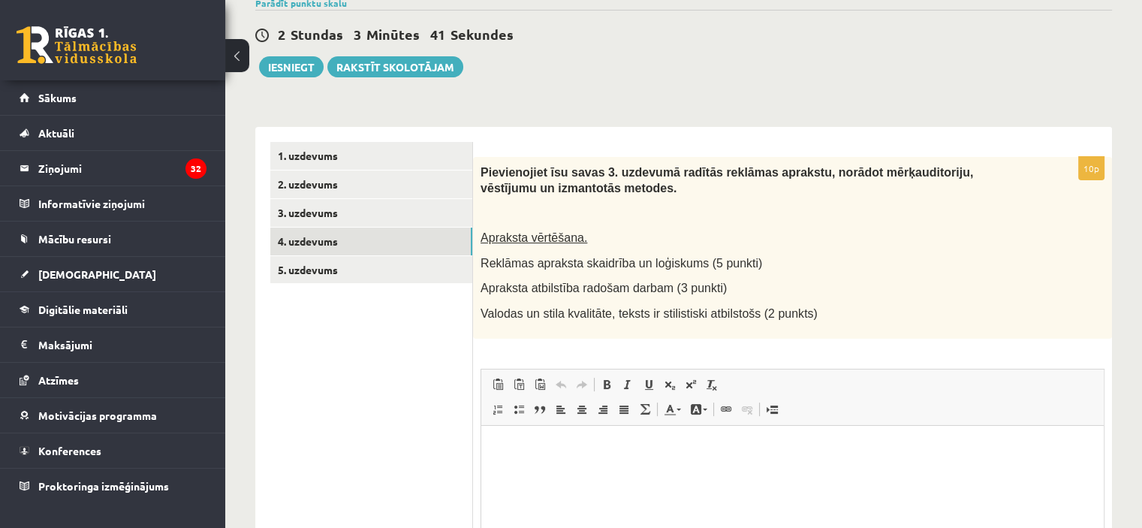
scroll to position [0, 0]
click at [810, 143] on form "10p Pievienojiet īsu savas 3. uzdevumā radītās reklāmas aprakstu, norādot mērķa…" at bounding box center [792, 411] width 609 height 538
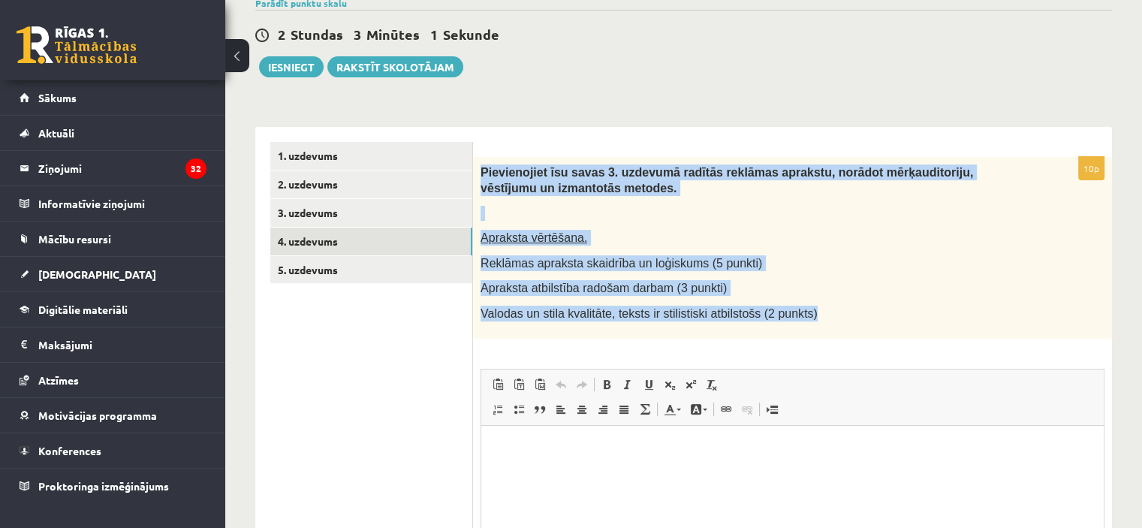
drag, startPoint x: 481, startPoint y: 173, endPoint x: 820, endPoint y: 309, distance: 365.6
click at [820, 309] on div "Pievienojiet īsu savas 3. uzdevumā radītās reklāmas aprakstu, norādot mērķaudit…" at bounding box center [792, 247] width 639 height 181
copy div "Pievienojiet īsu savas 3. uzdevumā radītās reklāmas aprakstu, norādot mērķaudit…"
click at [327, 220] on link "3. uzdevums" at bounding box center [371, 213] width 202 height 28
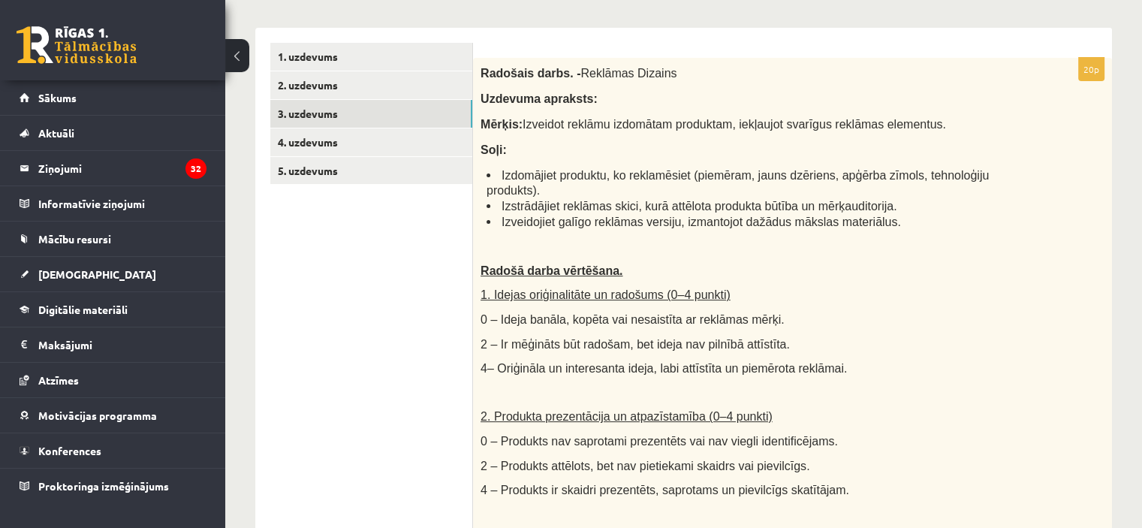
scroll to position [270, 0]
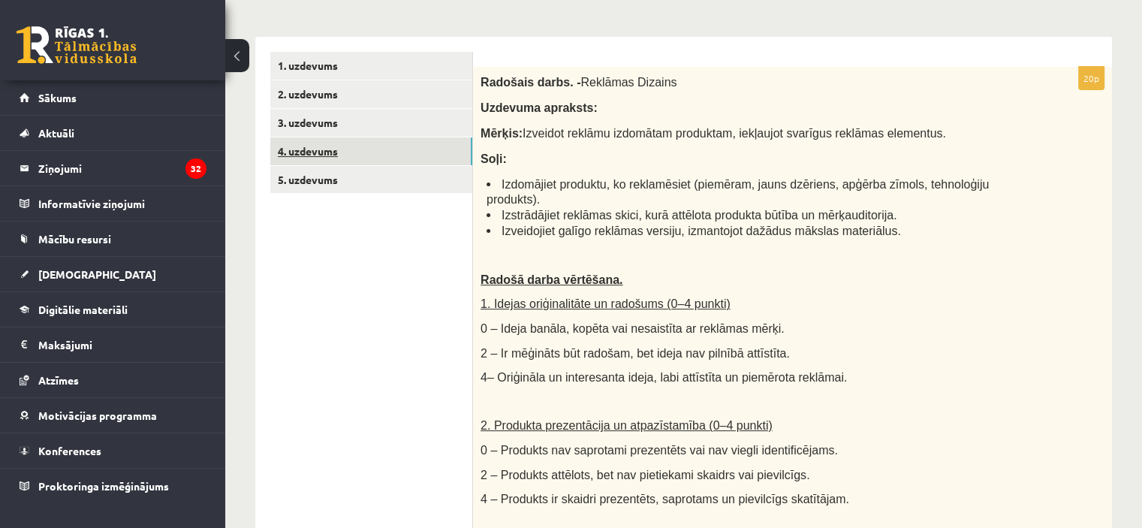
click at [367, 157] on link "4. uzdevums" at bounding box center [371, 151] width 202 height 28
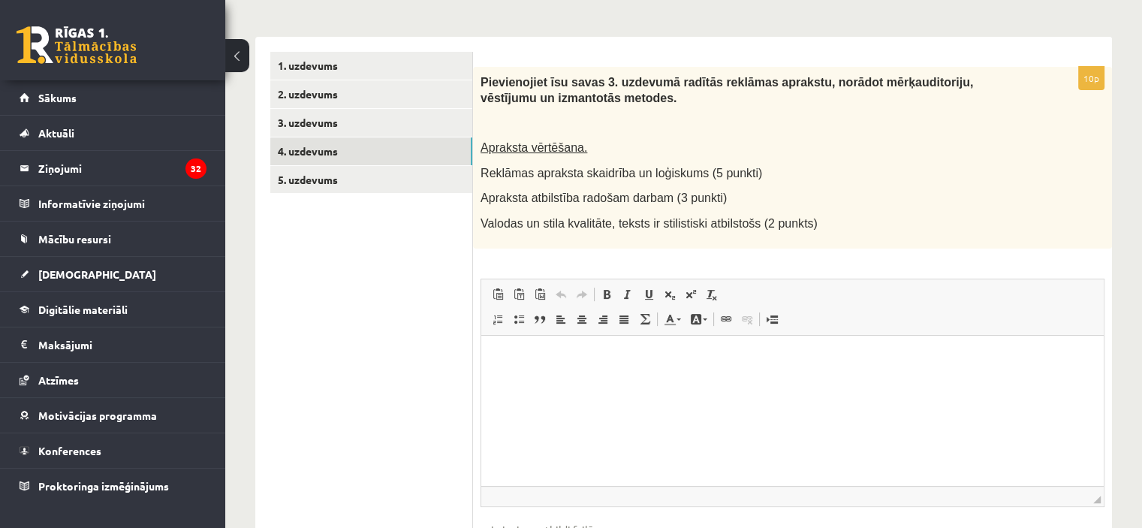
scroll to position [0, 0]
click at [571, 378] on html at bounding box center [792, 358] width 623 height 46
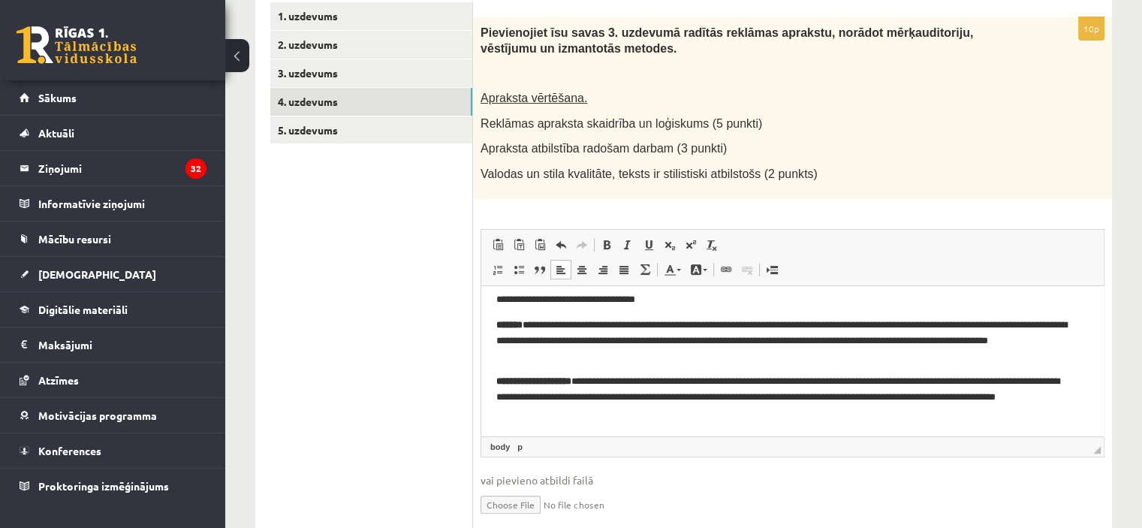
scroll to position [345, 0]
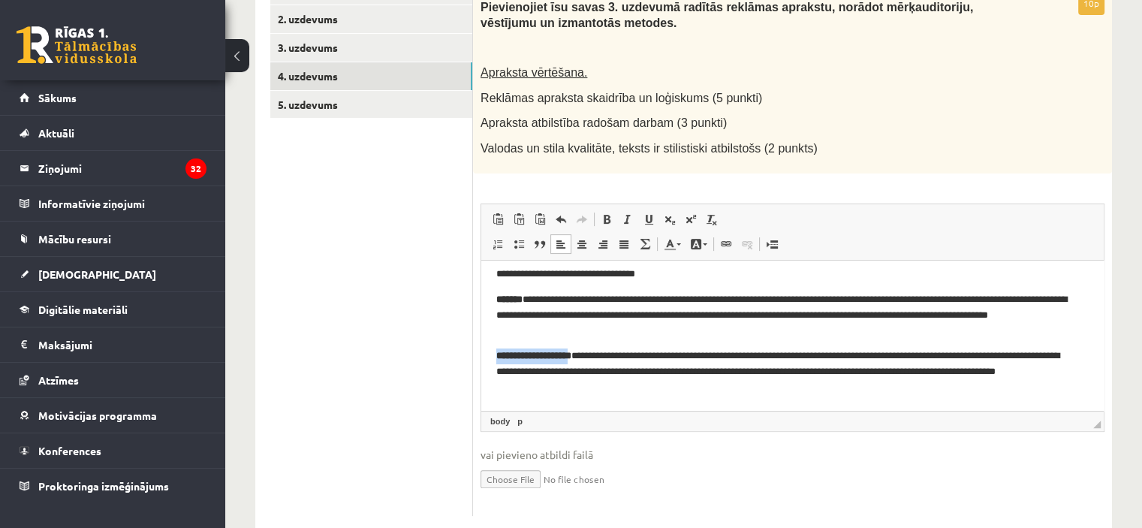
drag, startPoint x: 594, startPoint y: 353, endPoint x: 487, endPoint y: 356, distance: 107.4
click at [487, 356] on html "**********" at bounding box center [792, 225] width 623 height 369
drag, startPoint x: 628, startPoint y: 299, endPoint x: 592, endPoint y: 300, distance: 36.1
click at [592, 300] on p "**********" at bounding box center [786, 314] width 581 height 47
drag, startPoint x: 611, startPoint y: 218, endPoint x: 647, endPoint y: 211, distance: 36.7
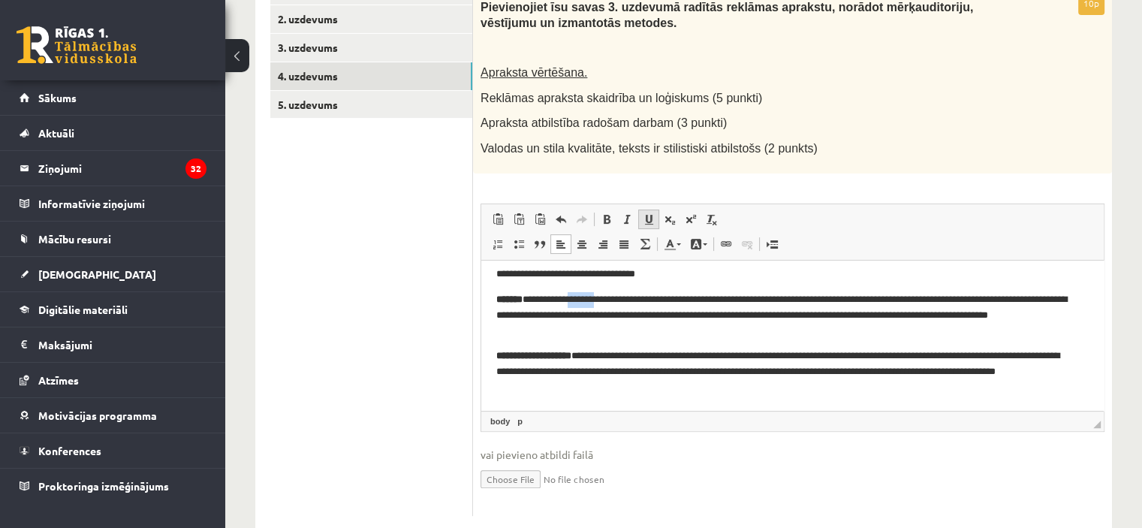
click at [619, 218] on span "Полужирный Комбинация клавиш Ctrl+B Курсив Комбинация клавиш Ctrl+I Подчеркнуты…" at bounding box center [660, 220] width 128 height 20
click at [647, 213] on span at bounding box center [649, 219] width 12 height 12
click at [665, 245] on span at bounding box center [670, 244] width 12 height 12
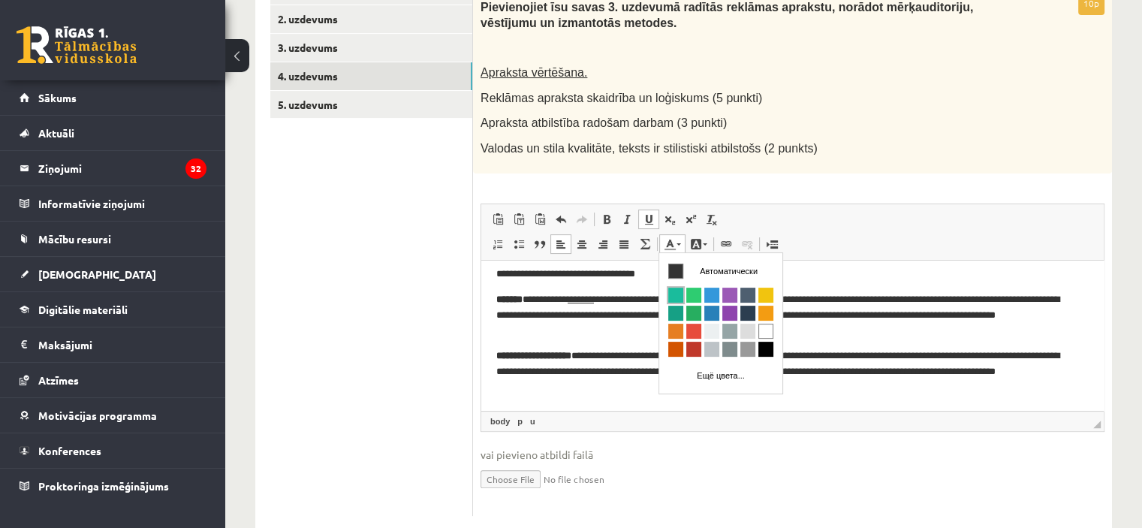
scroll to position [0, 0]
drag, startPoint x: 690, startPoint y: 351, endPoint x: 869, endPoint y: 344, distance: 178.9
click at [690, 351] on span "Цвета" at bounding box center [693, 349] width 15 height 15
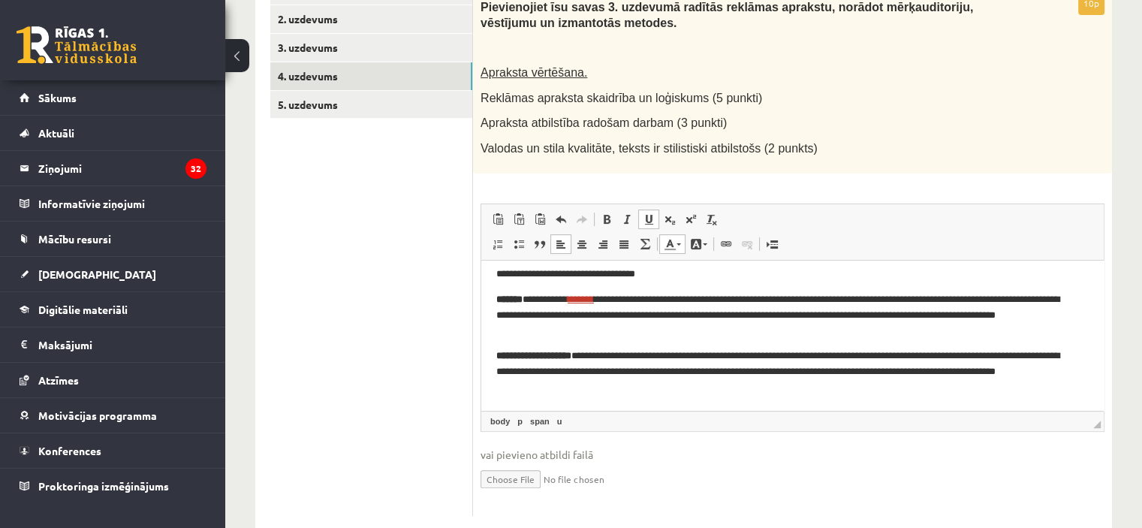
click at [604, 351] on p "**********" at bounding box center [786, 371] width 581 height 47
drag, startPoint x: 631, startPoint y: 300, endPoint x: 593, endPoint y: 299, distance: 38.3
click at [593, 299] on p "**********" at bounding box center [786, 314] width 581 height 47
click at [601, 214] on span at bounding box center [607, 219] width 12 height 12
click at [698, 334] on p "**********" at bounding box center [786, 314] width 581 height 47
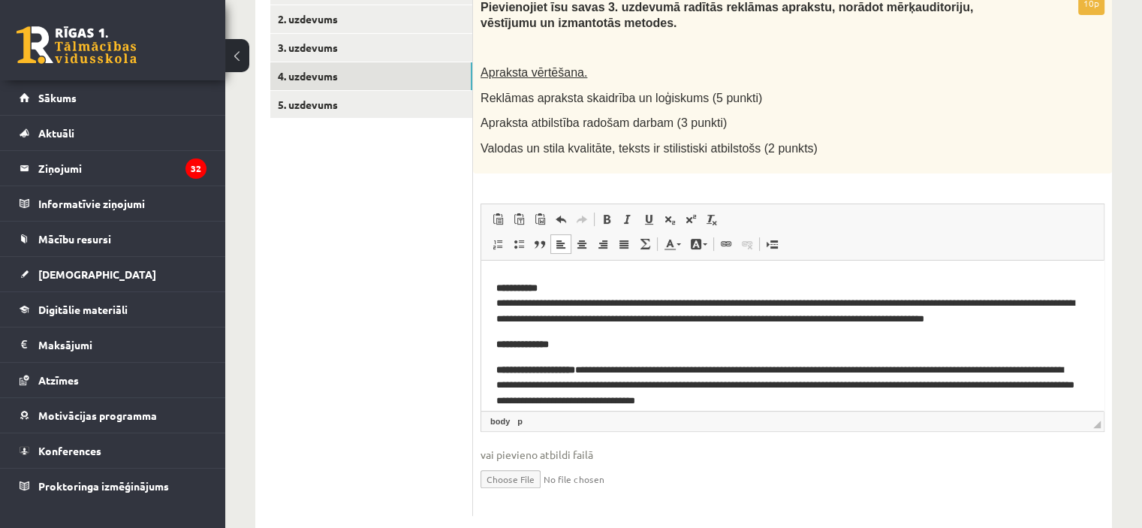
scroll to position [69, 0]
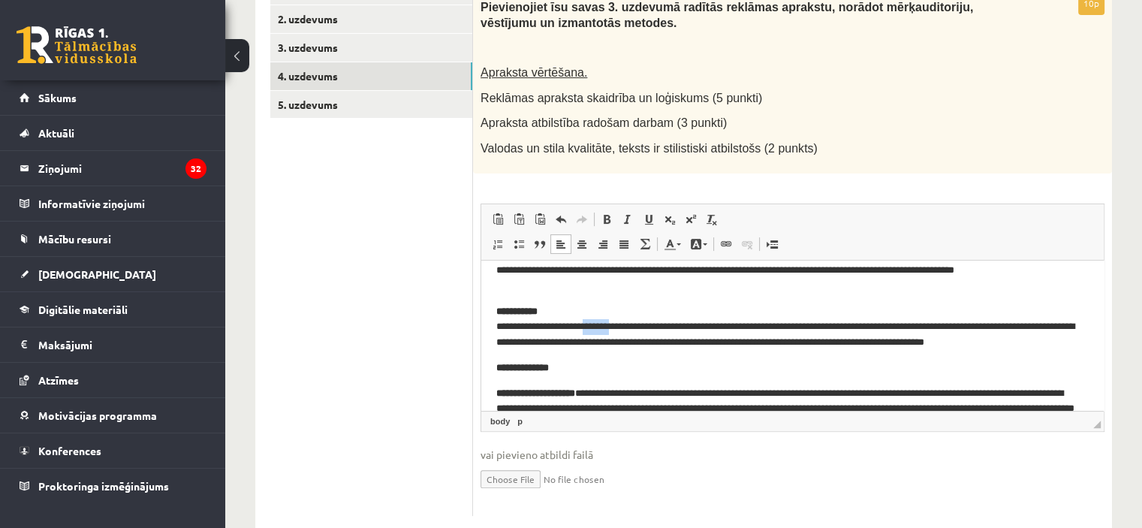
drag, startPoint x: 630, startPoint y: 324, endPoint x: 594, endPoint y: 323, distance: 36.1
click at [594, 323] on p "**********" at bounding box center [786, 326] width 581 height 47
click at [652, 219] on span at bounding box center [649, 219] width 12 height 12
click at [601, 216] on span at bounding box center [607, 219] width 12 height 12
click at [683, 246] on link "Цвет текста" at bounding box center [672, 244] width 26 height 20
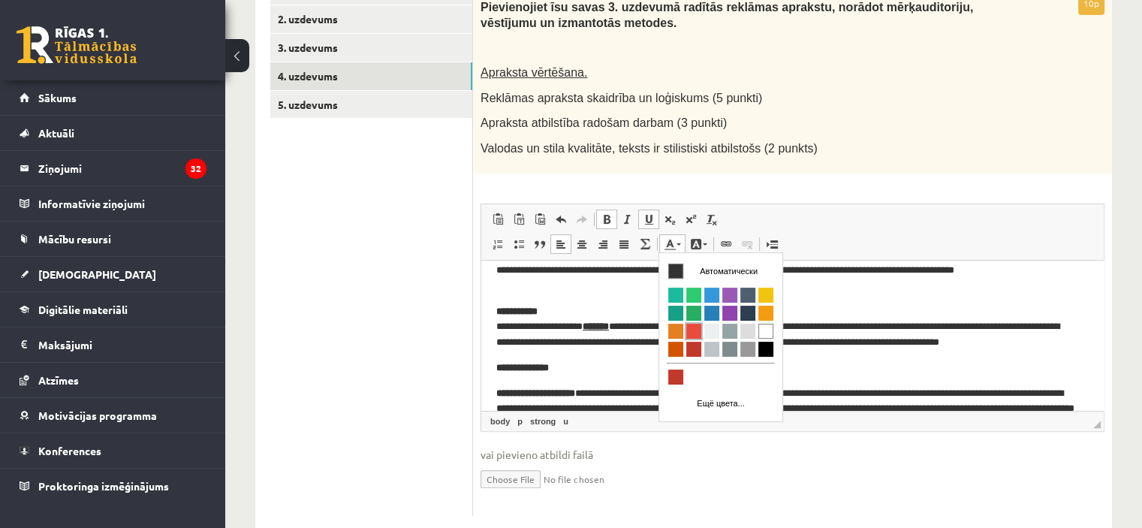
click at [693, 335] on span "Цвета" at bounding box center [693, 331] width 15 height 15
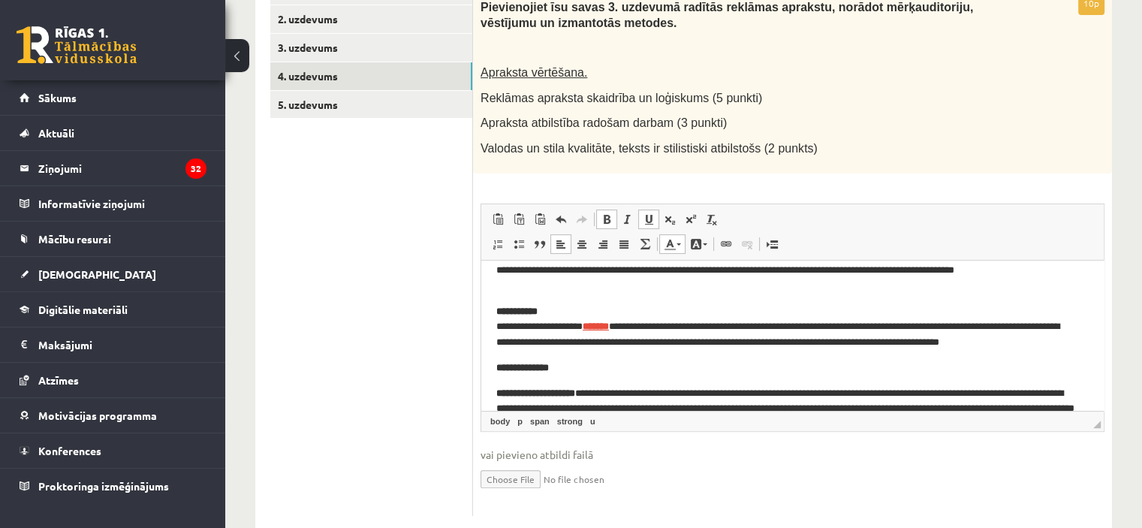
click at [668, 336] on p "**********" at bounding box center [786, 326] width 581 height 47
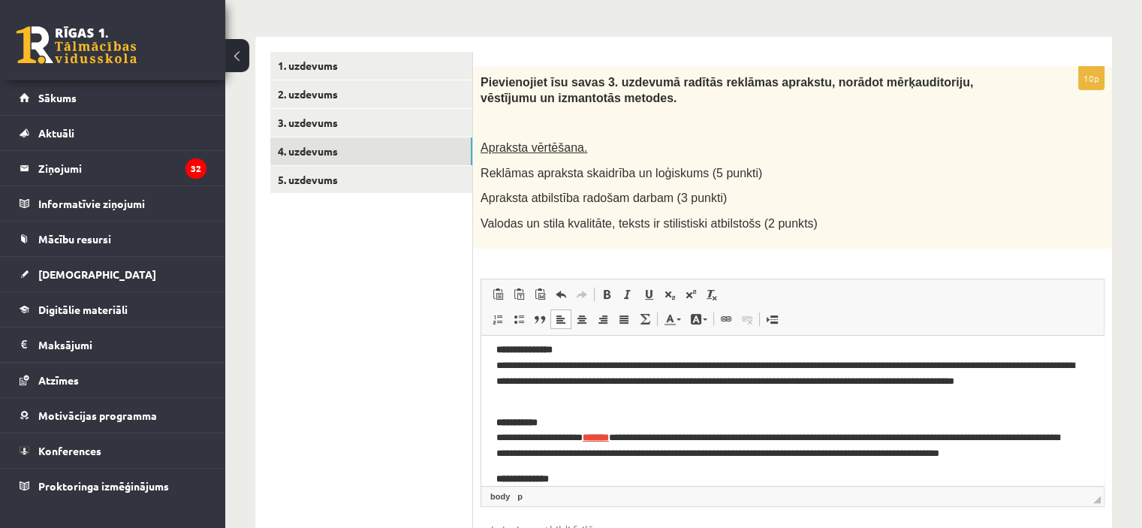
scroll to position [0, 0]
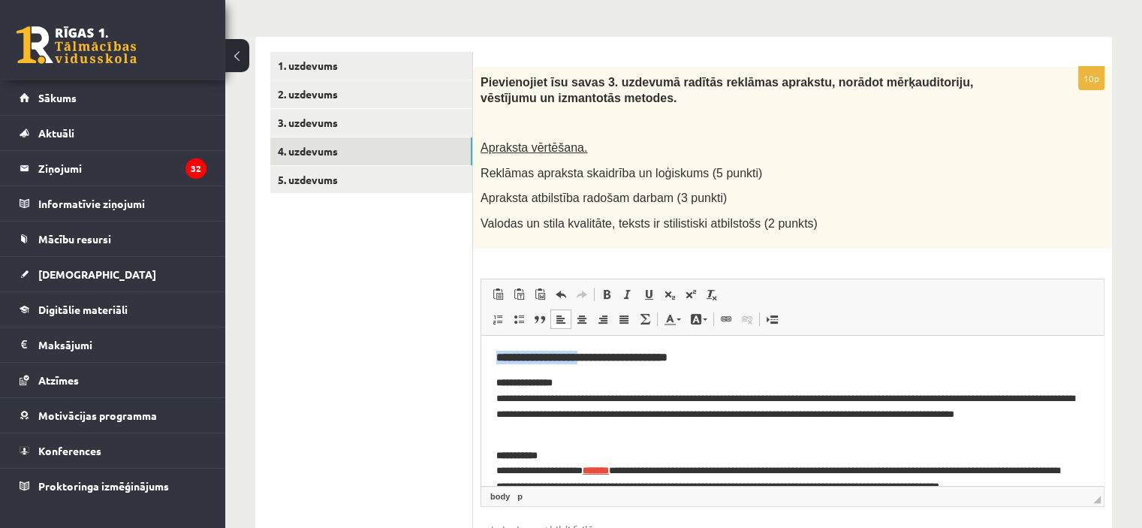
drag, startPoint x: 602, startPoint y: 356, endPoint x: 496, endPoint y: 358, distance: 105.9
click at [496, 358] on strong "**********" at bounding box center [581, 356] width 171 height 11
click at [647, 296] on span at bounding box center [649, 294] width 12 height 12
click at [606, 294] on span at bounding box center [607, 294] width 12 height 12
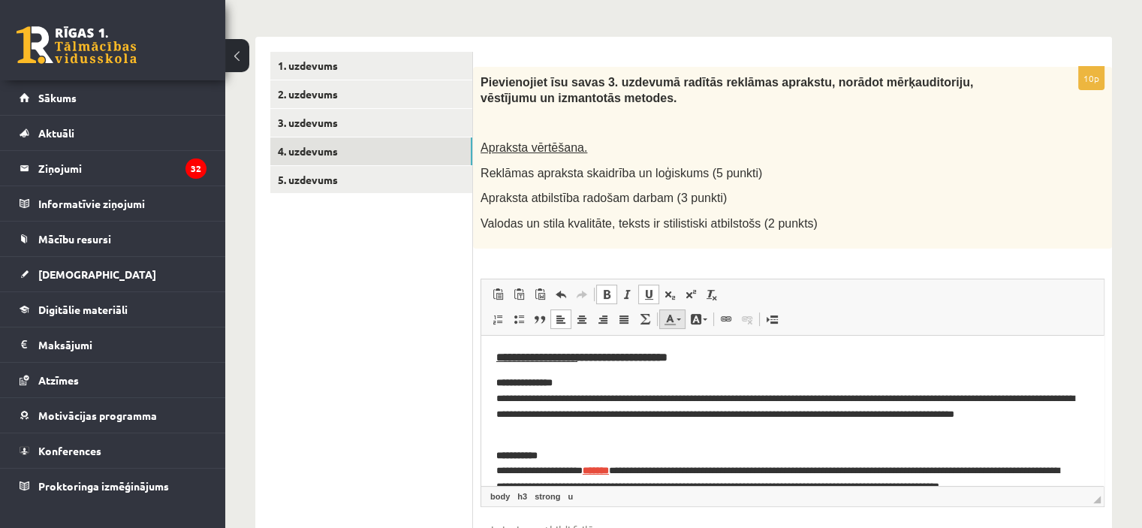
click at [673, 317] on span at bounding box center [670, 319] width 12 height 12
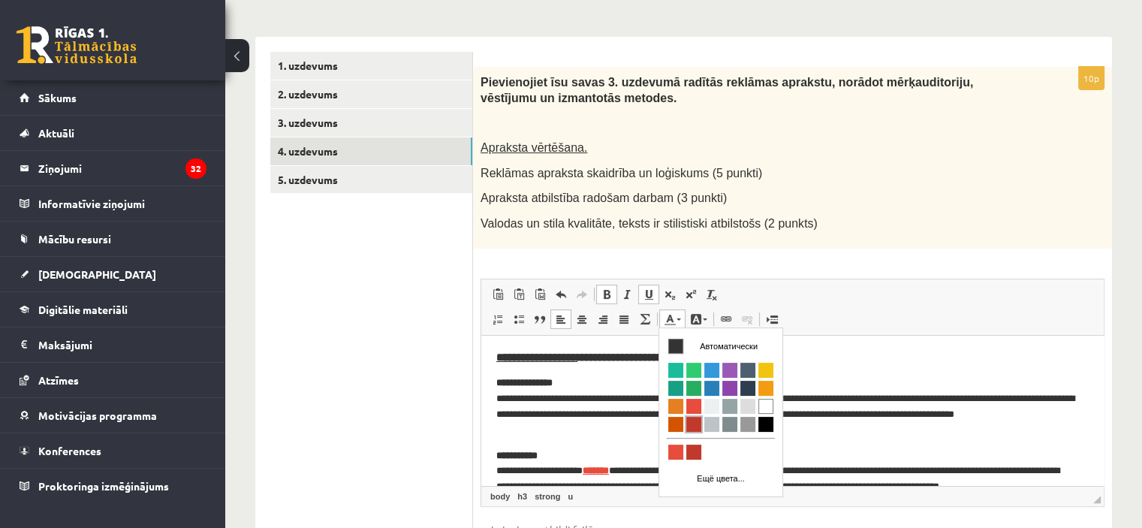
click at [687, 421] on span "Цвета" at bounding box center [693, 424] width 15 height 15
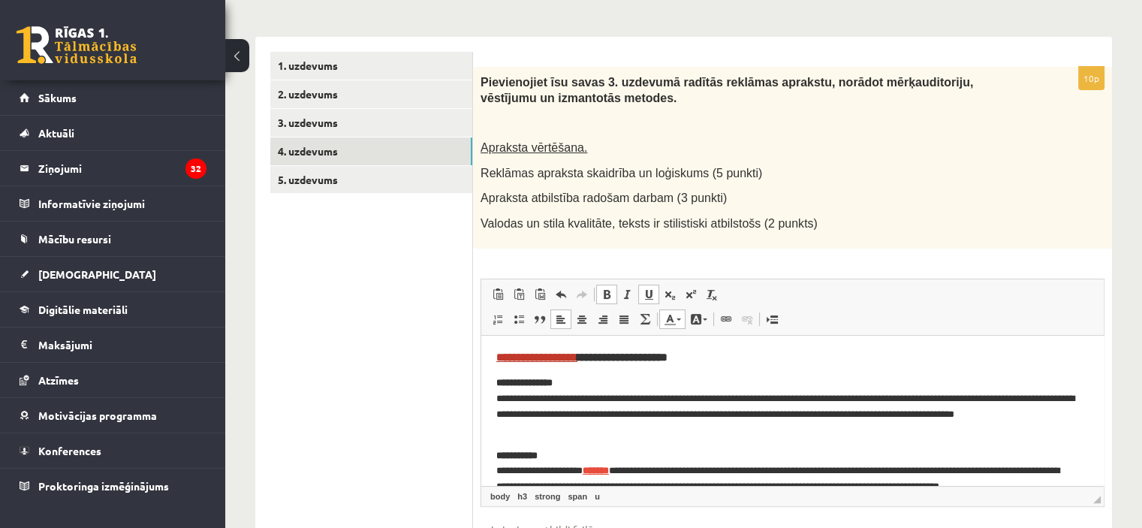
click at [677, 389] on p "**********" at bounding box center [786, 406] width 581 height 62
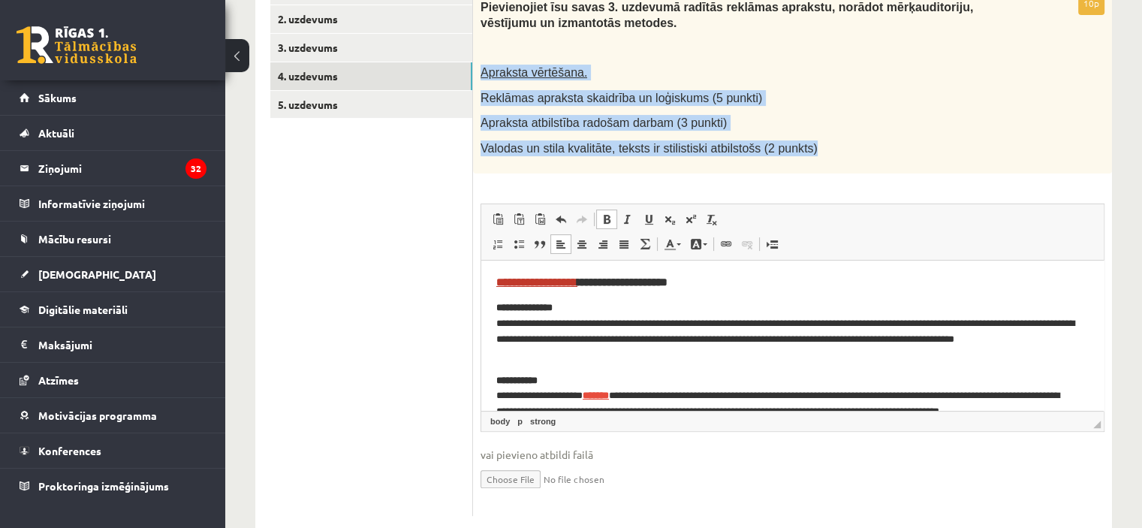
drag, startPoint x: 824, startPoint y: 139, endPoint x: 474, endPoint y: 74, distance: 356.0
click at [474, 74] on div "Pievienojiet īsu savas 3. uzdevumā radītās reklāmas aprakstu, norādot mērķaudit…" at bounding box center [792, 82] width 639 height 181
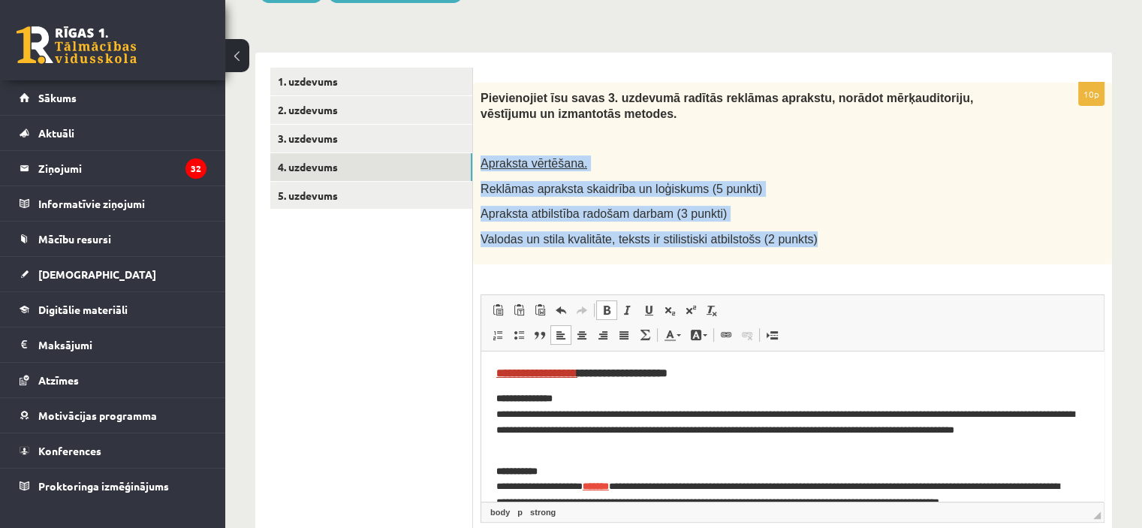
scroll to position [195, 0]
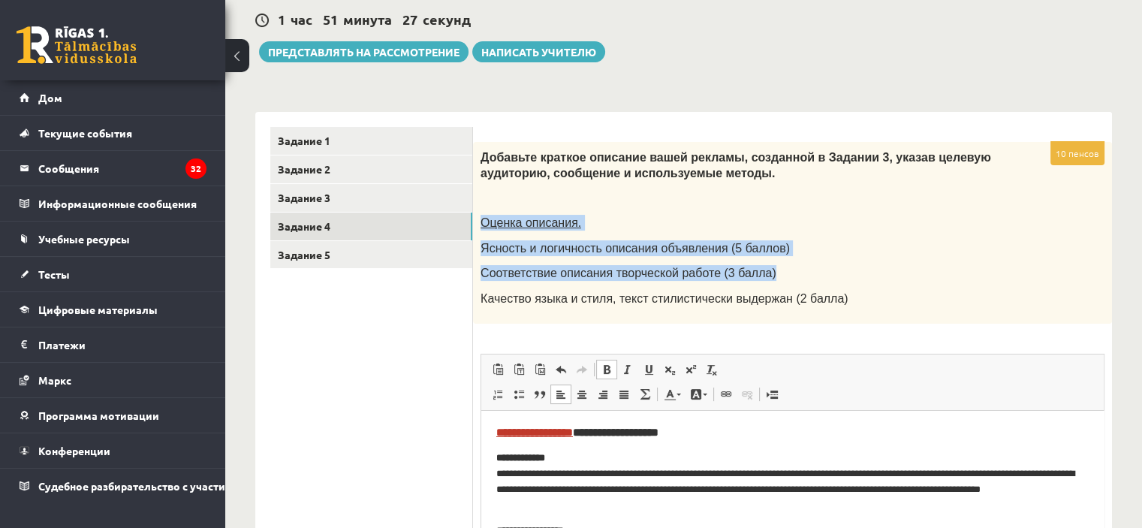
click at [842, 217] on p "Оценка описания." at bounding box center [755, 223] width 549 height 16
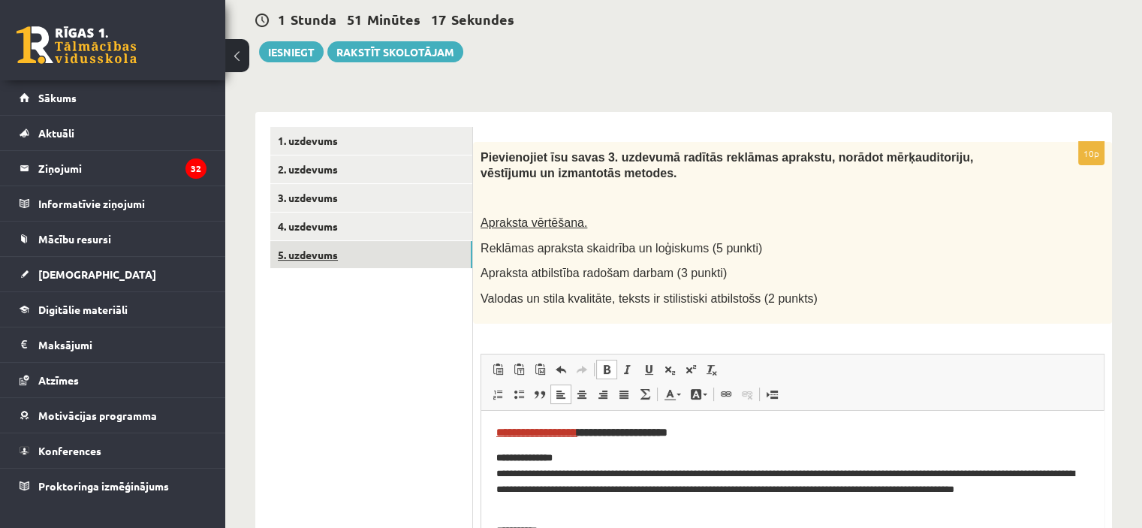
click at [378, 265] on link "5. uzdevums" at bounding box center [371, 255] width 202 height 28
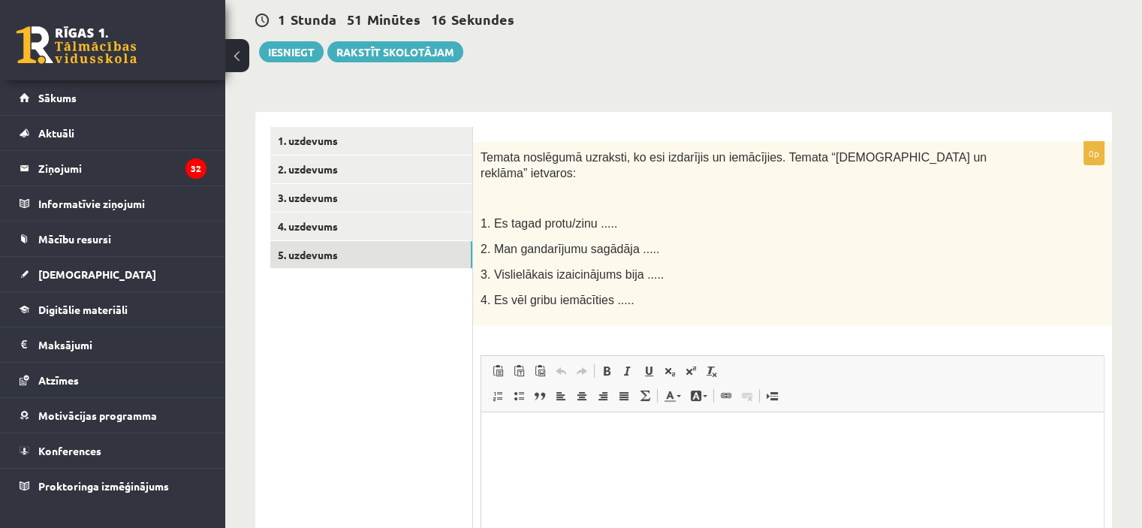
scroll to position [0, 0]
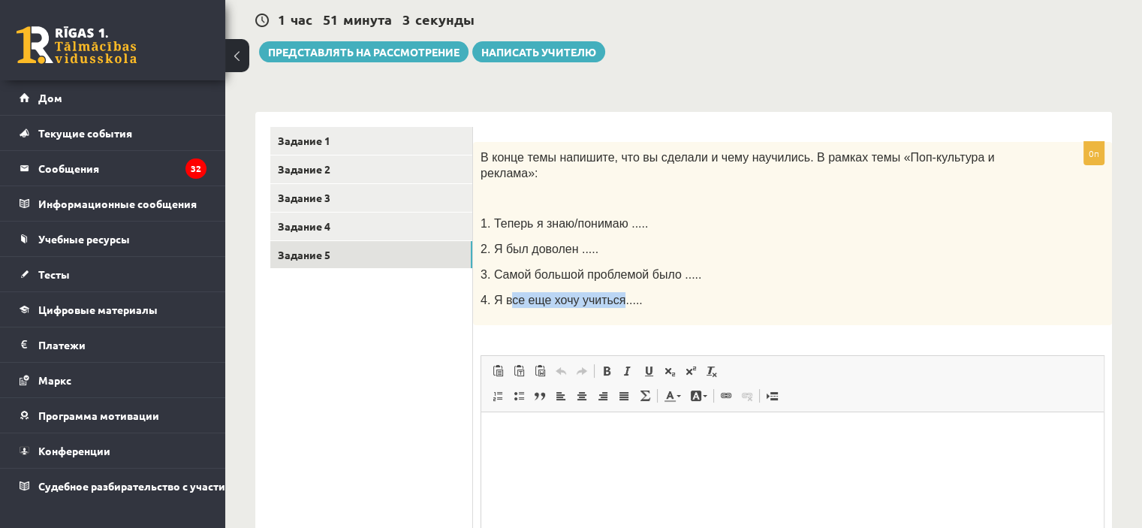
drag, startPoint x: 608, startPoint y: 287, endPoint x: 508, endPoint y: 291, distance: 100.0
click at [508, 292] on p "4. Я все еще хочу учиться....." at bounding box center [755, 300] width 549 height 16
drag, startPoint x: 568, startPoint y: 231, endPoint x: 491, endPoint y: 232, distance: 77.4
click at [491, 243] on font "2. Я был доволен ....." at bounding box center [540, 249] width 118 height 13
copy font "Я был доволен"
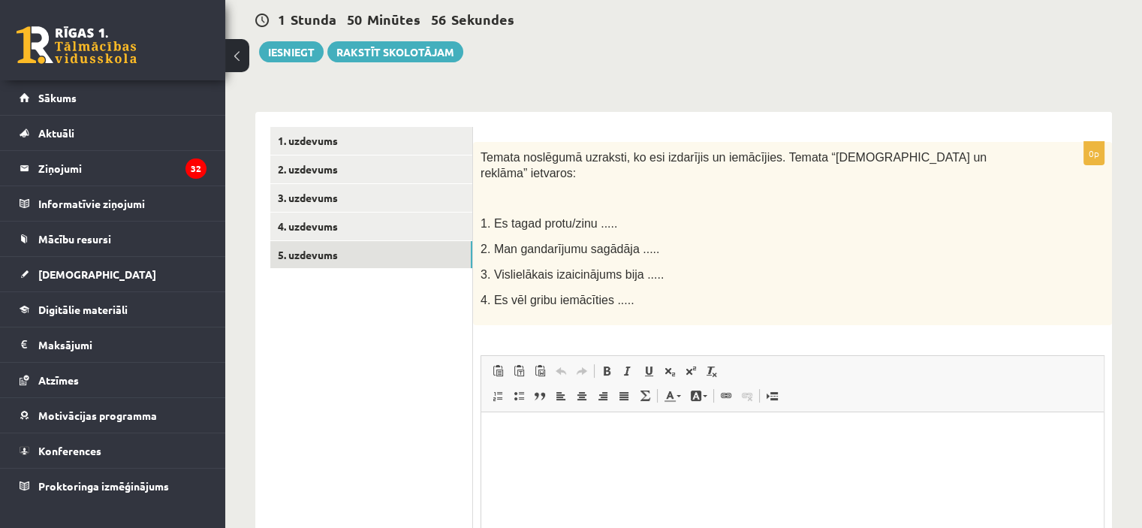
click at [756, 216] on p "1. Es tagad protu/zinu ....." at bounding box center [755, 224] width 549 height 16
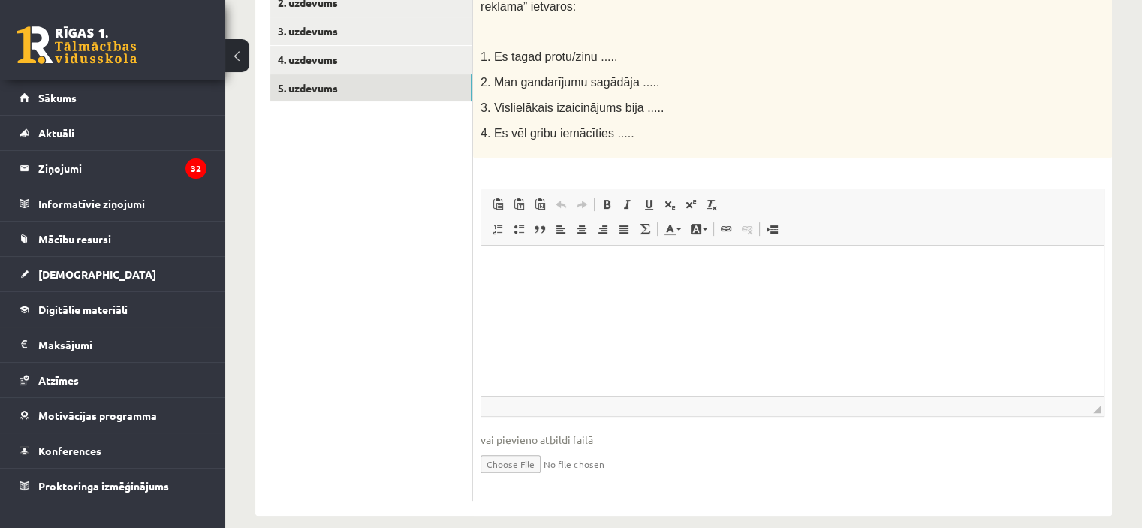
scroll to position [363, 0]
click at [649, 289] on html at bounding box center [792, 266] width 623 height 46
click at [556, 255] on html at bounding box center [792, 266] width 623 height 46
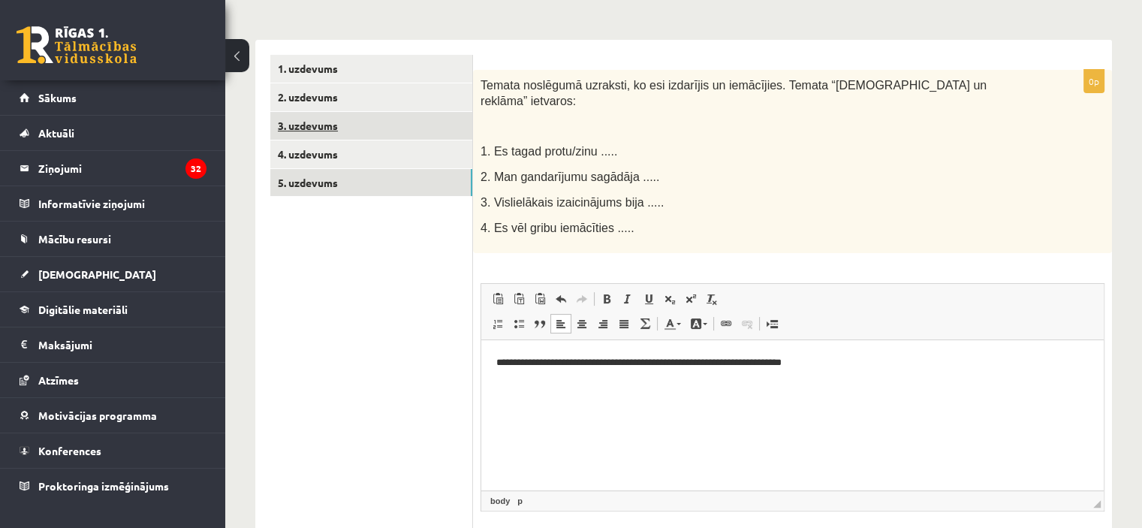
scroll to position [213, 0]
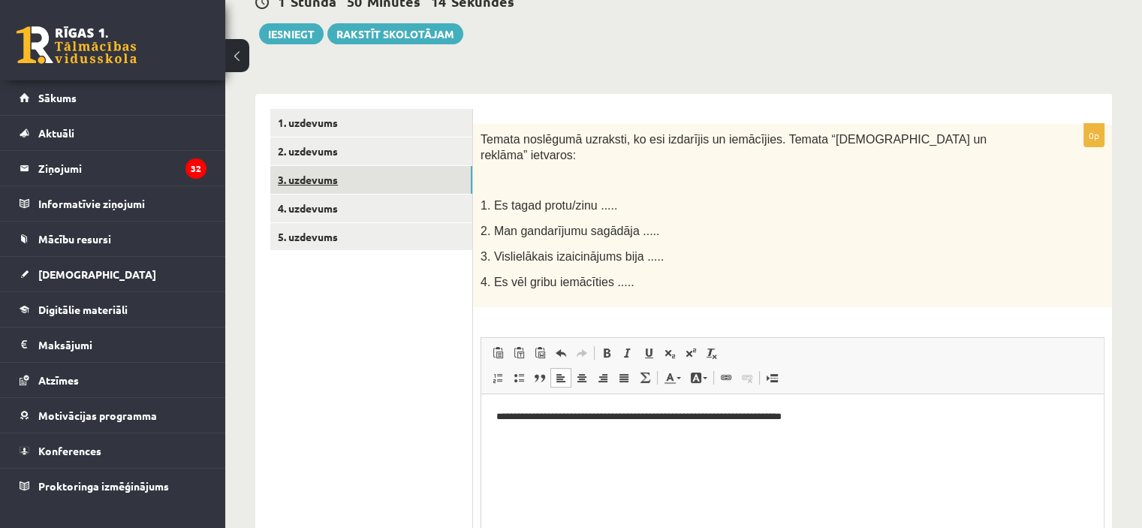
click at [343, 179] on link "3. uzdevums" at bounding box center [371, 180] width 202 height 28
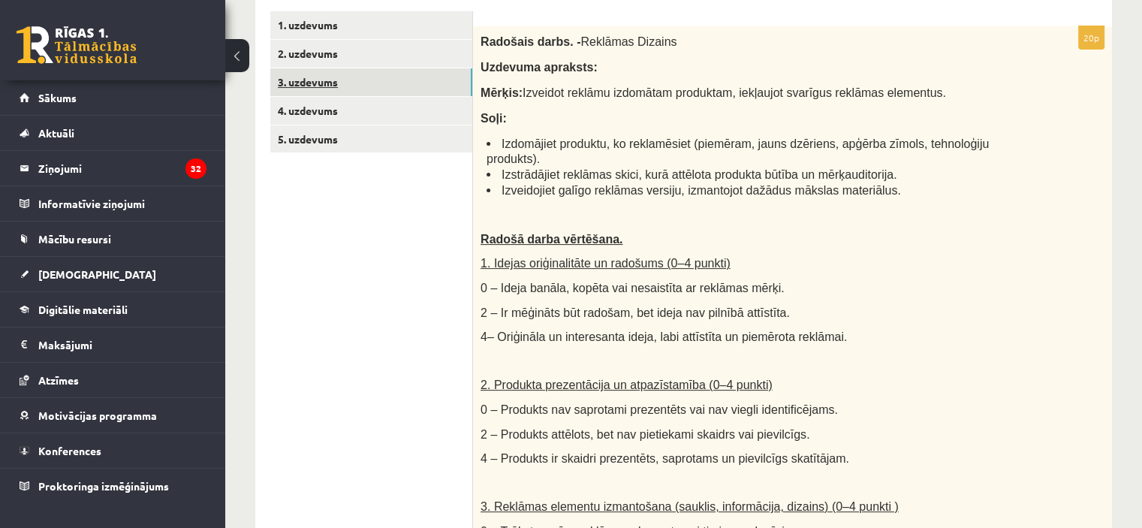
scroll to position [195, 0]
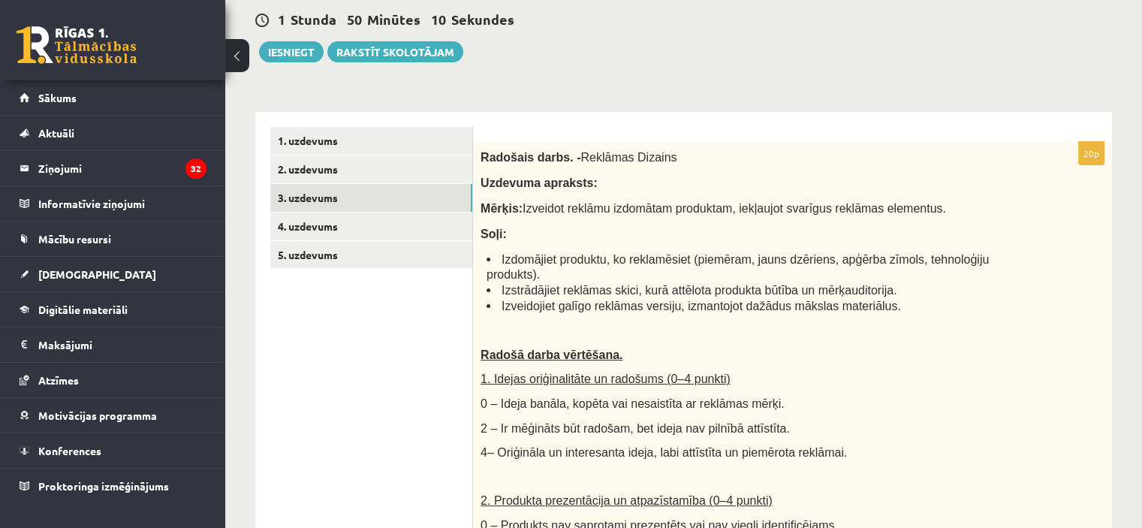
click at [383, 155] on link "2. uzdevums" at bounding box center [371, 169] width 202 height 28
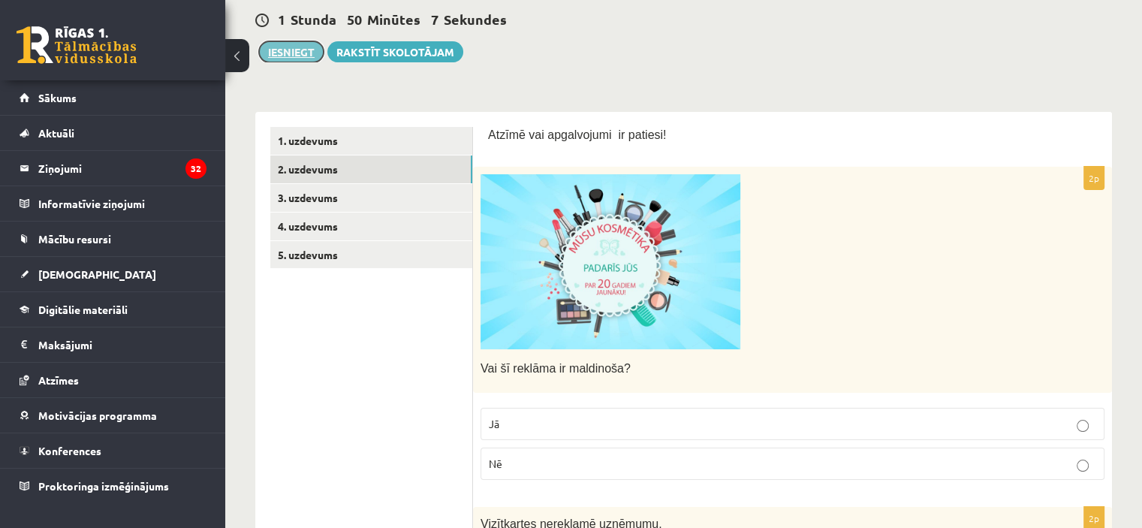
click at [298, 55] on button "Iesniegt" at bounding box center [291, 51] width 65 height 21
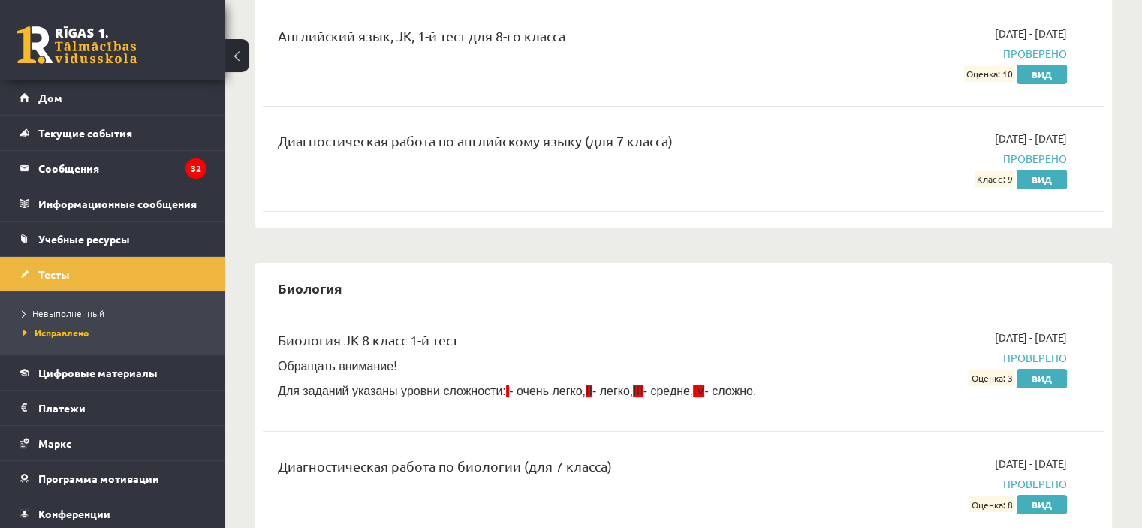
scroll to position [375, 0]
